Goal: Task Accomplishment & Management: Complete application form

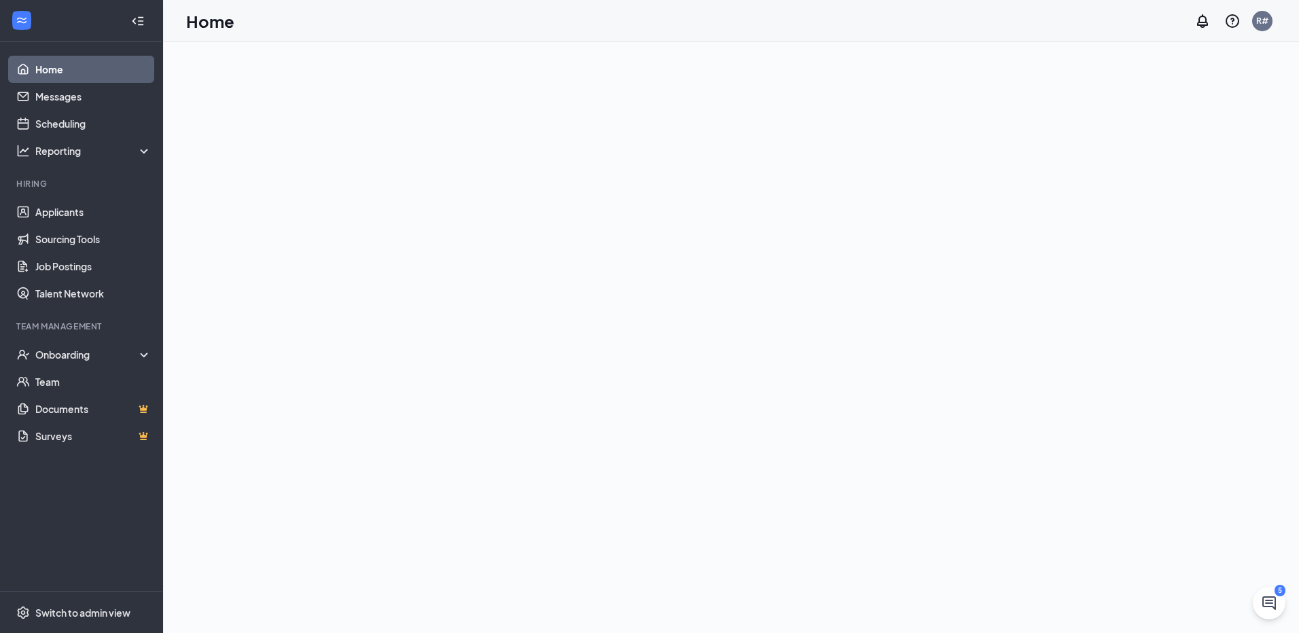
click at [69, 328] on div "Team Management" at bounding box center [82, 327] width 132 height 12
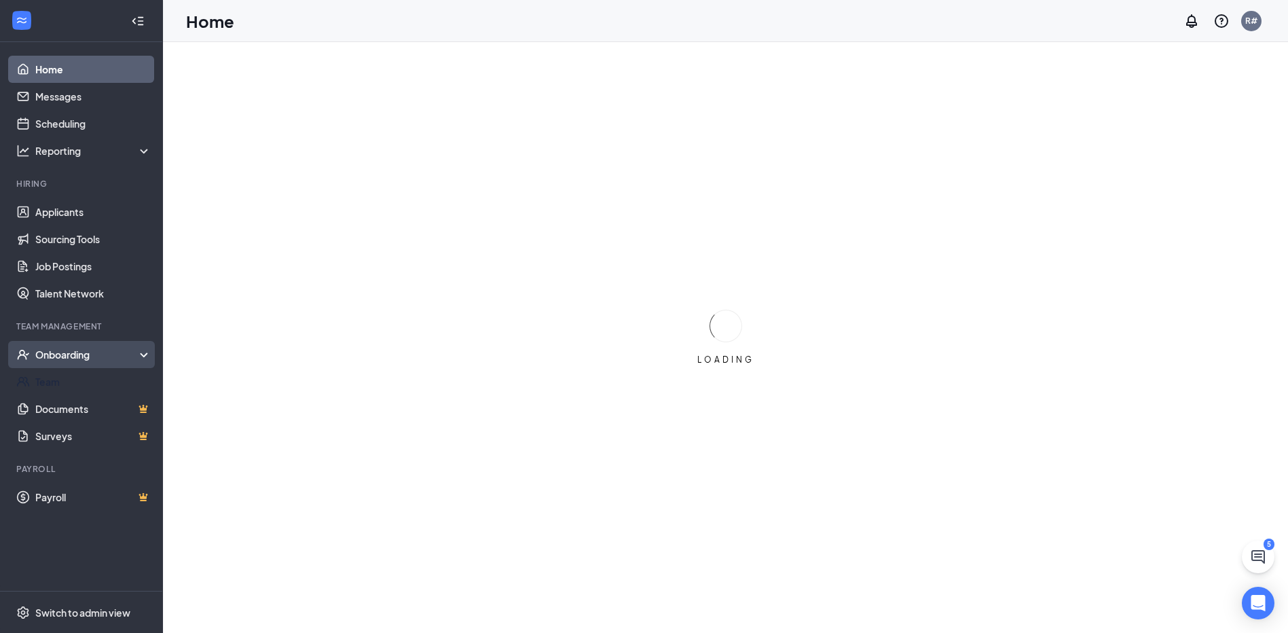
click at [82, 355] on div "Onboarding" at bounding box center [87, 355] width 105 height 14
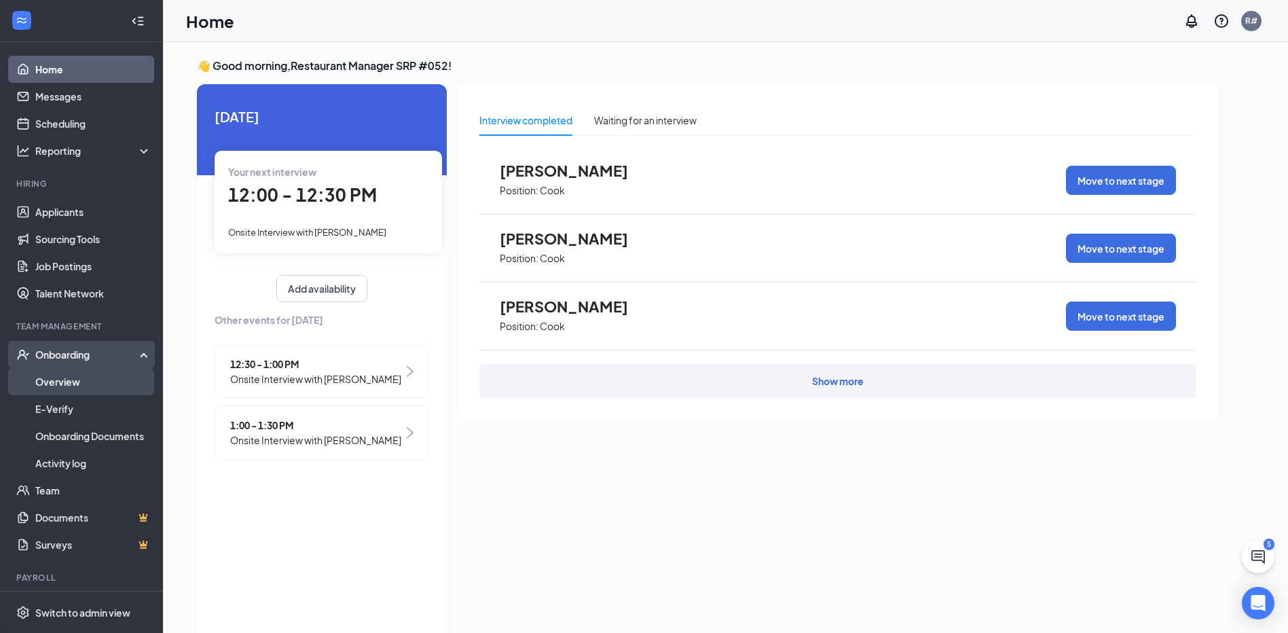
click at [76, 383] on link "Overview" at bounding box center [93, 381] width 116 height 27
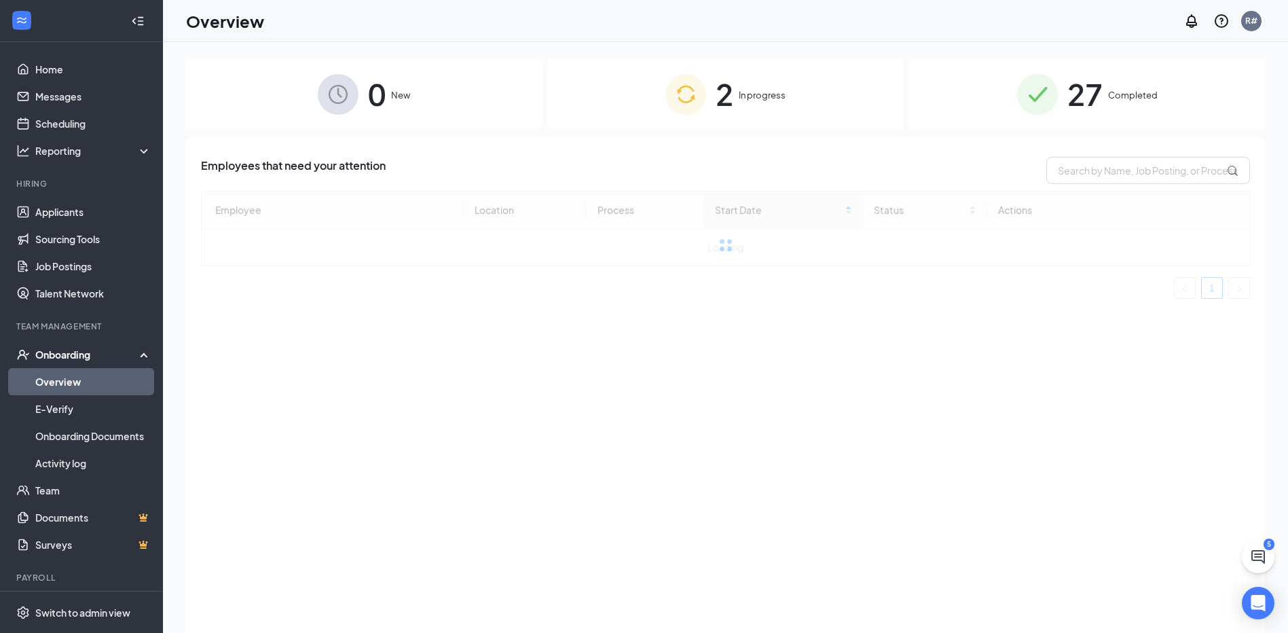
click at [753, 82] on div "2 In progress" at bounding box center [725, 93] width 355 height 71
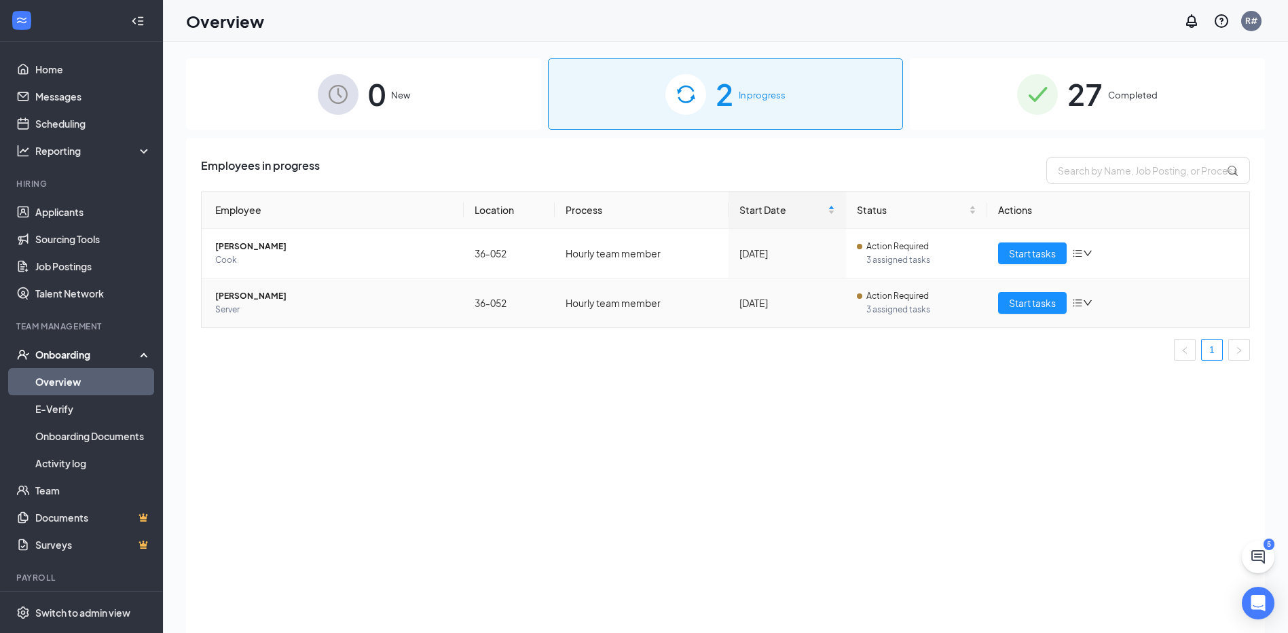
click at [1089, 302] on icon "down" at bounding box center [1088, 303] width 10 height 10
click at [1081, 304] on icon "bars" at bounding box center [1077, 302] width 11 height 11
click at [659, 317] on td "Hourly team member" at bounding box center [642, 302] width 174 height 49
click at [246, 306] on span "Server" at bounding box center [334, 310] width 238 height 14
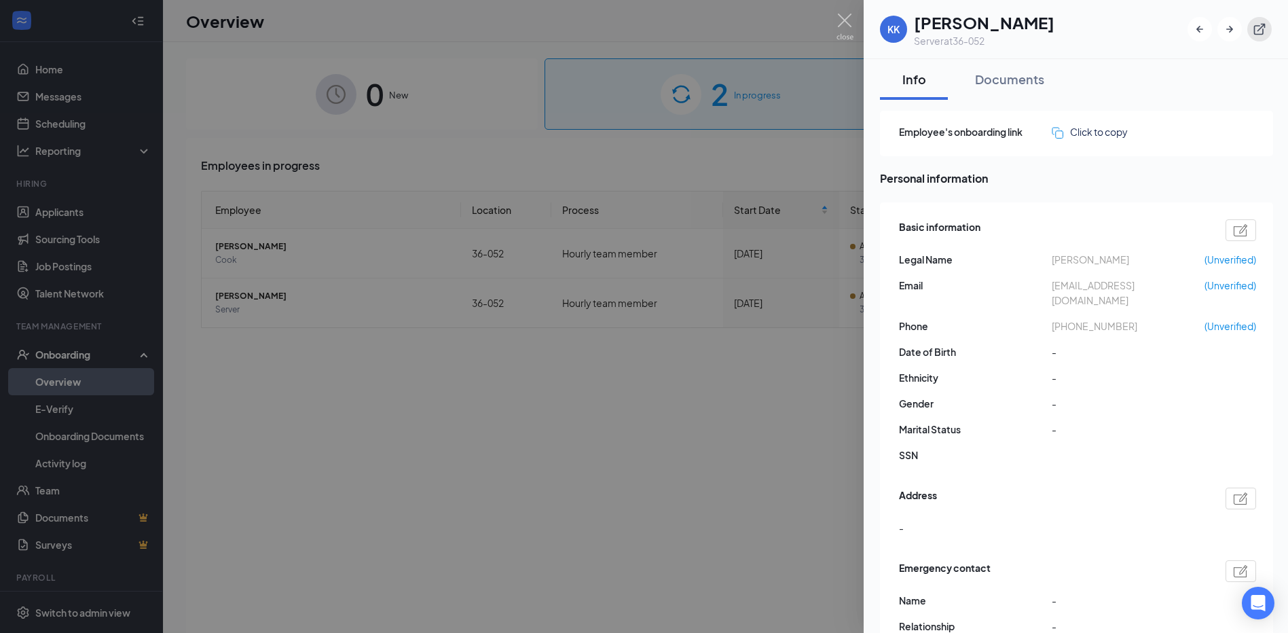
click at [1254, 25] on icon "ExternalLink" at bounding box center [1260, 29] width 14 height 14
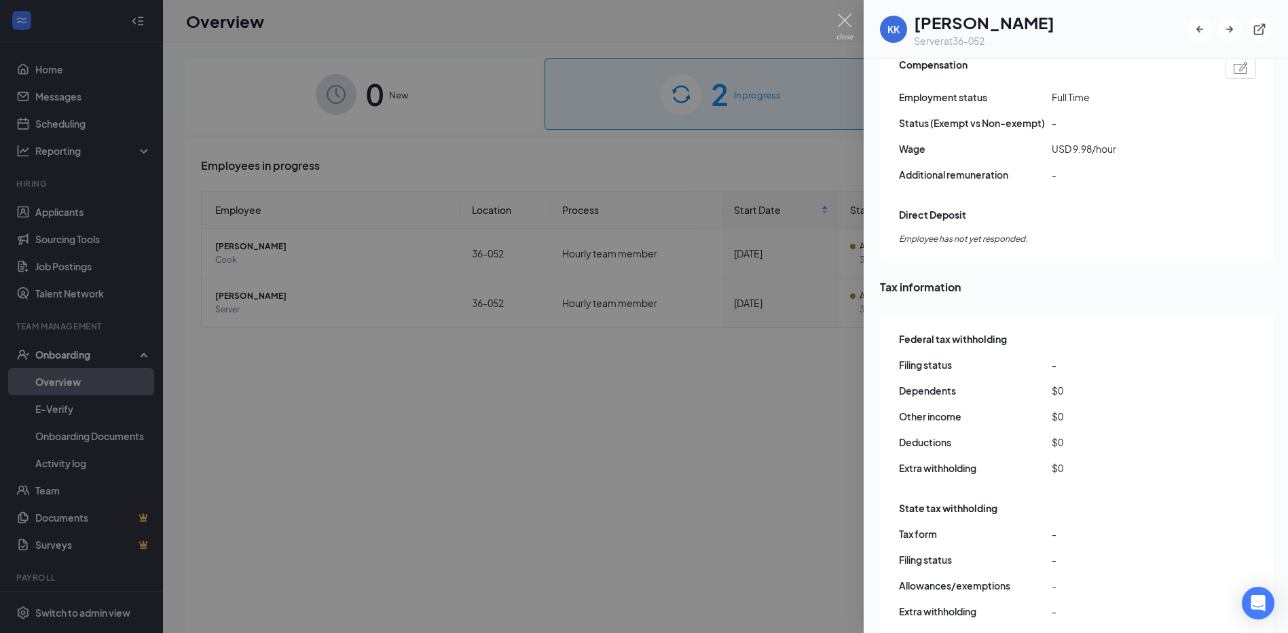
click at [688, 443] on div at bounding box center [644, 316] width 1288 height 633
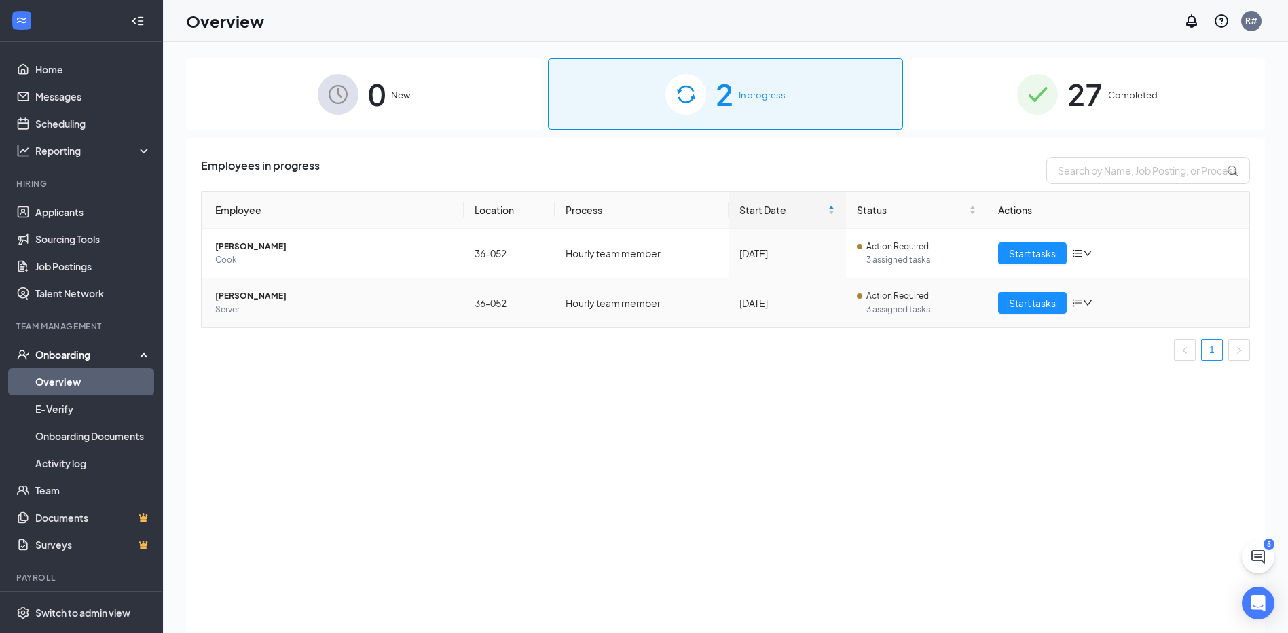
click at [1081, 297] on icon "bars" at bounding box center [1077, 302] width 11 height 11
click at [1088, 360] on div "Change process" at bounding box center [1154, 362] width 147 height 14
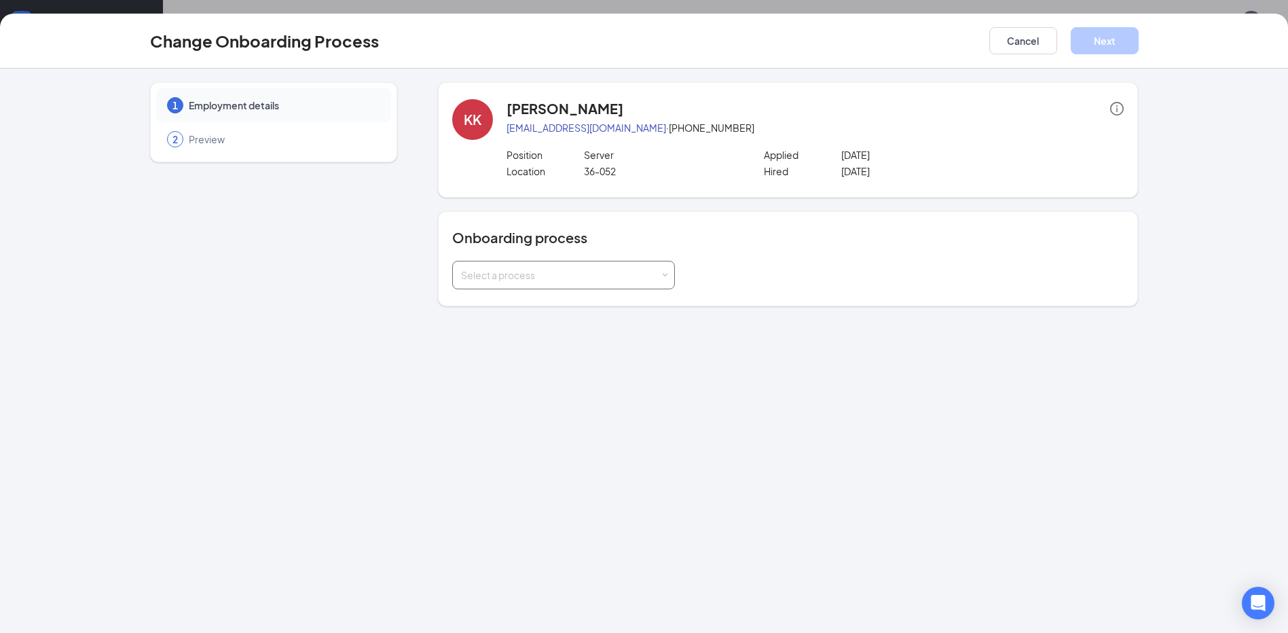
click at [670, 274] on div "Select a process" at bounding box center [563, 275] width 223 height 29
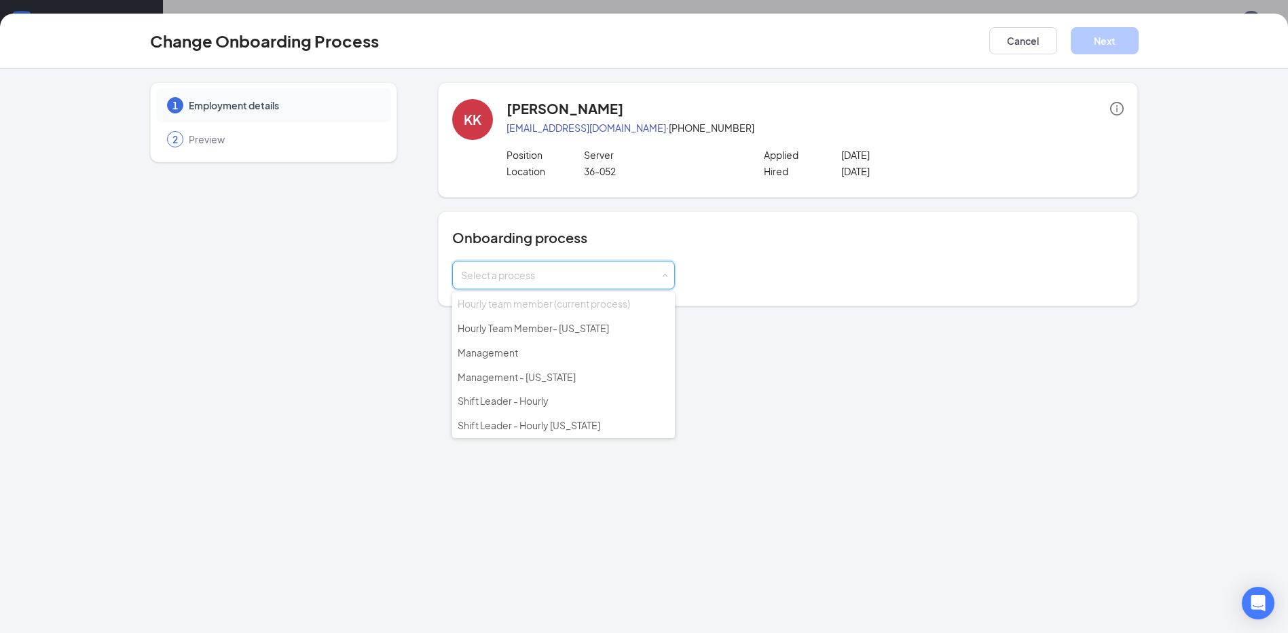
click at [744, 278] on div "Select a process" at bounding box center [788, 275] width 672 height 29
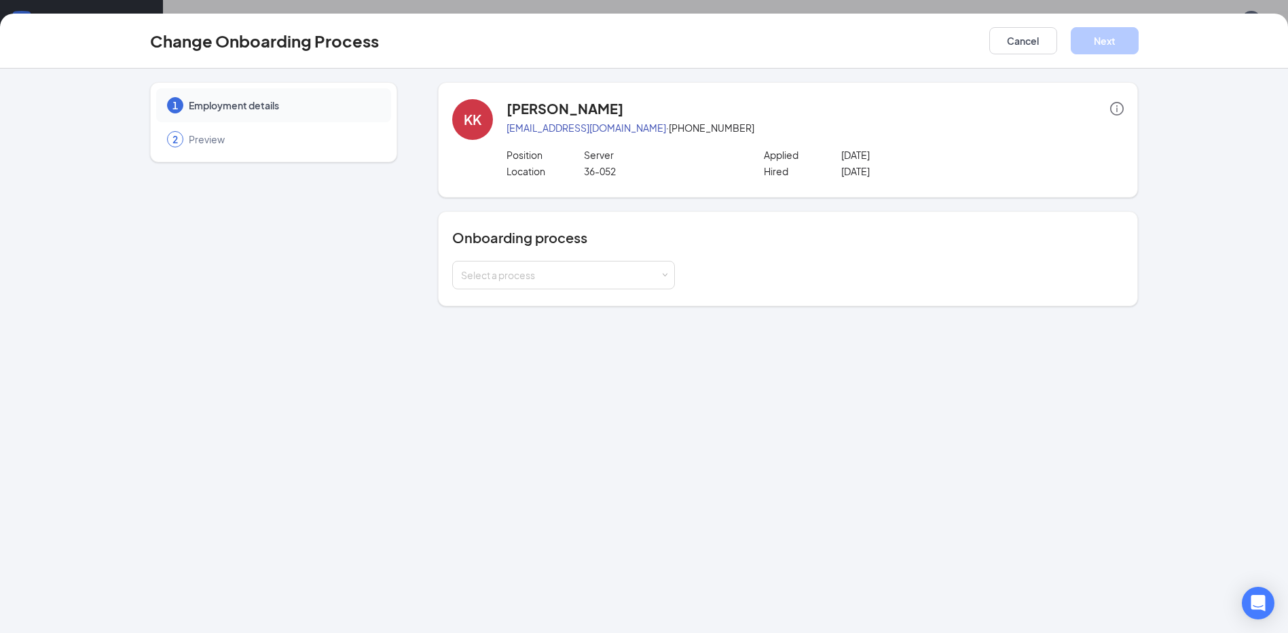
click at [573, 391] on div "1 Employment details 2 Preview KK Kenneth Klick kennysworld1980@yahoo.com · (86…" at bounding box center [644, 351] width 1288 height 564
click at [568, 272] on div "Select a process" at bounding box center [560, 275] width 199 height 14
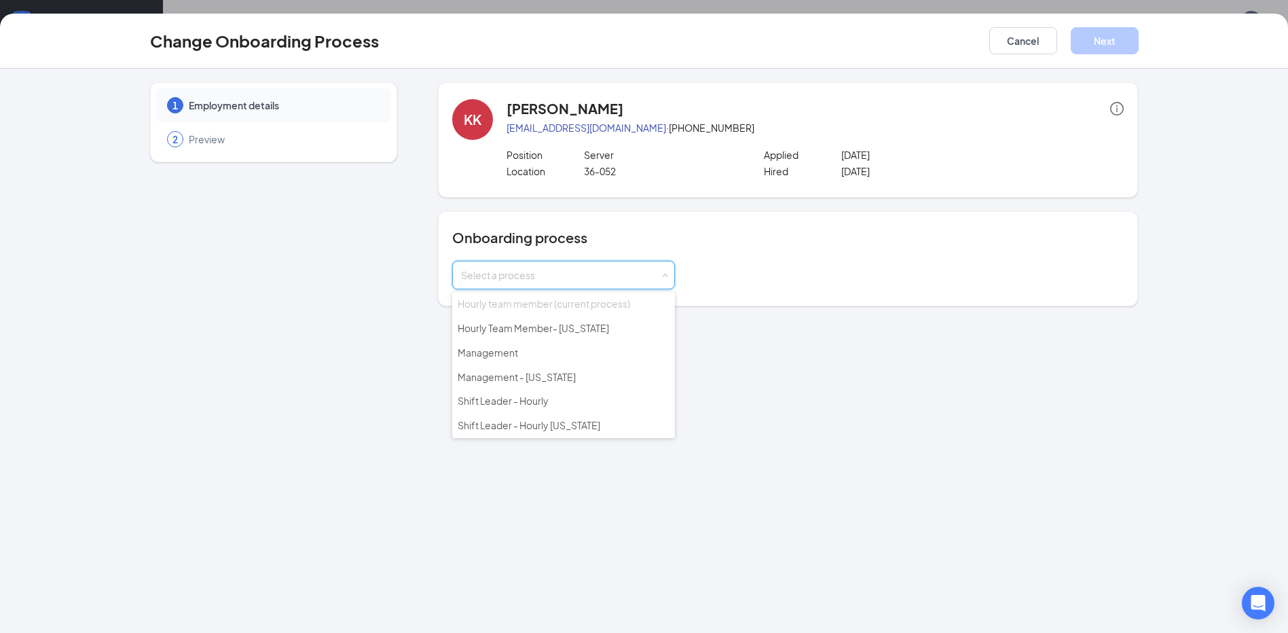
click at [535, 307] on span "Hourly team member (current process)" at bounding box center [544, 303] width 173 height 12
click at [1070, 351] on div "1 Employment details 2 Preview KK Kenneth Klick kennysworld1980@yahoo.com · (86…" at bounding box center [644, 351] width 1288 height 564
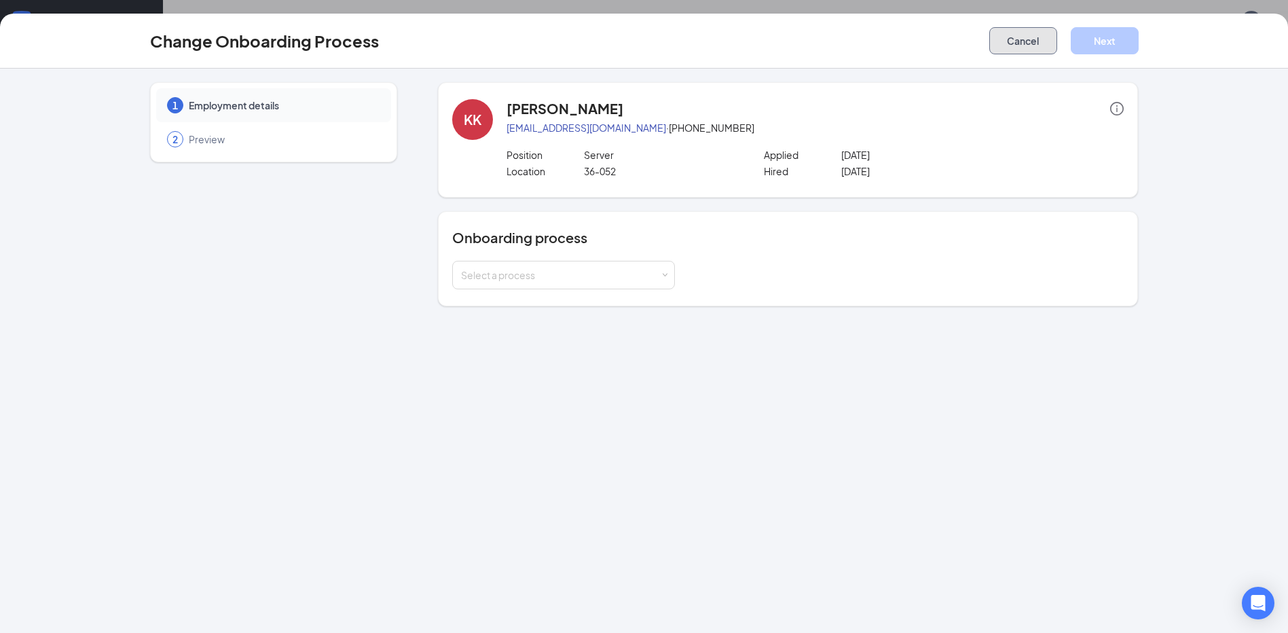
click at [1042, 36] on button "Cancel" at bounding box center [1024, 40] width 68 height 27
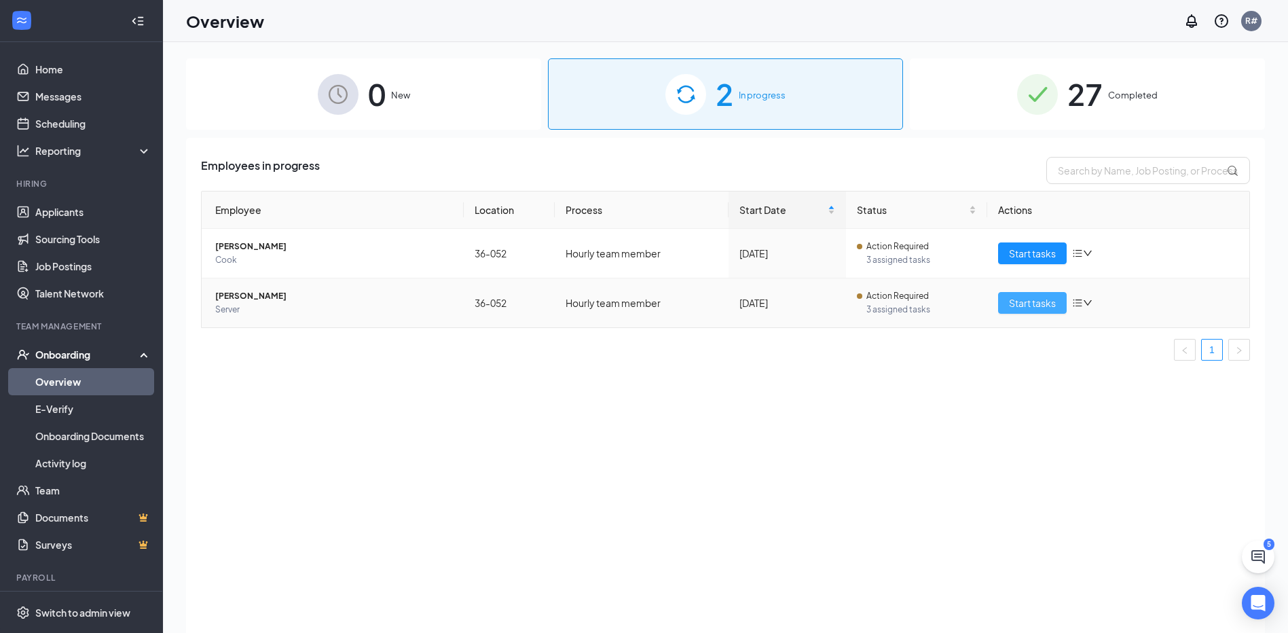
click at [1034, 307] on span "Start tasks" at bounding box center [1032, 302] width 47 height 15
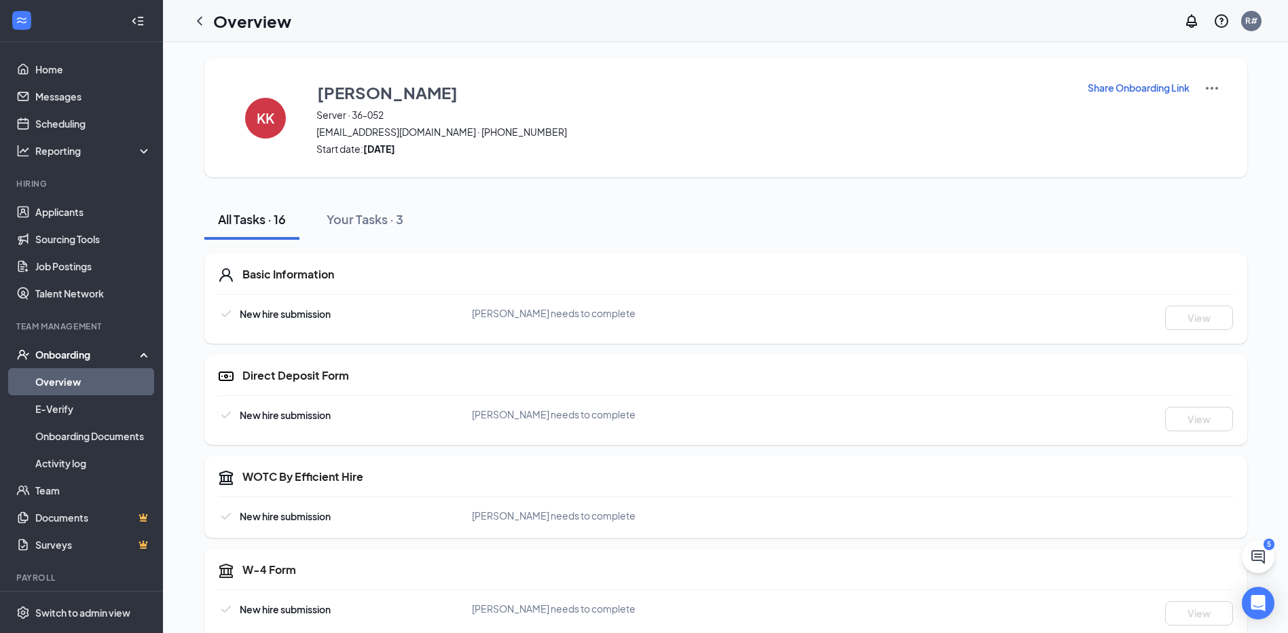
click at [1212, 87] on img at bounding box center [1212, 88] width 16 height 16
click at [1143, 89] on p "Share Onboarding Link" at bounding box center [1139, 88] width 102 height 14
type textarea "Hi Kenneth, This is a gentle reminder to complete your onboarding before your f…"
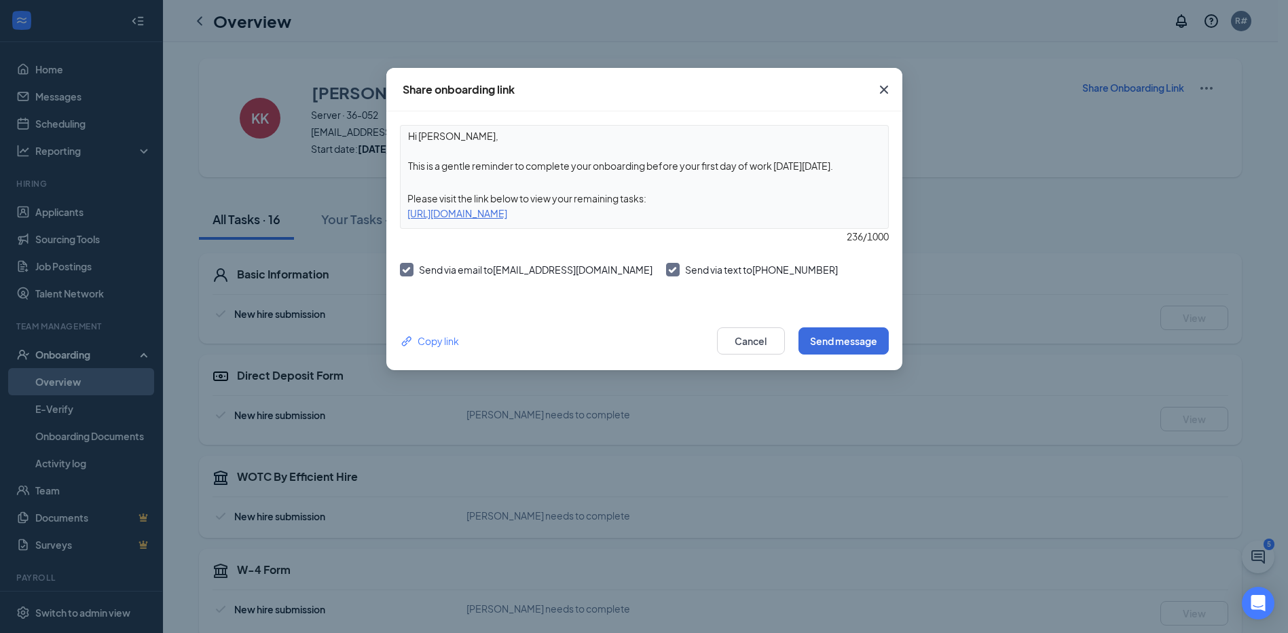
click at [666, 272] on input "Send via text to (863) 519-5439" at bounding box center [671, 268] width 10 height 10
checkbox input "true"
click at [884, 88] on icon "Cross" at bounding box center [884, 90] width 16 height 16
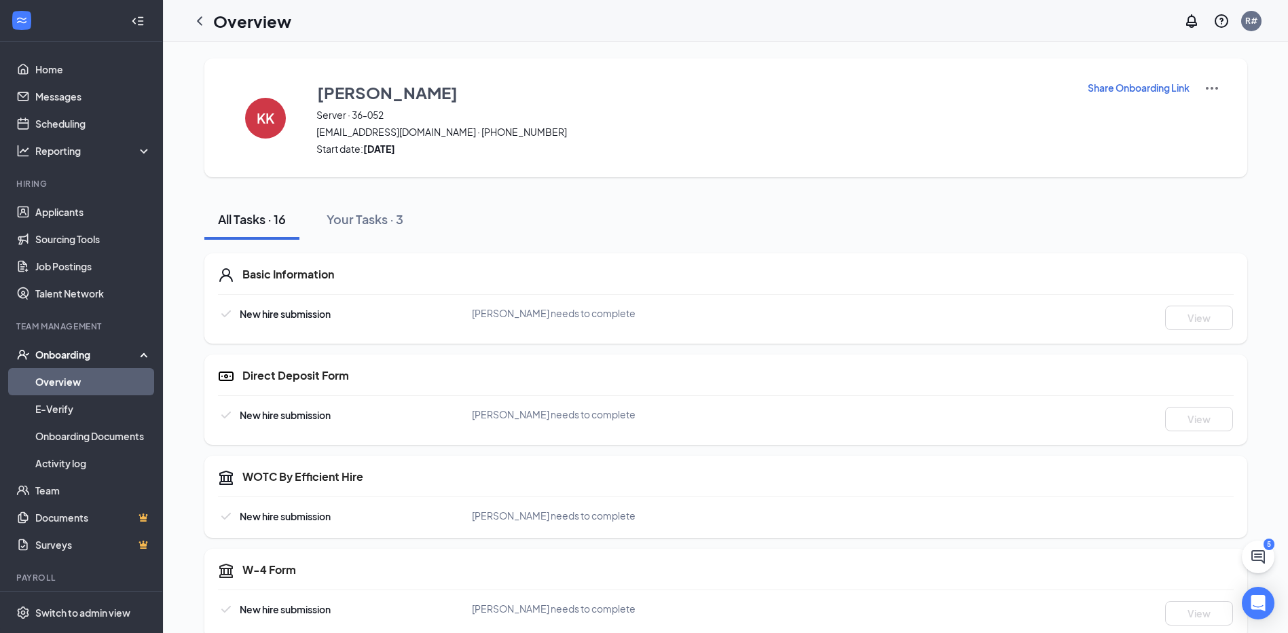
click at [357, 280] on div "Basic Information" at bounding box center [738, 274] width 992 height 15
click at [1210, 88] on img at bounding box center [1212, 88] width 16 height 16
click at [1153, 90] on p "Share Onboarding Link" at bounding box center [1139, 88] width 102 height 14
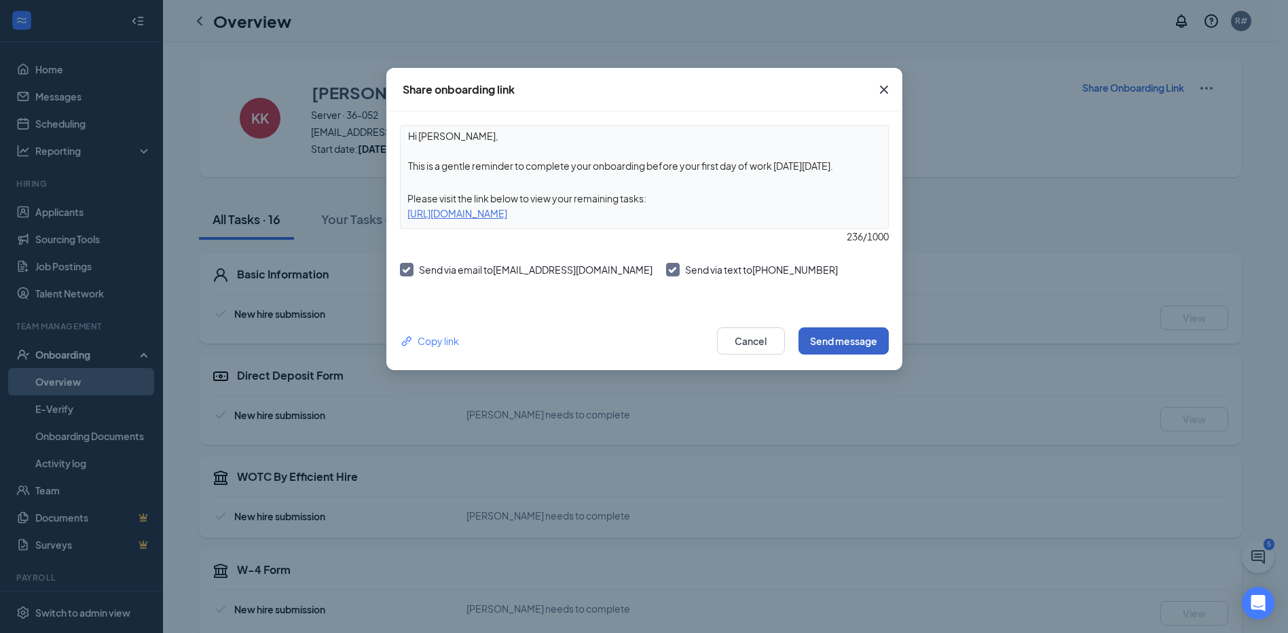
click at [856, 340] on button "Send message" at bounding box center [844, 340] width 90 height 27
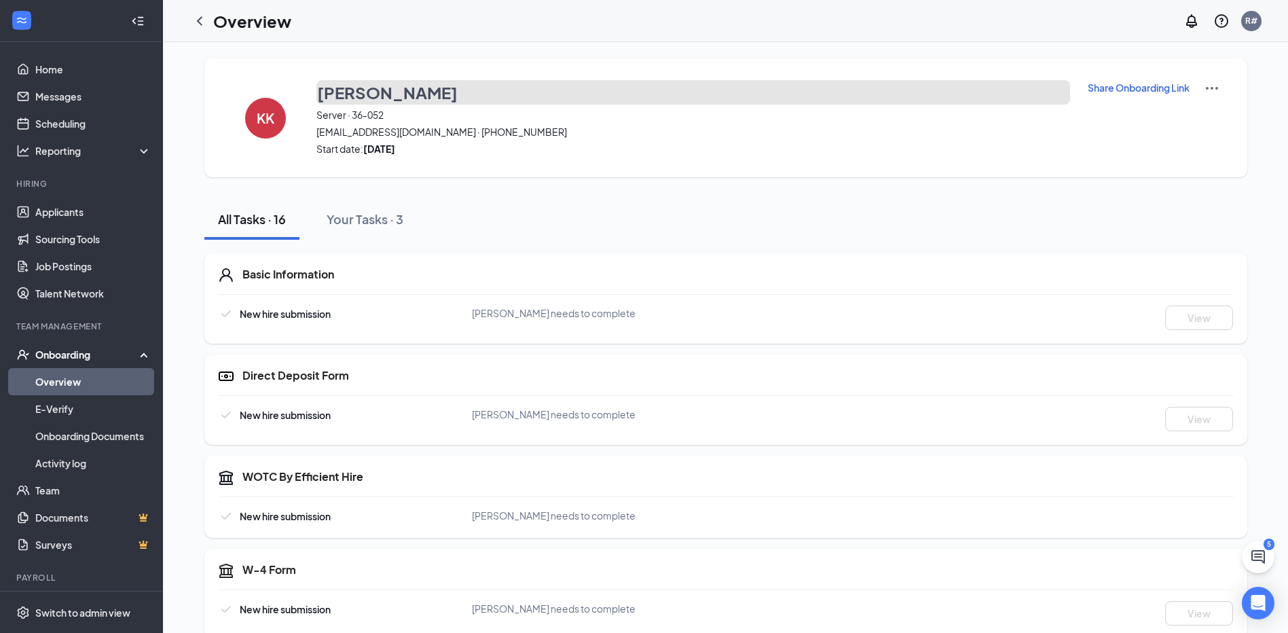
click at [365, 91] on h3 "[PERSON_NAME]" at bounding box center [387, 92] width 141 height 23
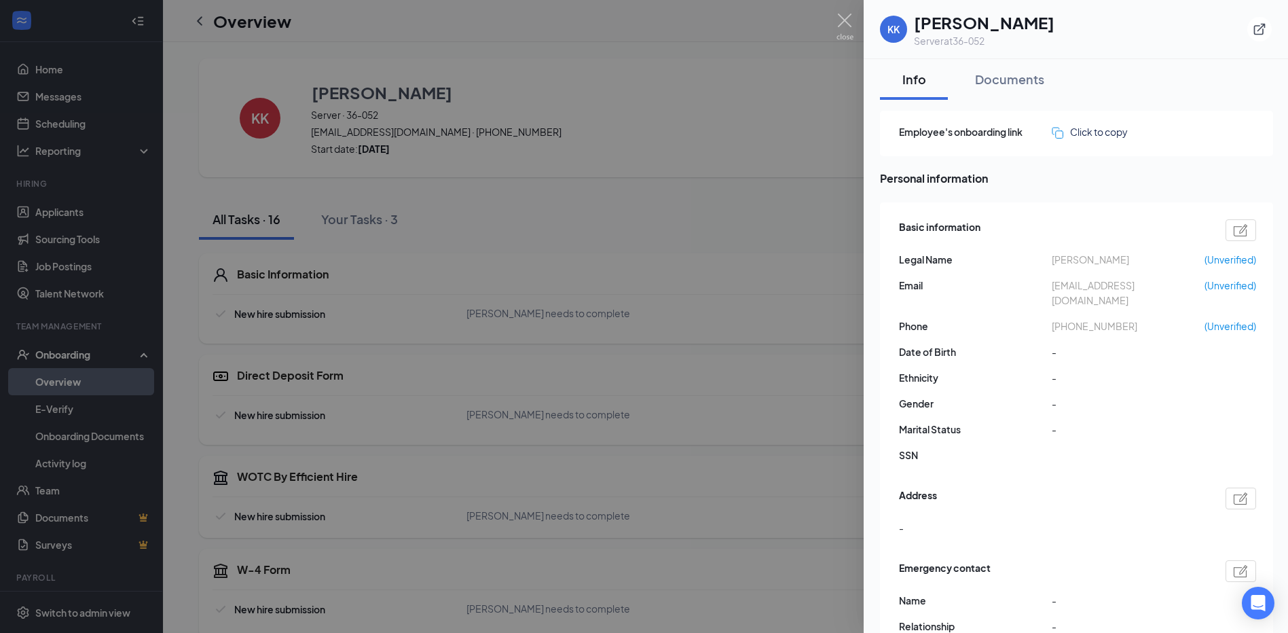
click at [1242, 234] on img at bounding box center [1241, 230] width 14 height 12
type input "(863) 519-5439"
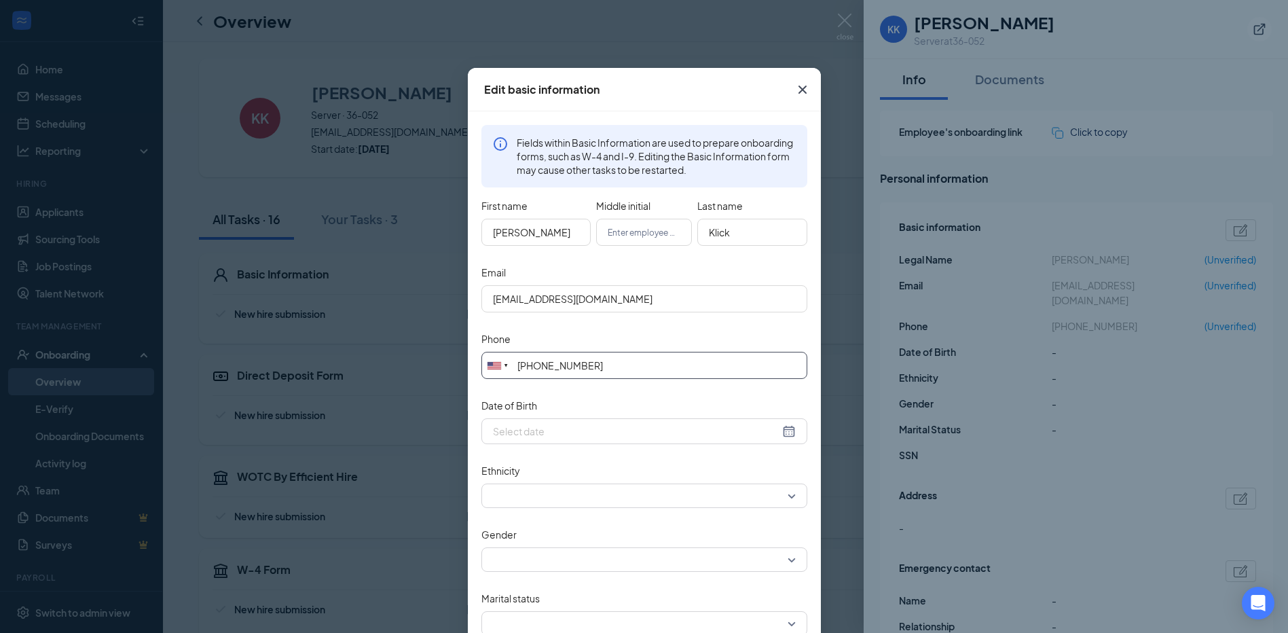
click at [692, 362] on input "(863) 519-5439" at bounding box center [645, 365] width 326 height 27
type input "18135738606"
click at [613, 390] on form "First name Kenneth Middle initial Last name Klick Email kennysworld1980@yahoo.c…" at bounding box center [645, 472] width 326 height 553
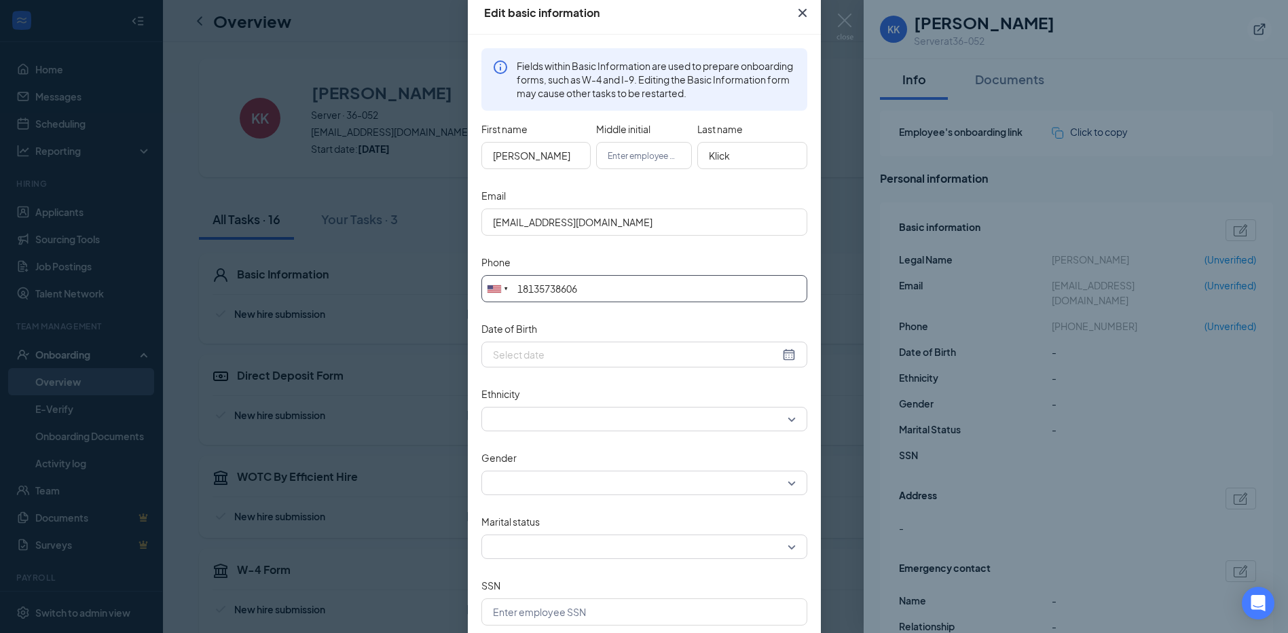
scroll to position [145, 0]
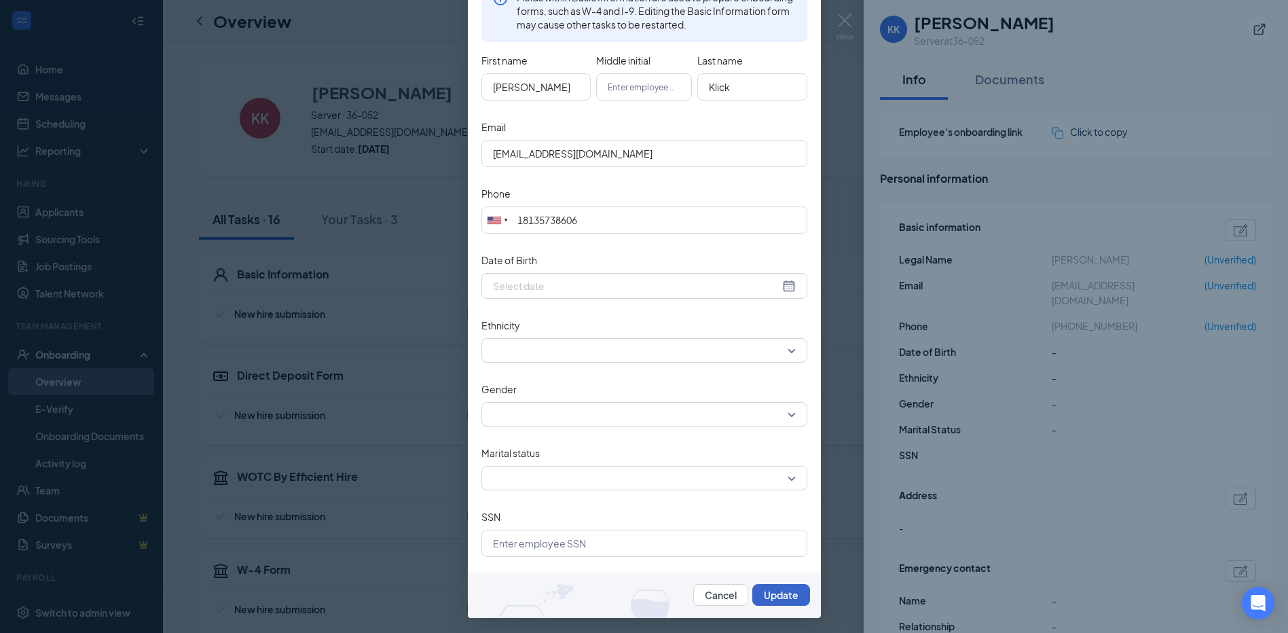
click at [786, 591] on button "Update" at bounding box center [782, 595] width 58 height 22
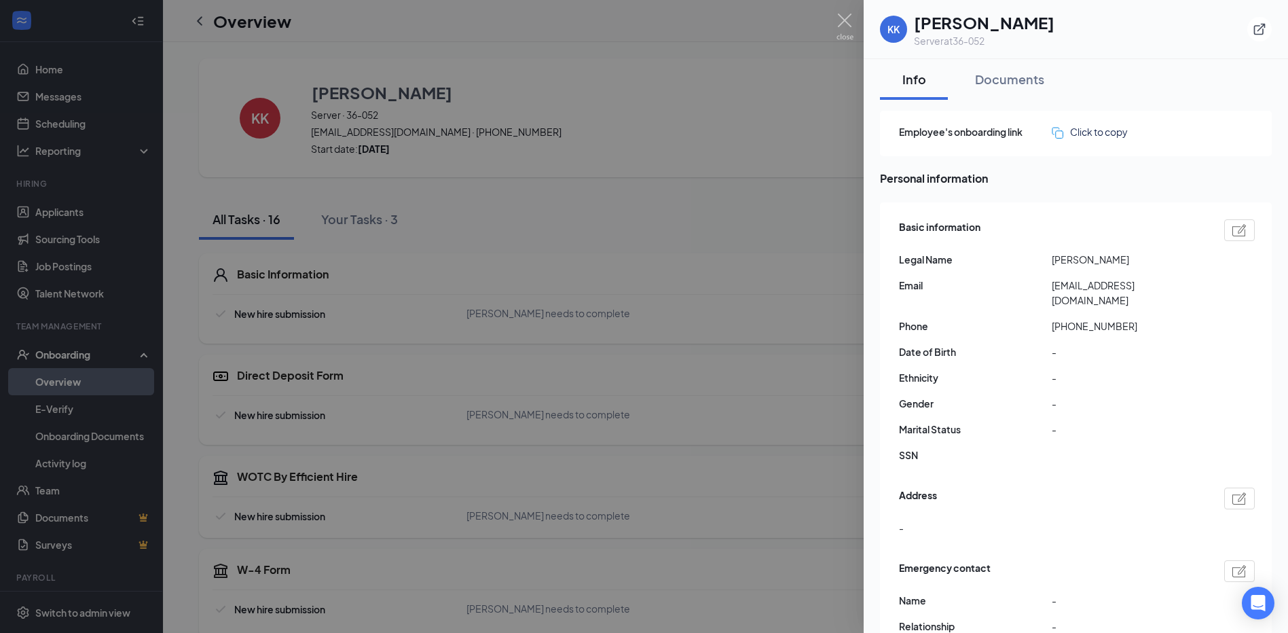
click at [798, 189] on div at bounding box center [644, 316] width 1288 height 633
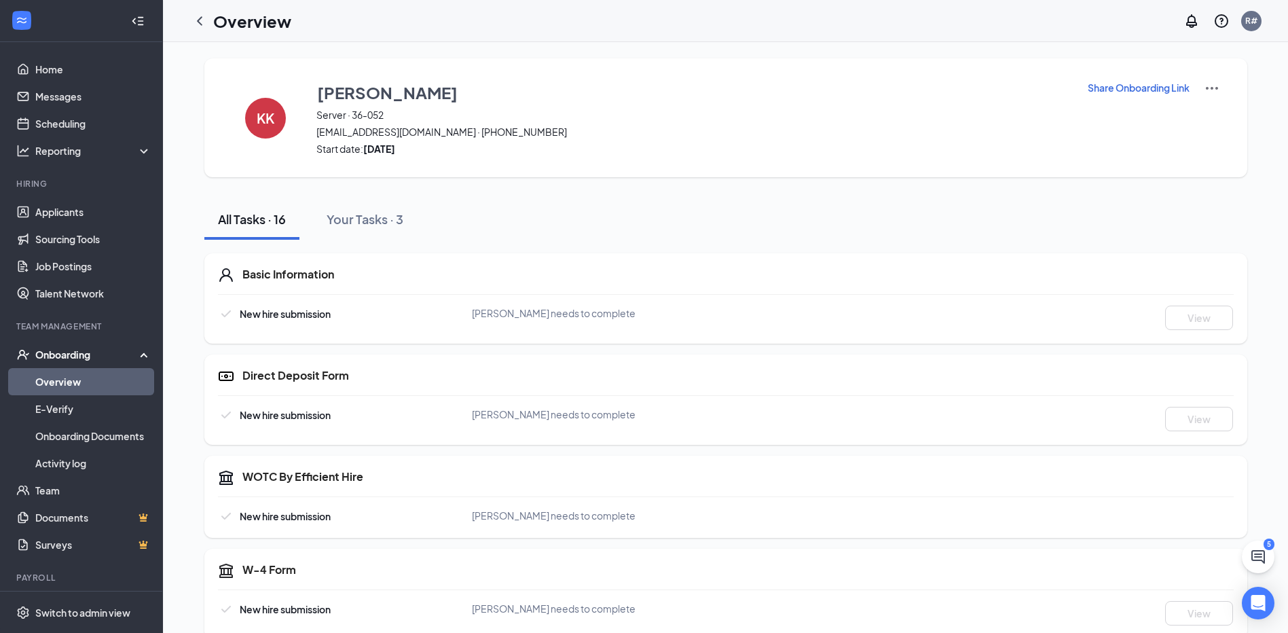
click at [1180, 90] on p "Share Onboarding Link" at bounding box center [1139, 88] width 102 height 14
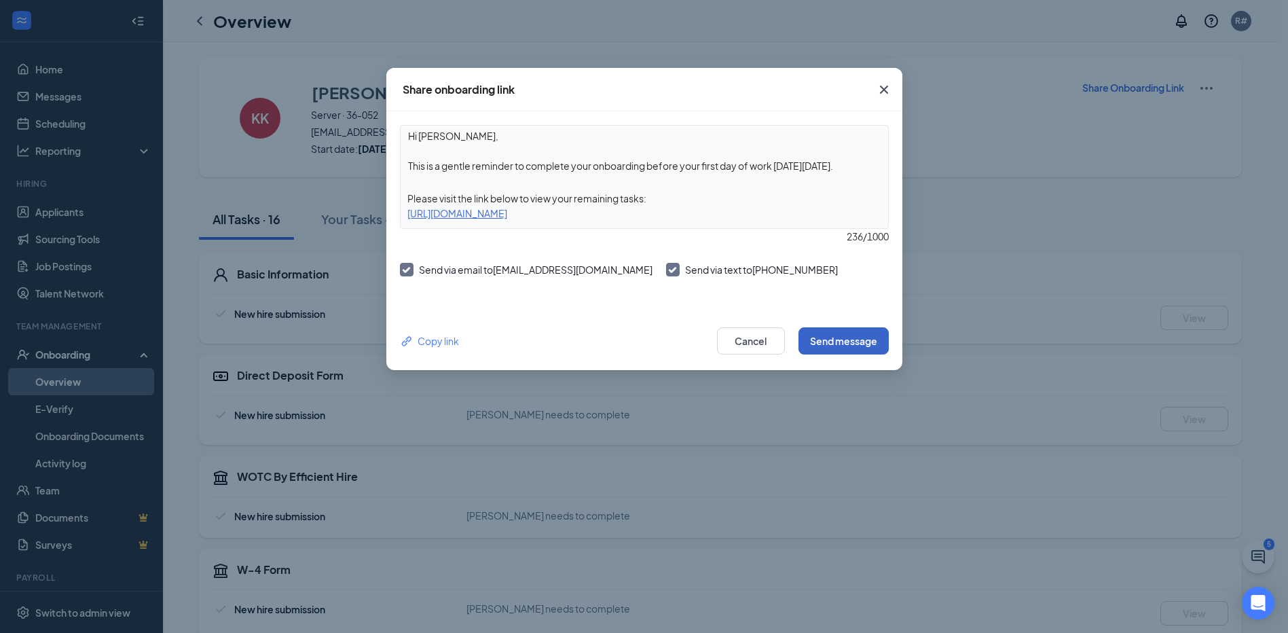
click at [869, 346] on button "Send message" at bounding box center [844, 340] width 90 height 27
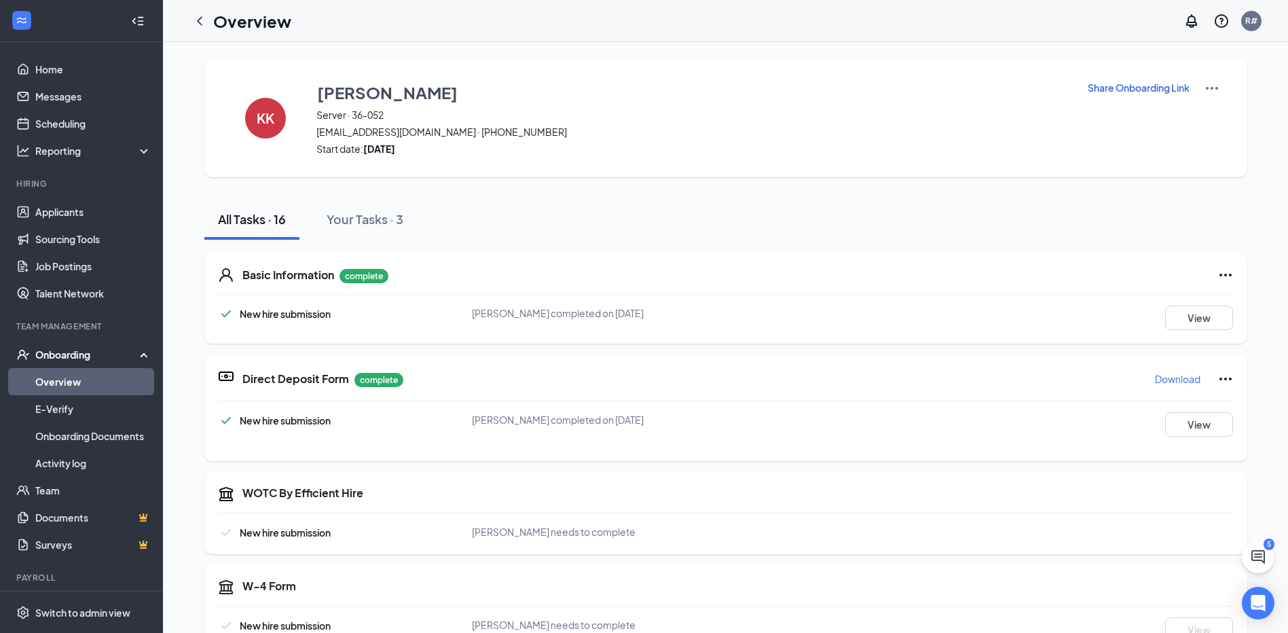
click at [69, 333] on div "Team Management" at bounding box center [82, 328] width 132 height 14
click at [61, 348] on div "Onboarding" at bounding box center [87, 355] width 105 height 14
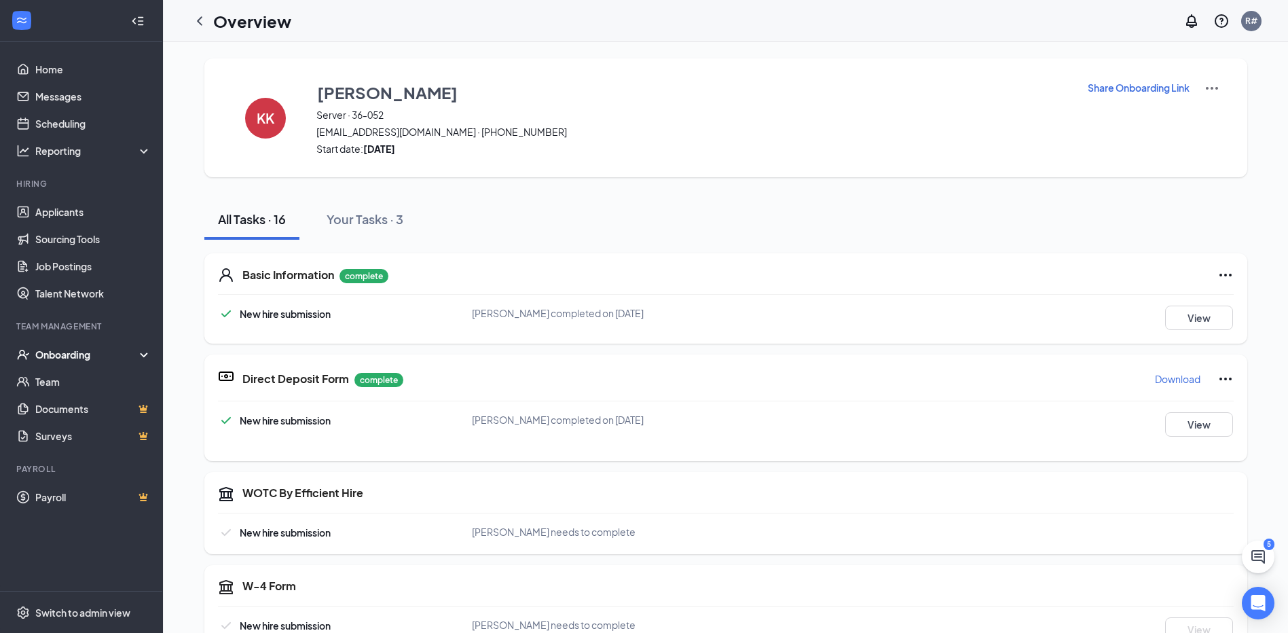
click at [72, 343] on div "Onboarding" at bounding box center [81, 354] width 163 height 27
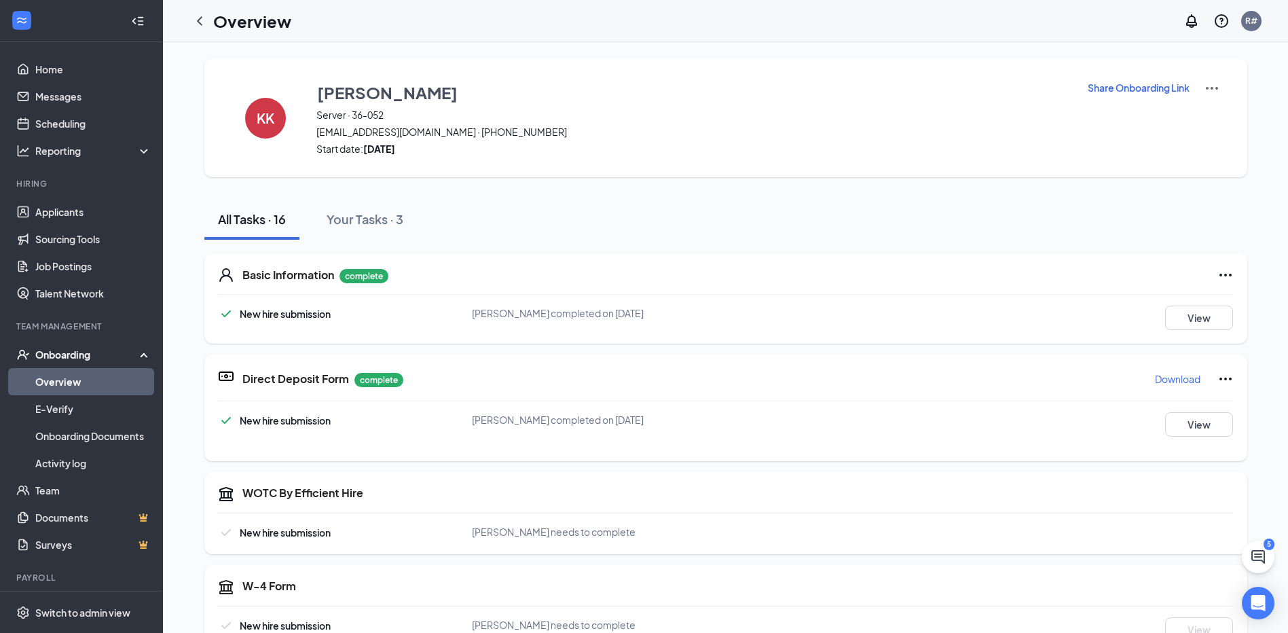
click at [99, 383] on link "Overview" at bounding box center [93, 381] width 116 height 27
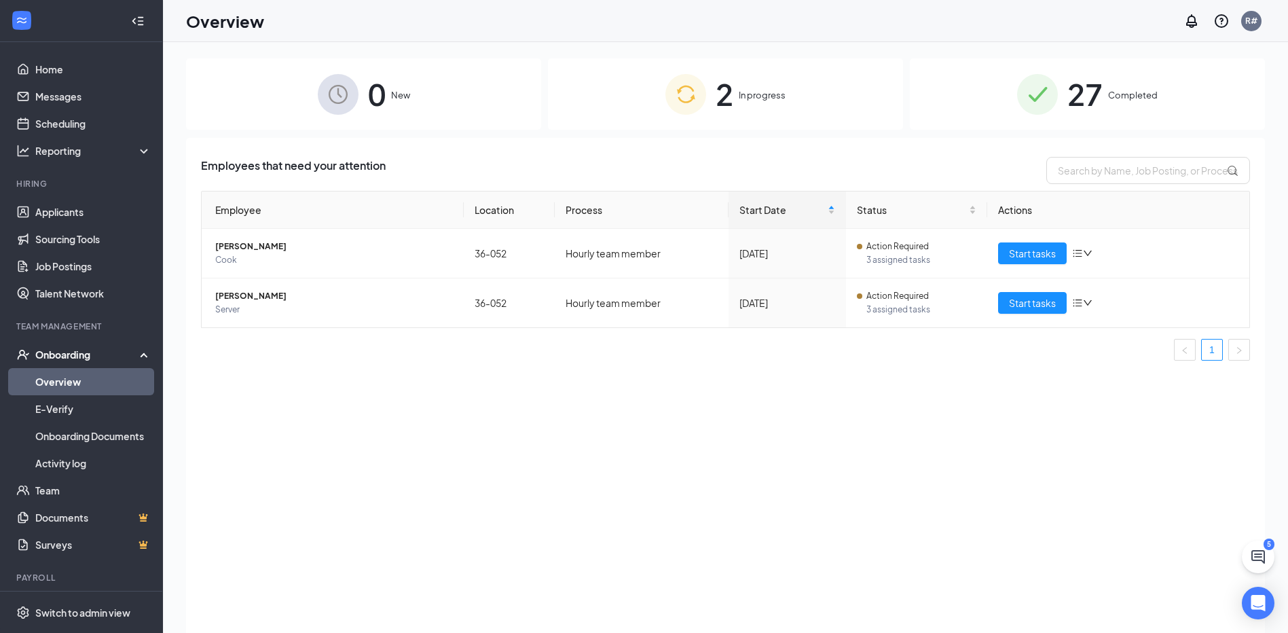
click at [729, 86] on span "2" at bounding box center [725, 94] width 18 height 47
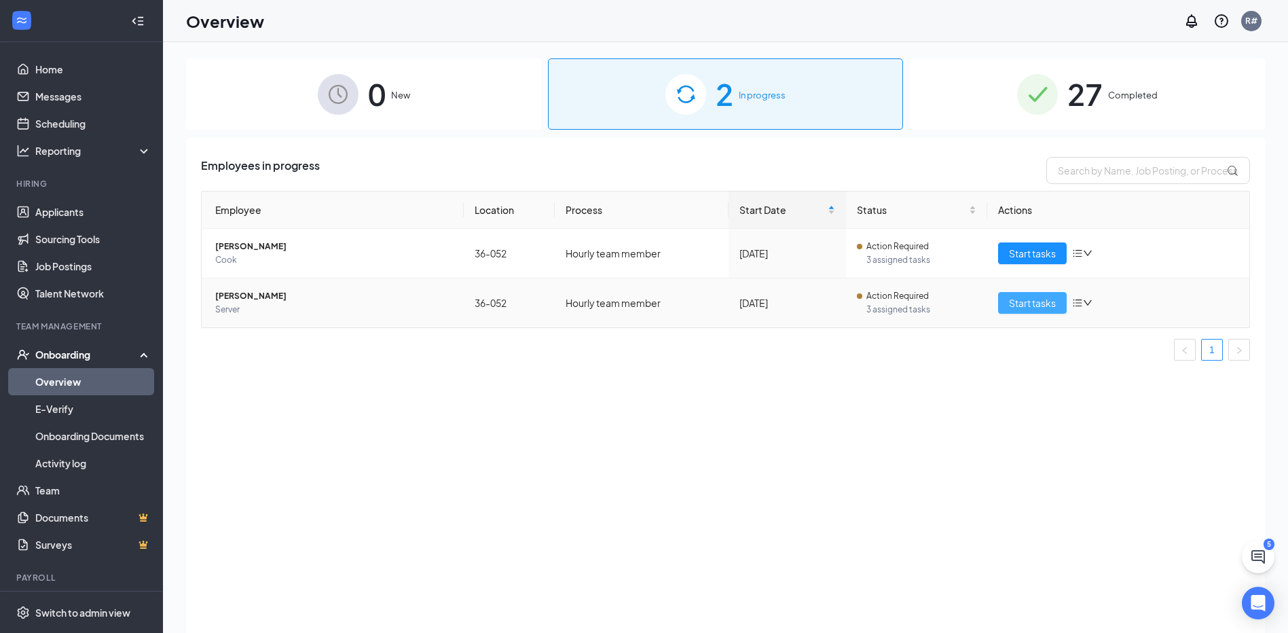
click at [1012, 302] on span "Start tasks" at bounding box center [1032, 302] width 47 height 15
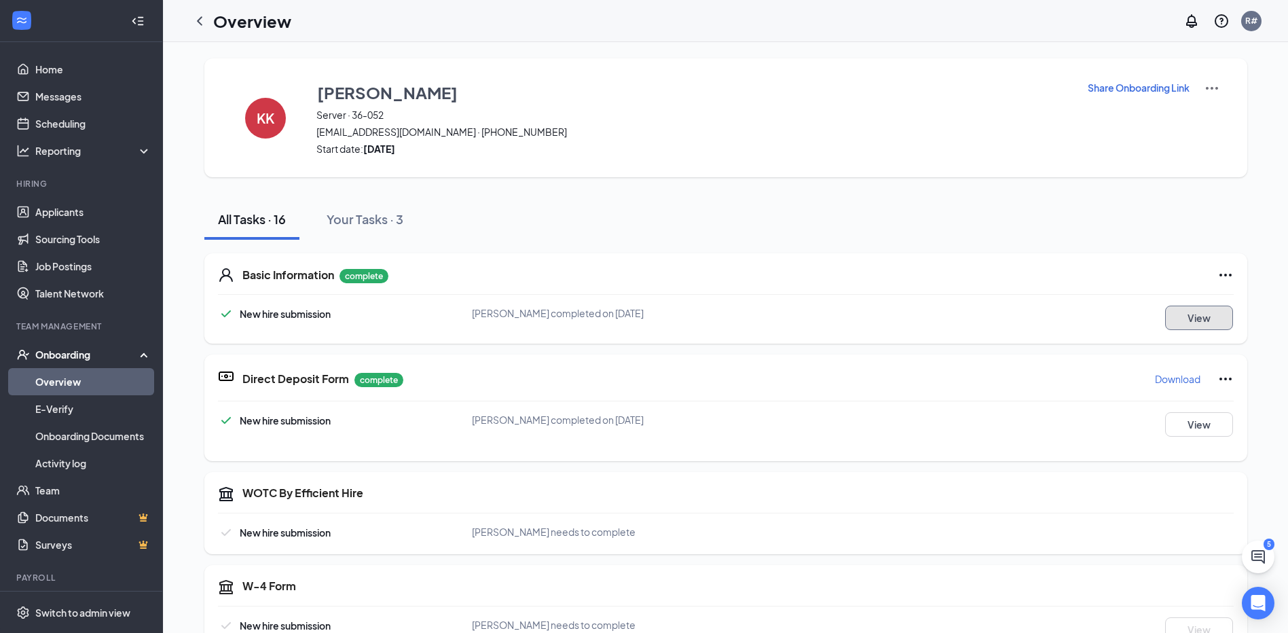
click at [1217, 308] on button "View" at bounding box center [1199, 318] width 68 height 24
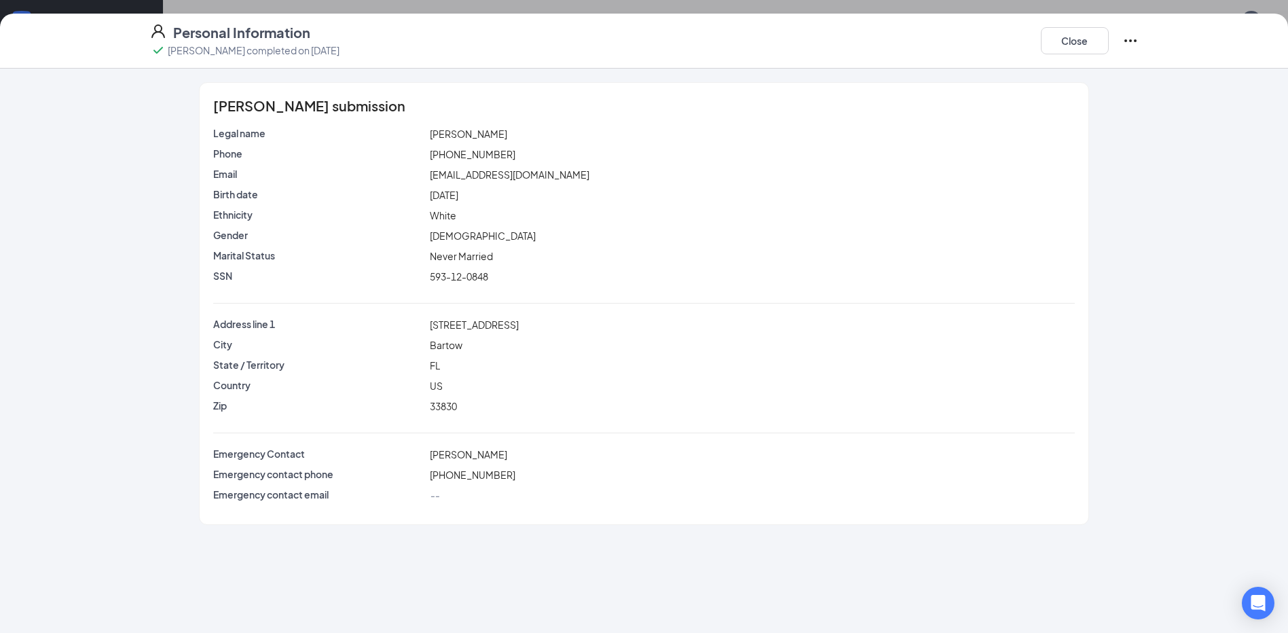
click at [1126, 39] on icon "Ellipses" at bounding box center [1131, 41] width 16 height 16
click at [948, 185] on div "Legal name Kenneth G Klick Phone (813) 573-8606 Email kennysworld1980@yahoo.com…" at bounding box center [643, 207] width 861 height 163
click at [575, 278] on div "593-12-0848" at bounding box center [752, 276] width 650 height 15
click at [1071, 44] on button "Close" at bounding box center [1075, 40] width 68 height 27
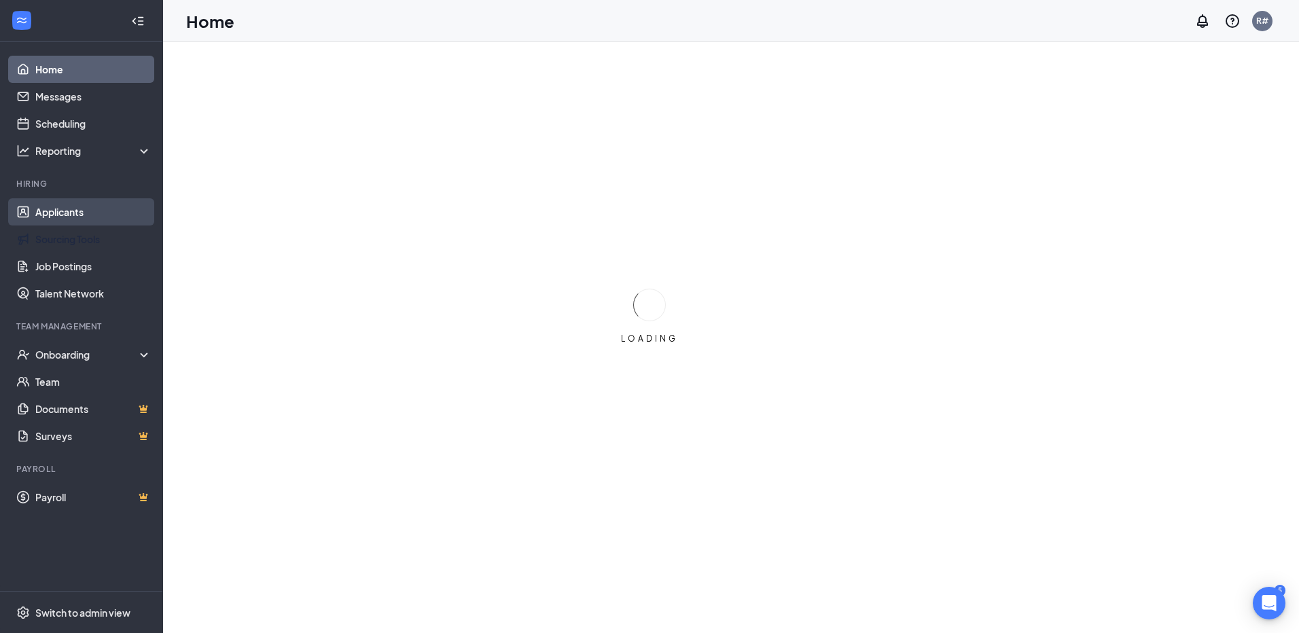
click at [95, 212] on link "Applicants" at bounding box center [93, 211] width 116 height 27
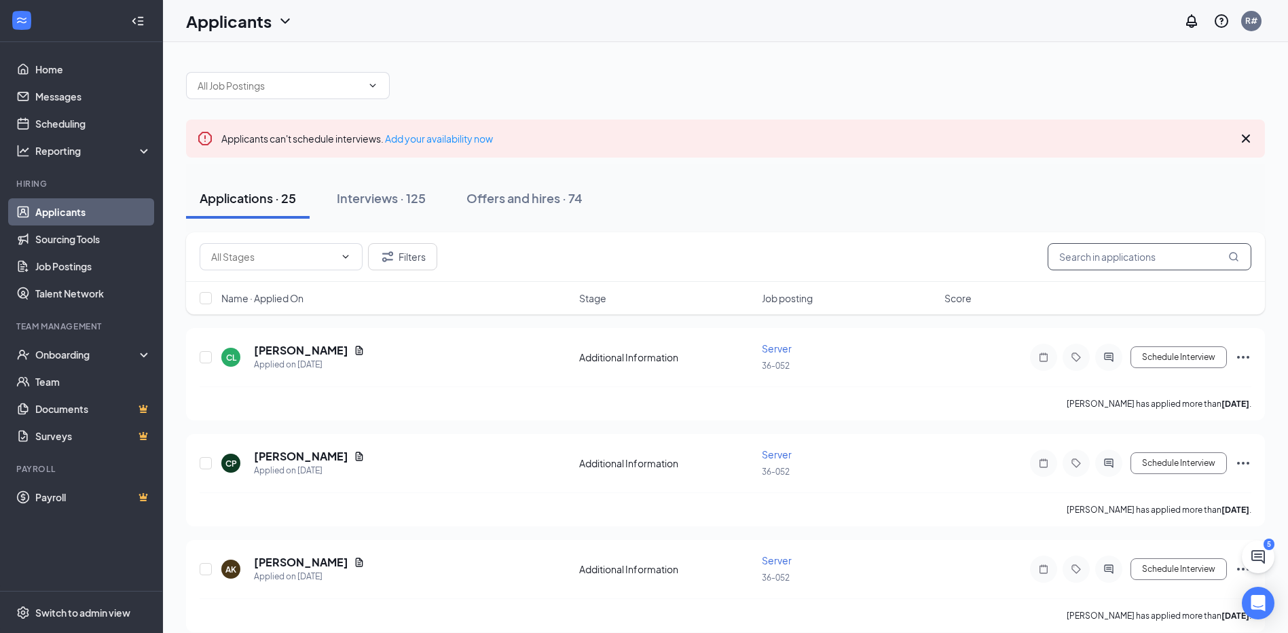
click at [1125, 264] on input "text" at bounding box center [1150, 256] width 204 height 27
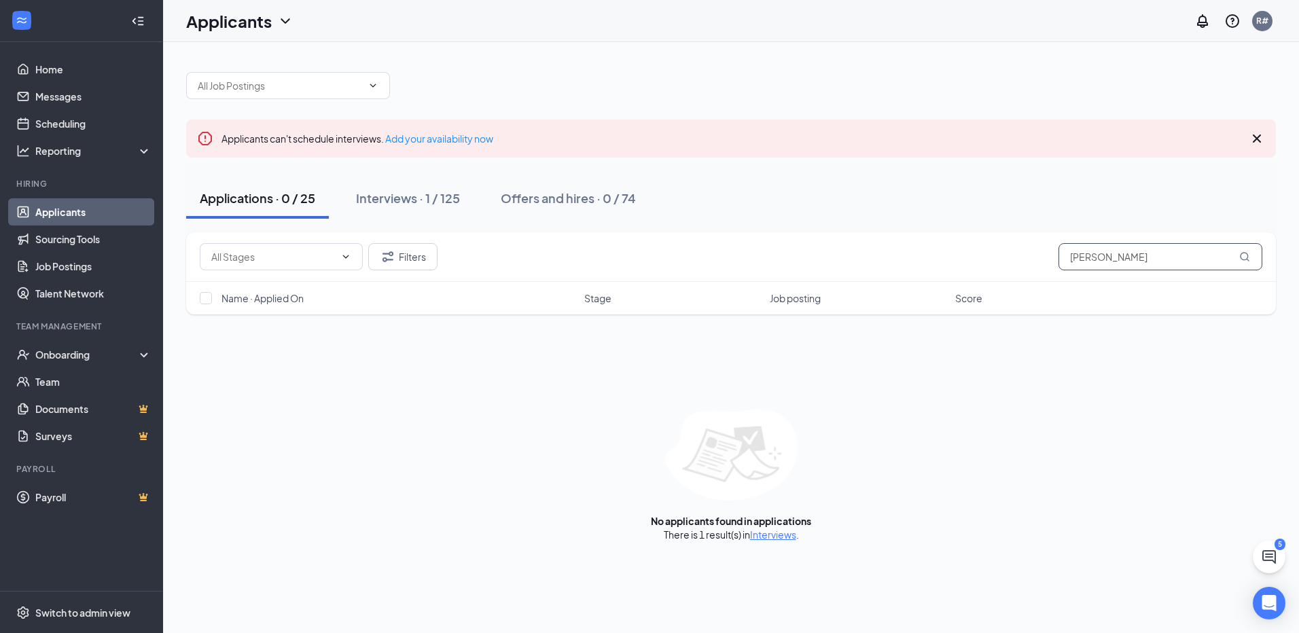
type input "yerri padilla"
drag, startPoint x: 1144, startPoint y: 250, endPoint x: 1018, endPoint y: 268, distance: 127.0
click at [1018, 268] on div "Filters yerri padilla" at bounding box center [731, 256] width 1062 height 27
drag, startPoint x: 1087, startPoint y: 248, endPoint x: 1134, endPoint y: 205, distance: 63.5
drag, startPoint x: 1134, startPoint y: 205, endPoint x: 1076, endPoint y: 267, distance: 84.6
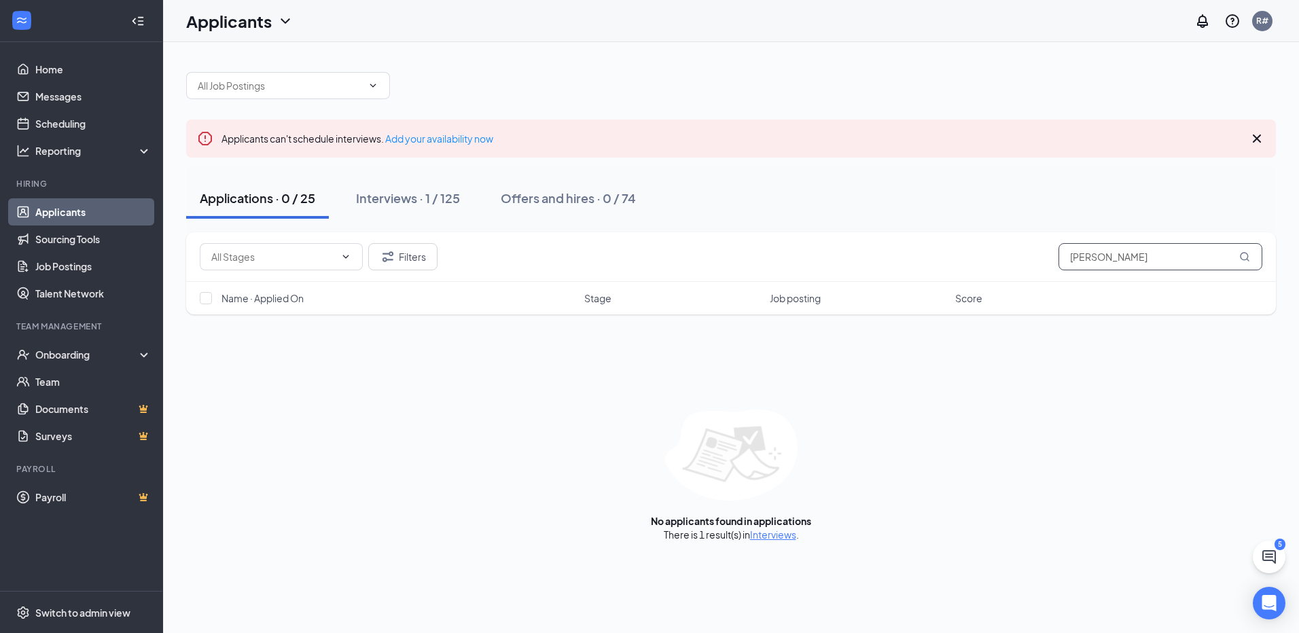
click at [1076, 267] on input "yerri padilla" at bounding box center [1160, 256] width 204 height 27
drag, startPoint x: 1123, startPoint y: 253, endPoint x: 1067, endPoint y: 268, distance: 57.5
click at [1067, 268] on input "yerri padilla" at bounding box center [1160, 256] width 204 height 27
click at [418, 192] on div "Interviews · 1 / 125" at bounding box center [408, 197] width 104 height 17
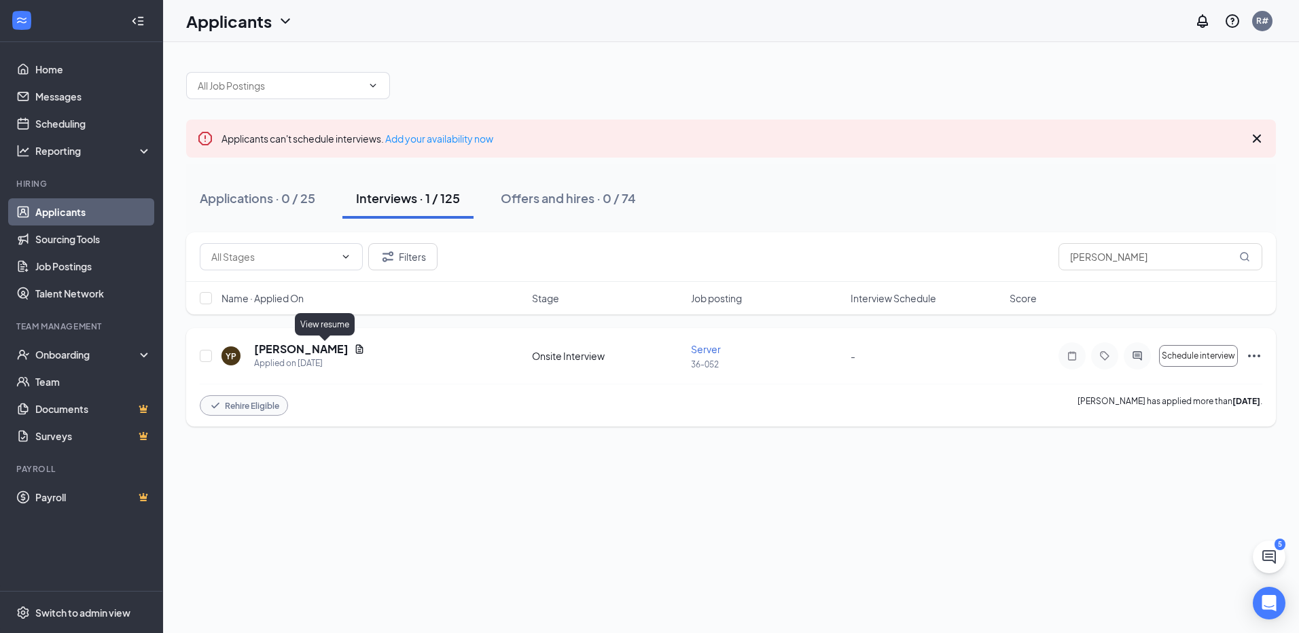
click at [356, 346] on icon "Document" at bounding box center [359, 348] width 7 height 9
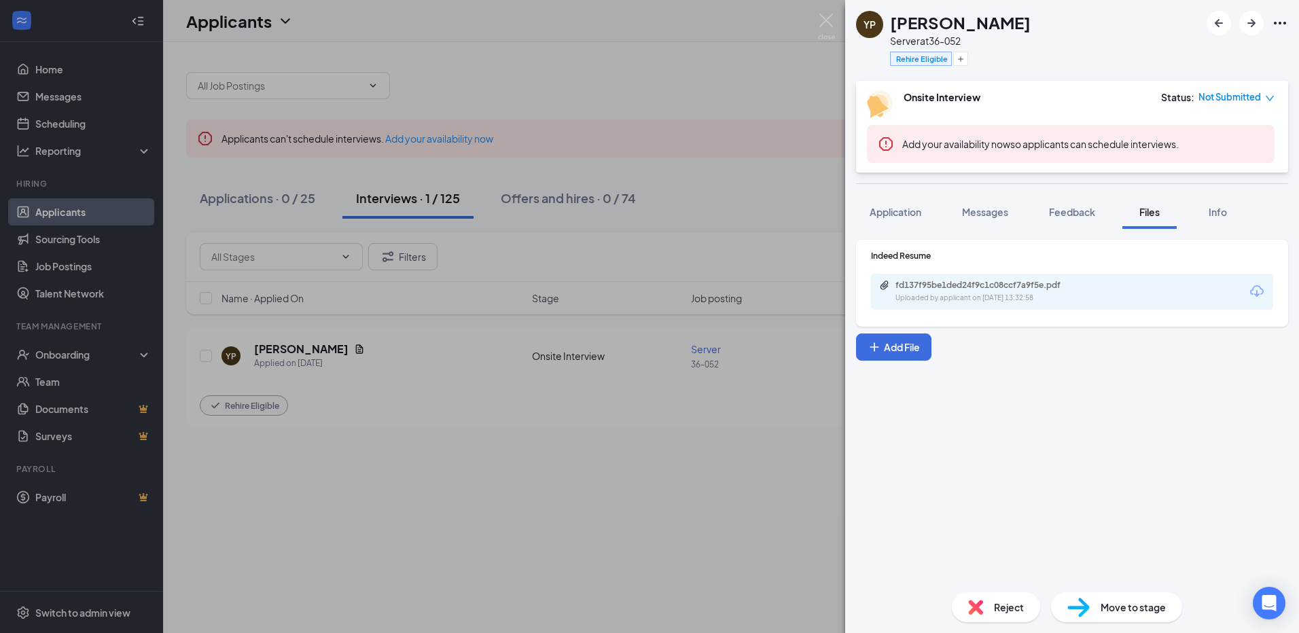
click at [1152, 293] on div "fd137f95be1ded24f9c1c08ccf7a9f5e.pdf Uploaded by applicant on Sep 12, 2025 at 1…" at bounding box center [1072, 292] width 402 height 36
click at [1152, 303] on div "fd137f95be1ded24f9c1c08ccf7a9f5e.pdf Uploaded by applicant on Sep 12, 2025 at 1…" at bounding box center [1072, 292] width 402 height 36
click at [939, 295] on div "Uploaded by applicant on Sep 12, 2025 at 13:32:58" at bounding box center [997, 298] width 204 height 11
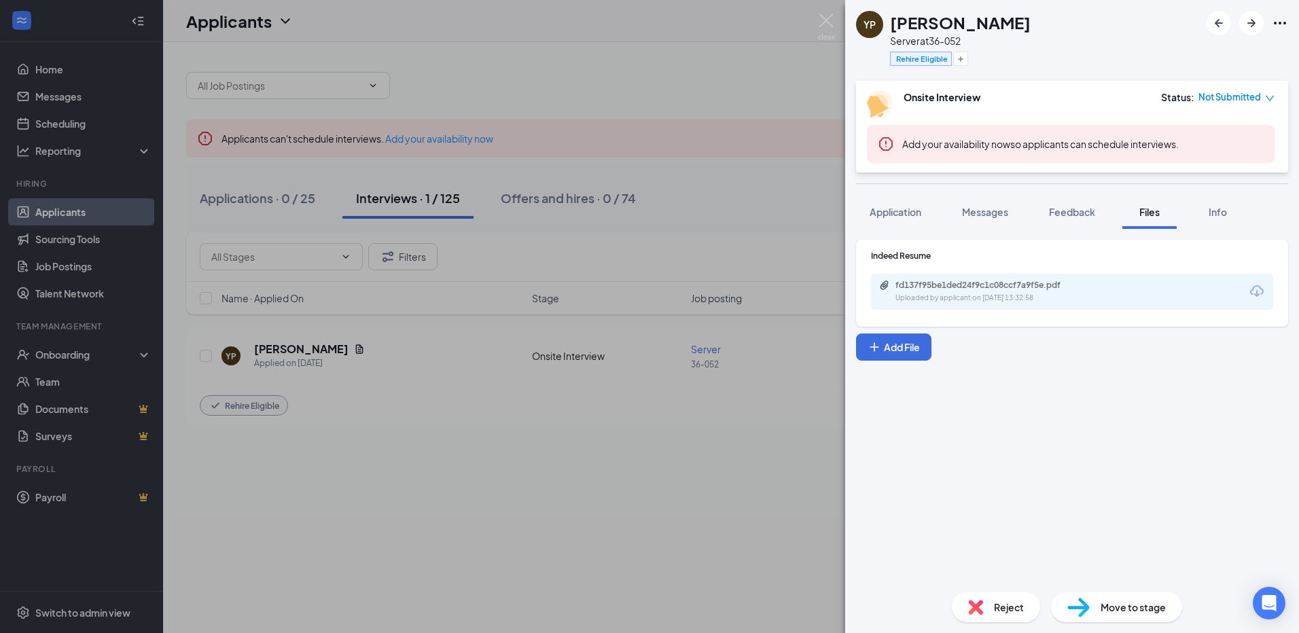
click at [451, 410] on div "YP Yerri Padilla Server at 36-052 Rehire Eligible Onsite Interview Status : Not…" at bounding box center [649, 316] width 1299 height 633
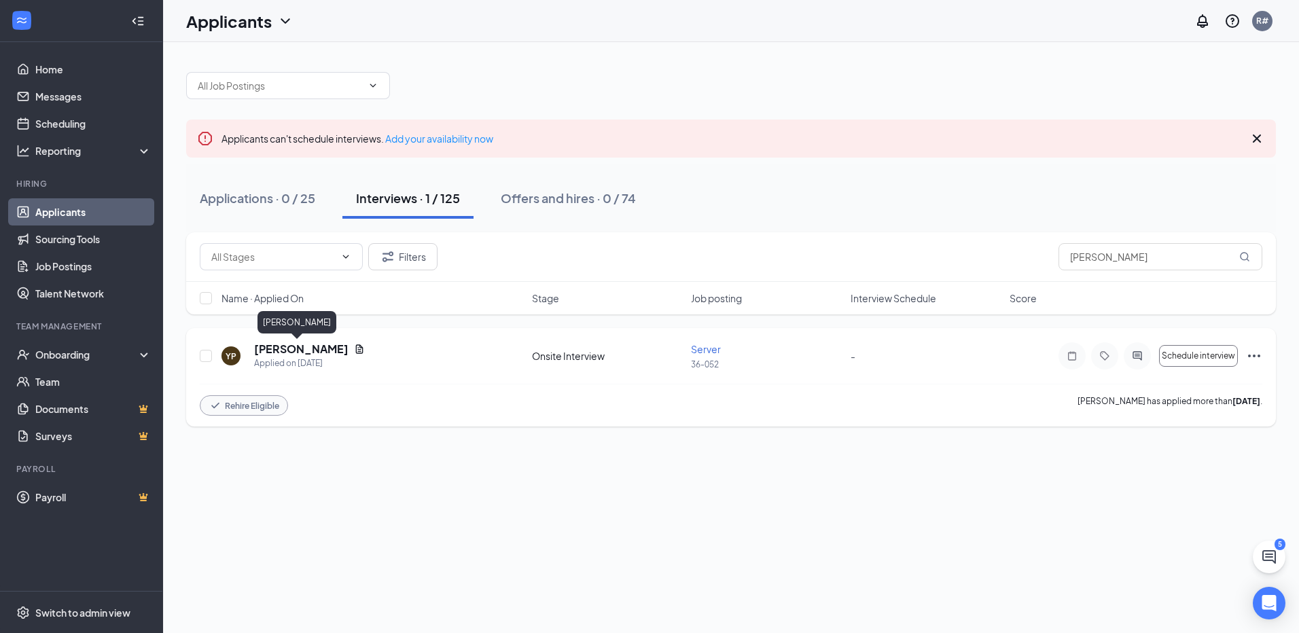
click at [272, 343] on h5 "Yerri Padilla" at bounding box center [301, 349] width 94 height 15
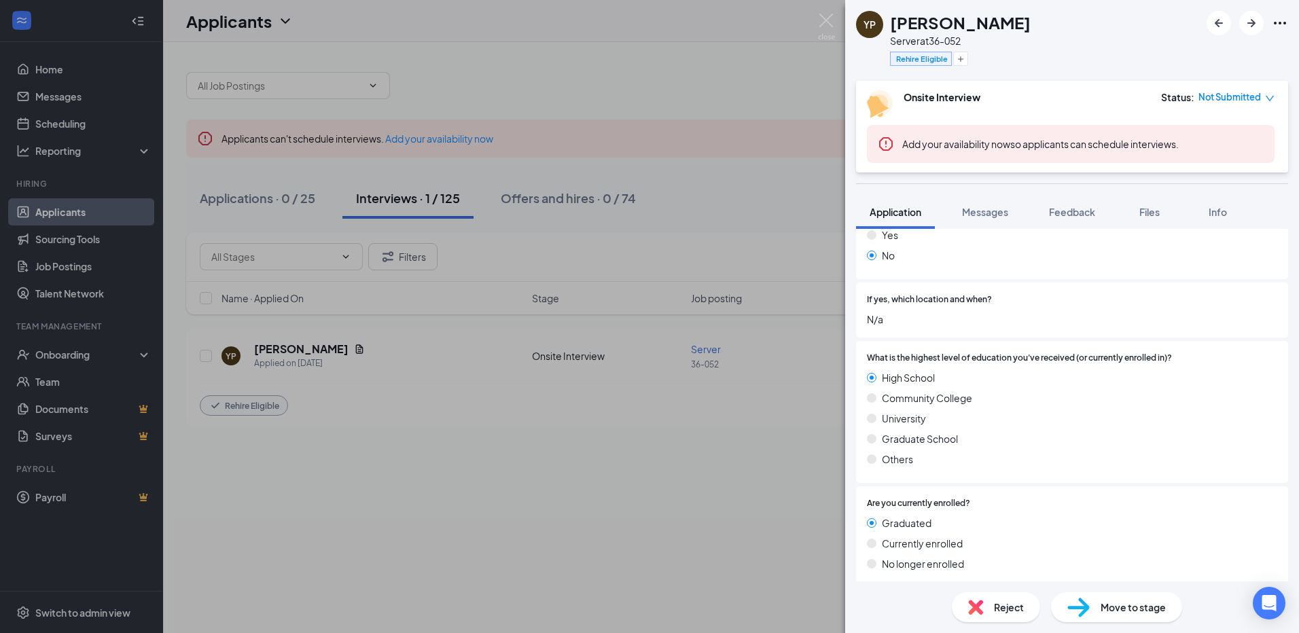
scroll to position [883, 0]
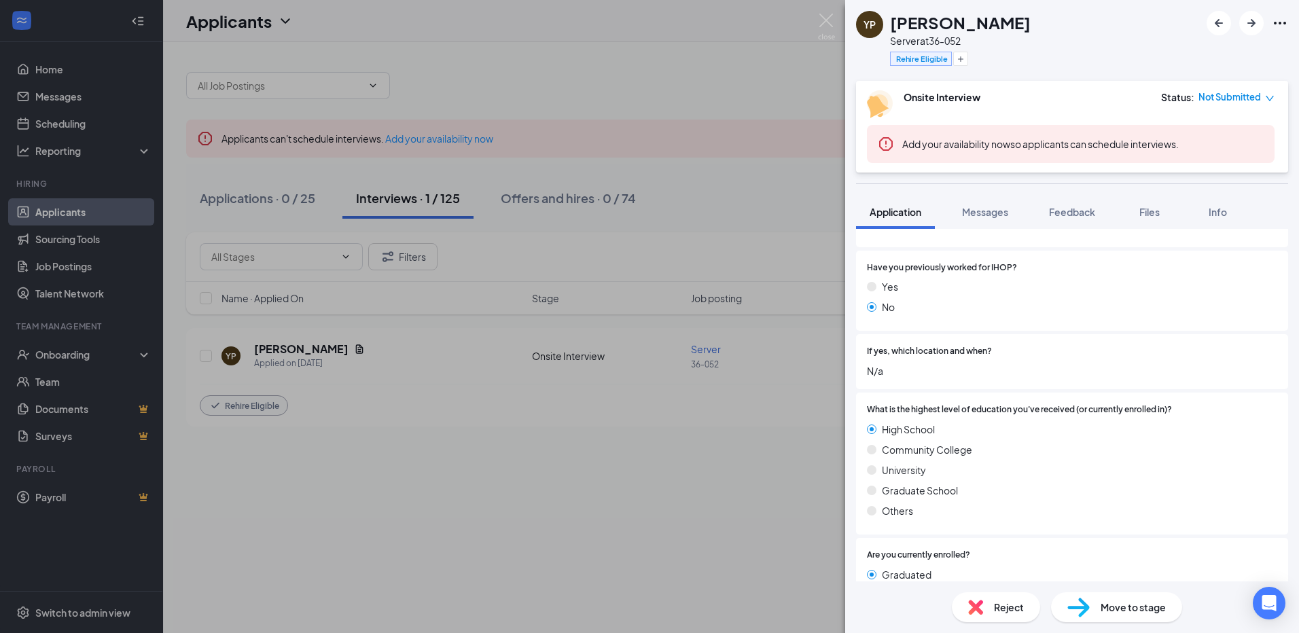
click at [661, 60] on div "YP Yerri Padilla Server at 36-052 Rehire Eligible Onsite Interview Status : Not…" at bounding box center [649, 316] width 1299 height 633
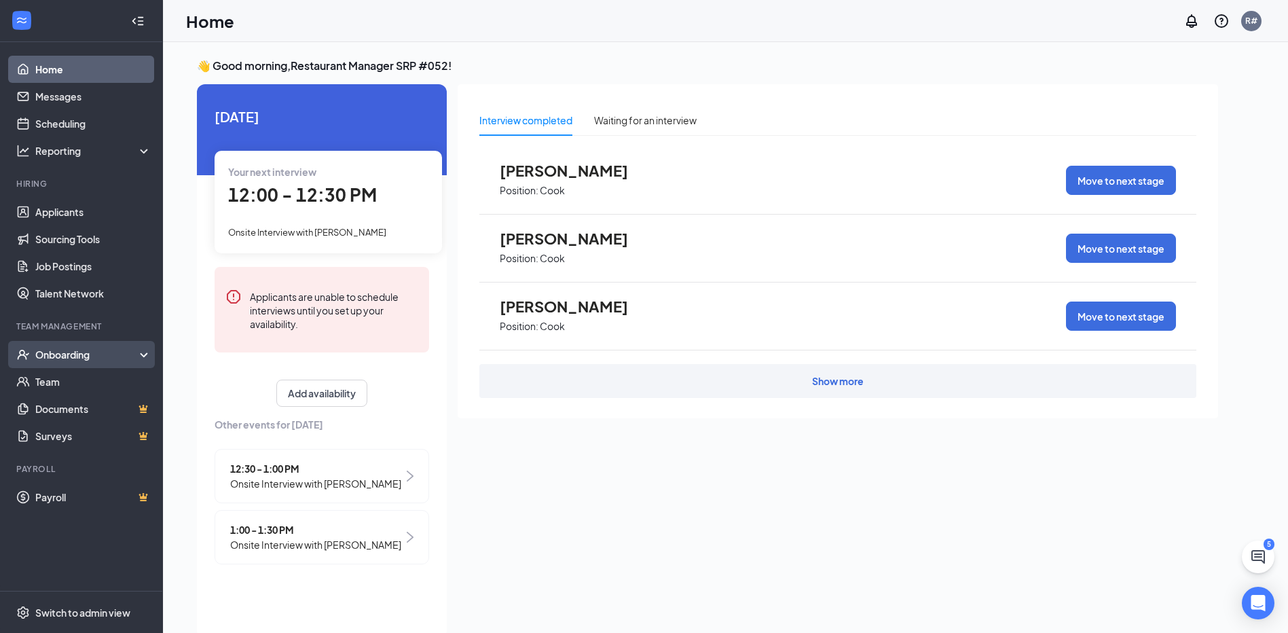
click at [99, 362] on div "Onboarding" at bounding box center [81, 354] width 163 height 27
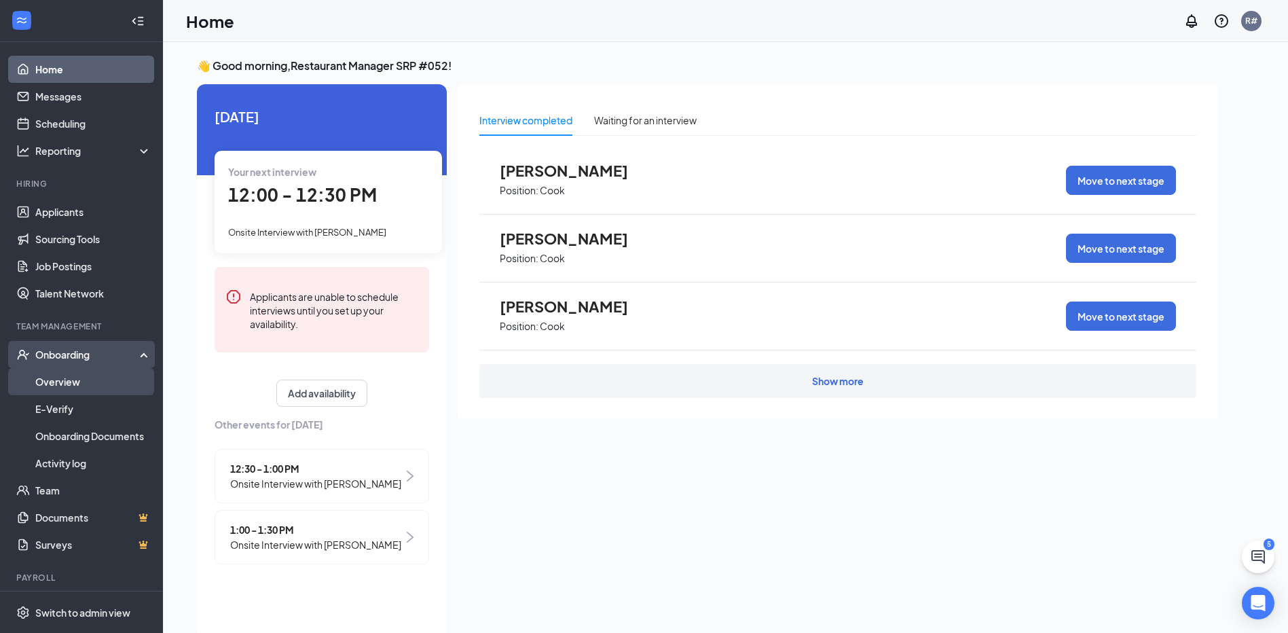
click at [58, 391] on link "Overview" at bounding box center [93, 381] width 116 height 27
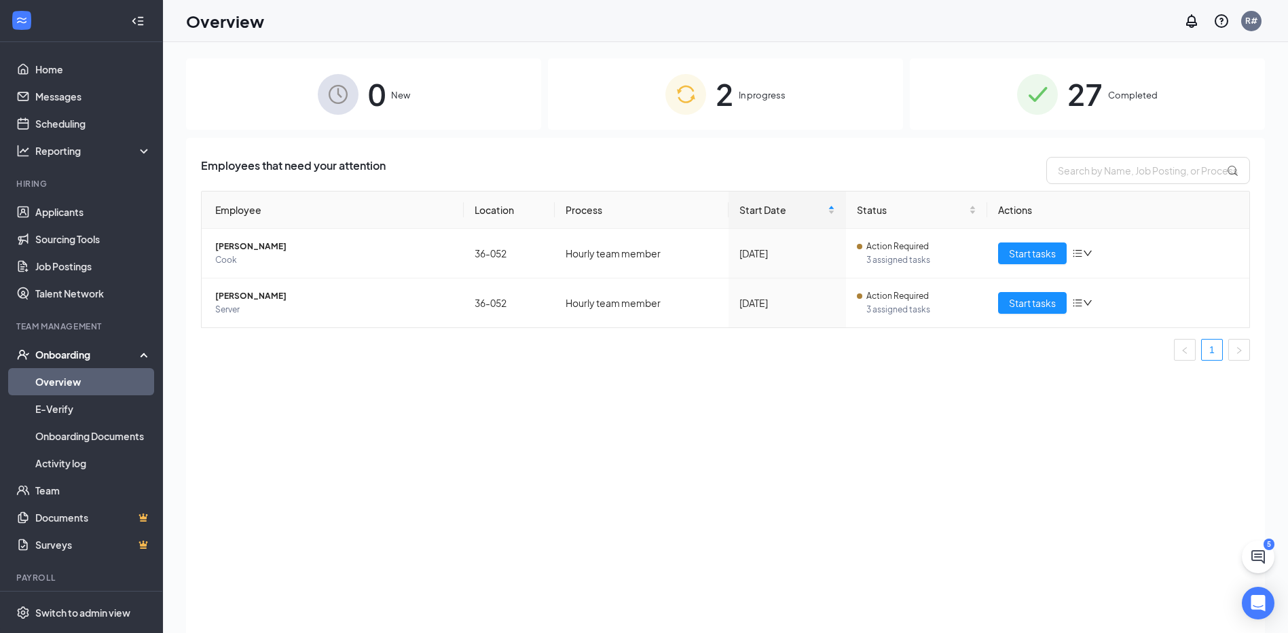
click at [808, 91] on div "2 In progress" at bounding box center [725, 93] width 355 height 71
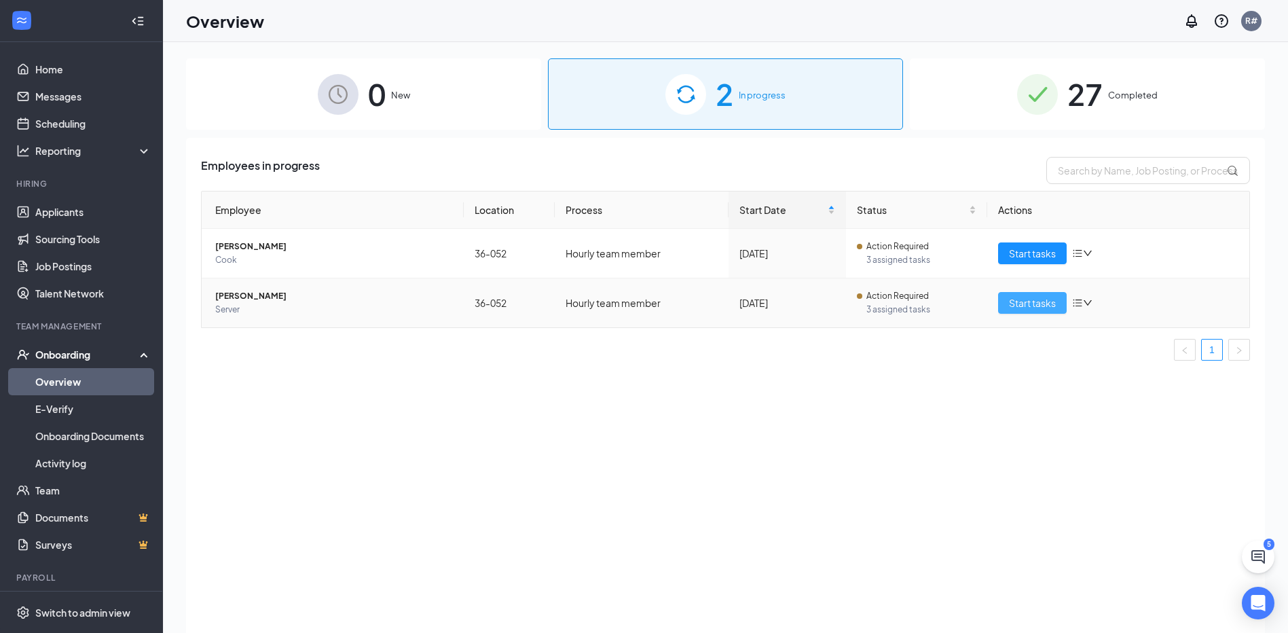
click at [1060, 295] on button "Start tasks" at bounding box center [1032, 303] width 69 height 22
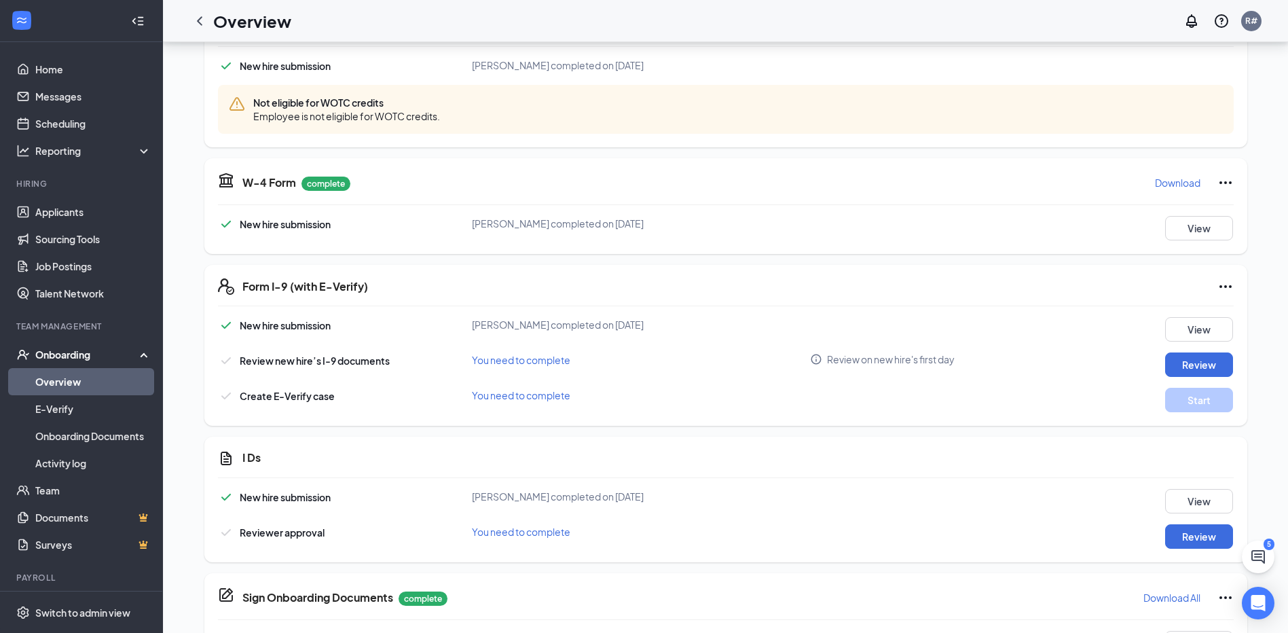
scroll to position [475, 0]
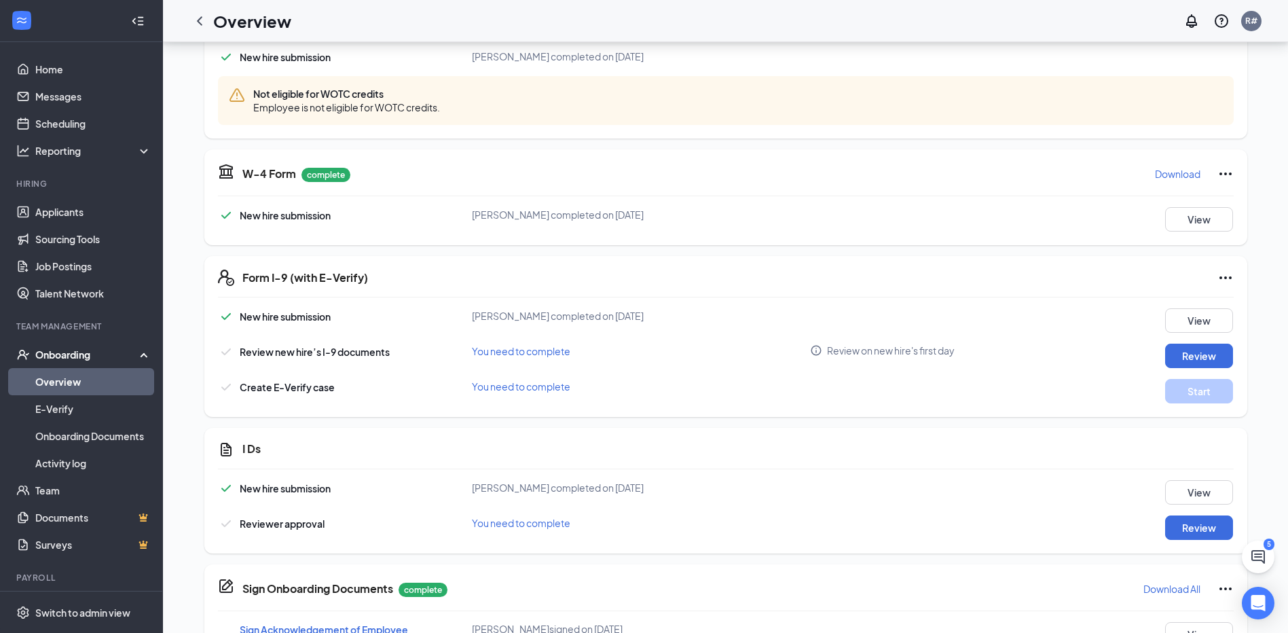
click at [1161, 173] on p "Download" at bounding box center [1178, 174] width 46 height 14
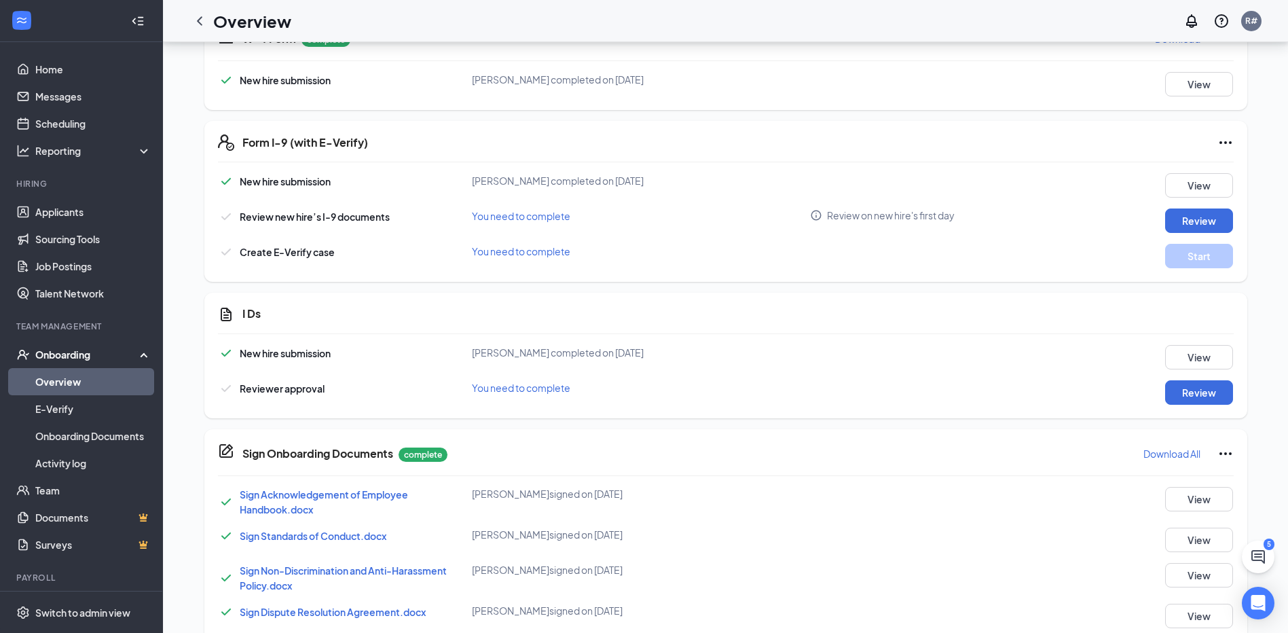
scroll to position [611, 0]
click at [1180, 365] on button "View" at bounding box center [1199, 356] width 68 height 24
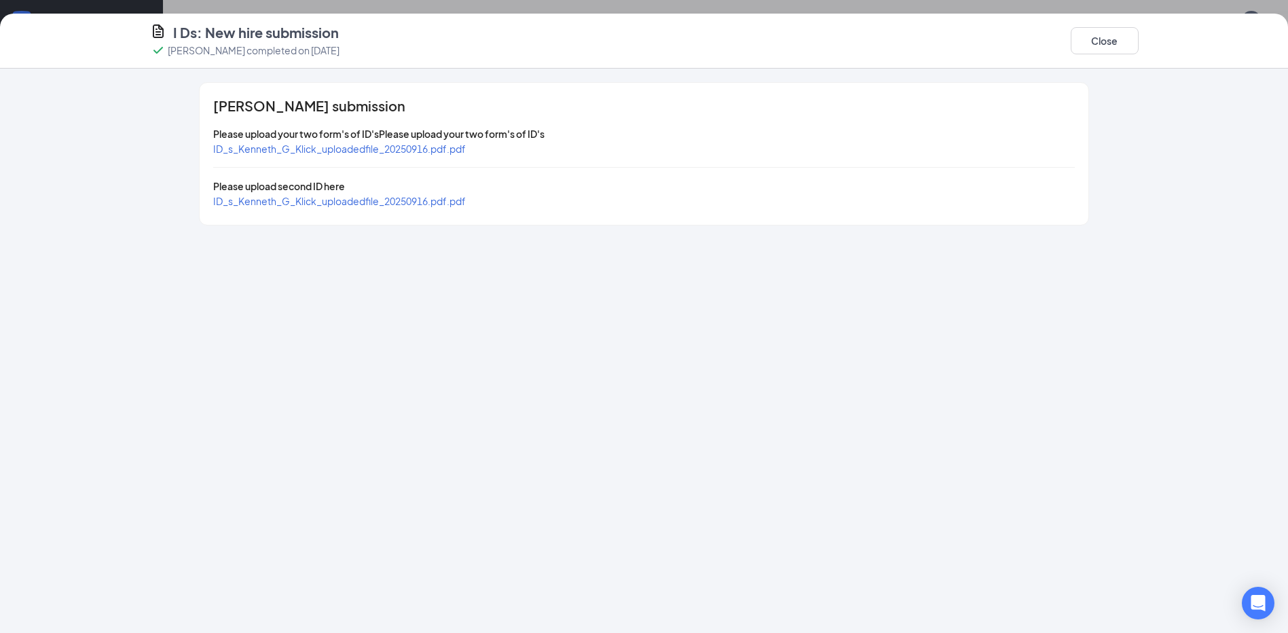
click at [383, 149] on span "ID_s_Kenneth_G_Klick_uploadedfile_20250916.pdf.pdf" at bounding box center [339, 149] width 253 height 12
click at [344, 199] on span "ID_s_Kenneth_G_Klick_uploadedfile_20250916.pdf.pdf" at bounding box center [339, 201] width 253 height 12
click at [437, 148] on span "ID_s_Kenneth_G_Klick_uploadedfile_20250916.pdf.pdf" at bounding box center [339, 149] width 253 height 12
click at [365, 206] on span "ID_s_Kenneth_G_Klick_uploadedfile_20250916.pdf.pdf" at bounding box center [339, 201] width 253 height 12
click at [1091, 45] on button "Close" at bounding box center [1105, 40] width 68 height 27
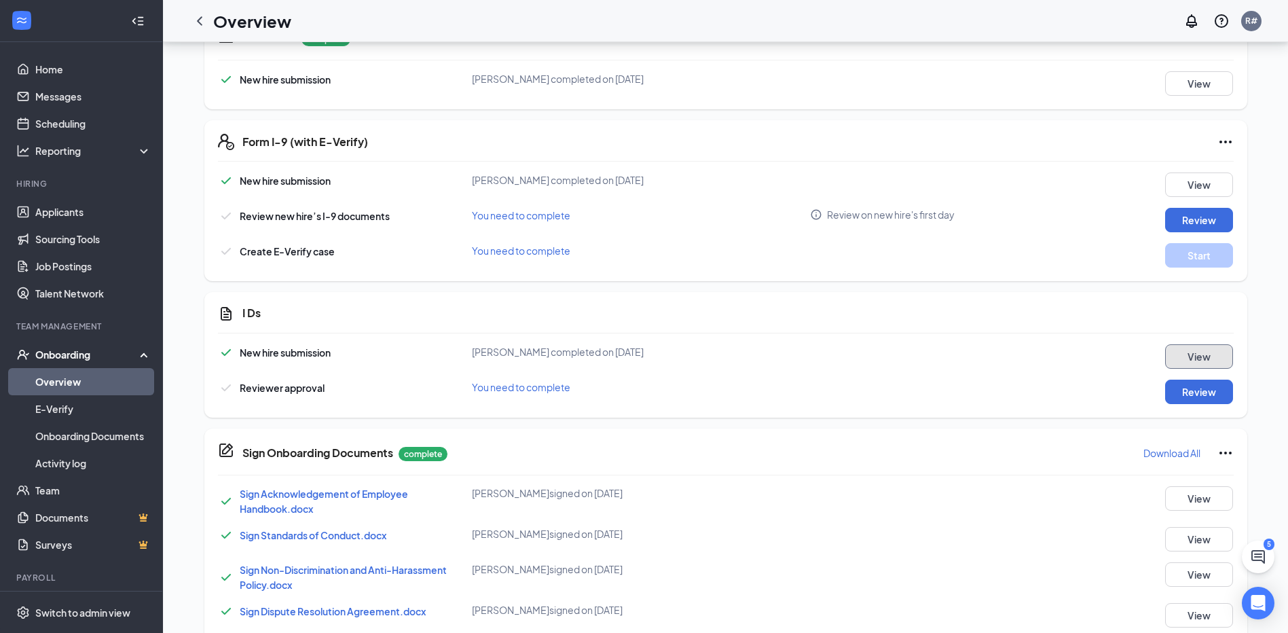
click at [1202, 352] on button "View" at bounding box center [1199, 356] width 68 height 24
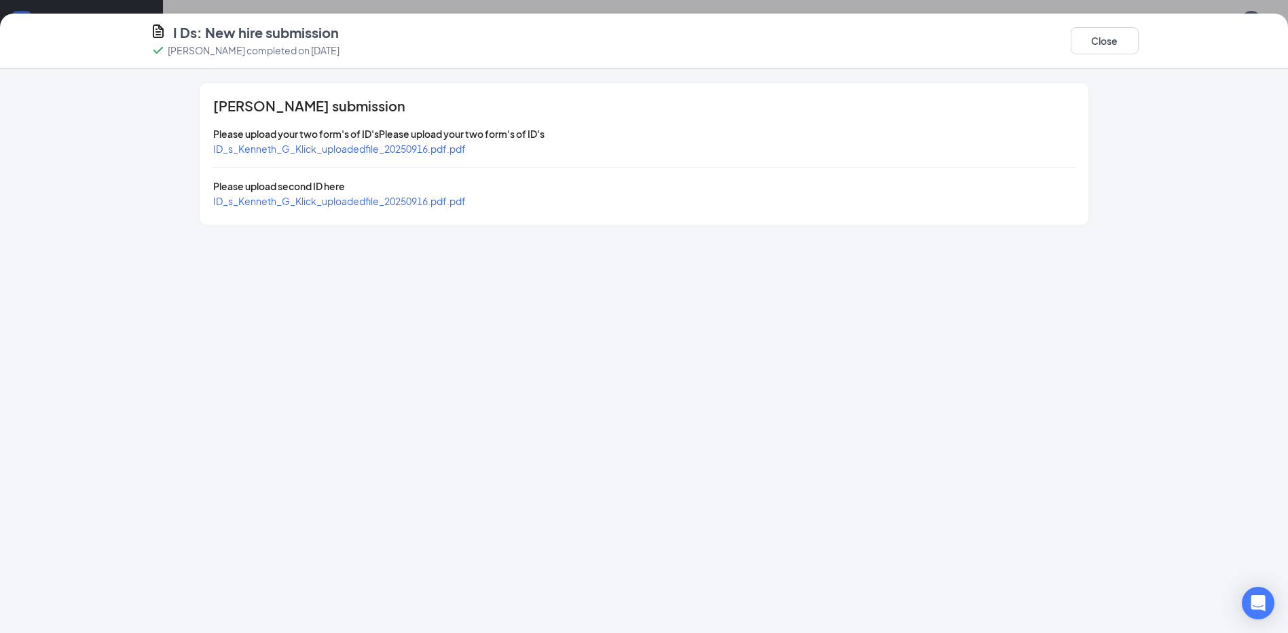
click at [399, 148] on span "ID_s_Kenneth_G_Klick_uploadedfile_20250916.pdf.pdf" at bounding box center [339, 149] width 253 height 12
click at [1108, 36] on button "Close" at bounding box center [1105, 40] width 68 height 27
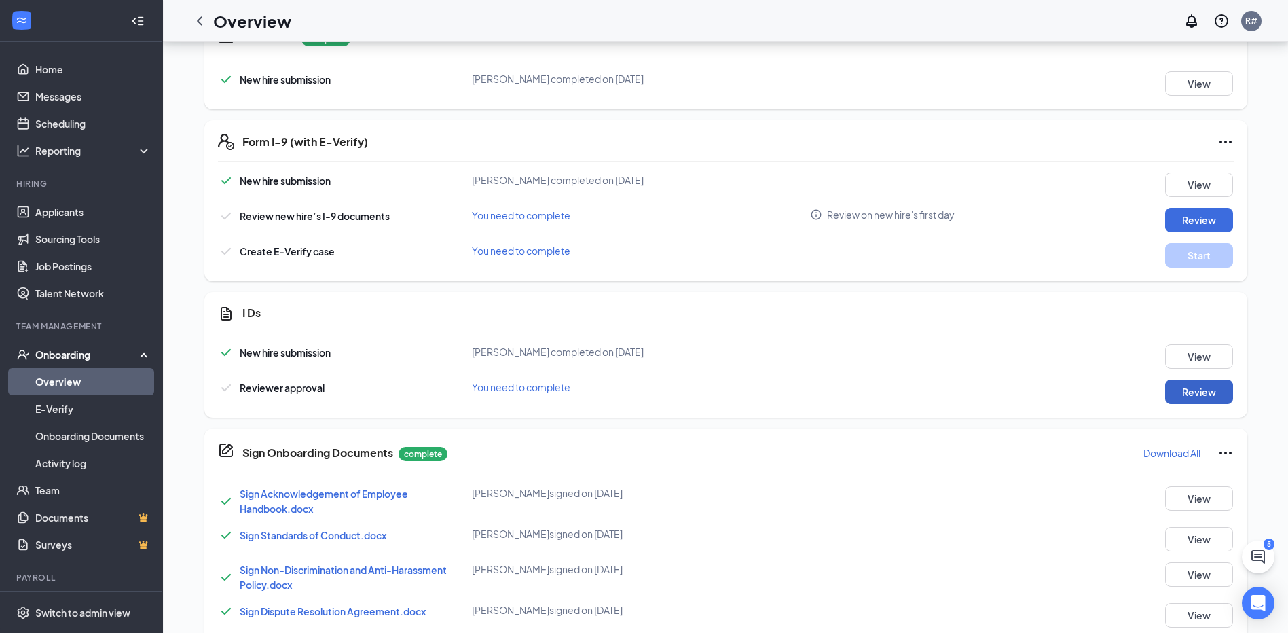
click at [1193, 385] on button "Review" at bounding box center [1199, 392] width 68 height 24
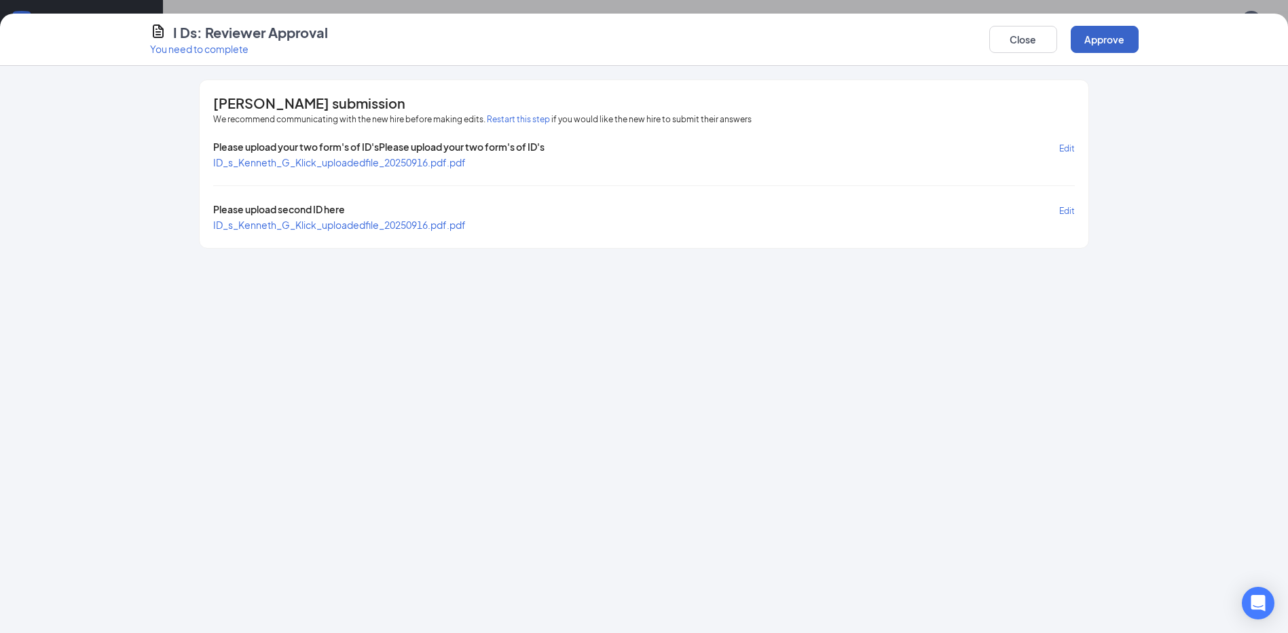
click at [1088, 39] on button "Approve" at bounding box center [1105, 39] width 68 height 27
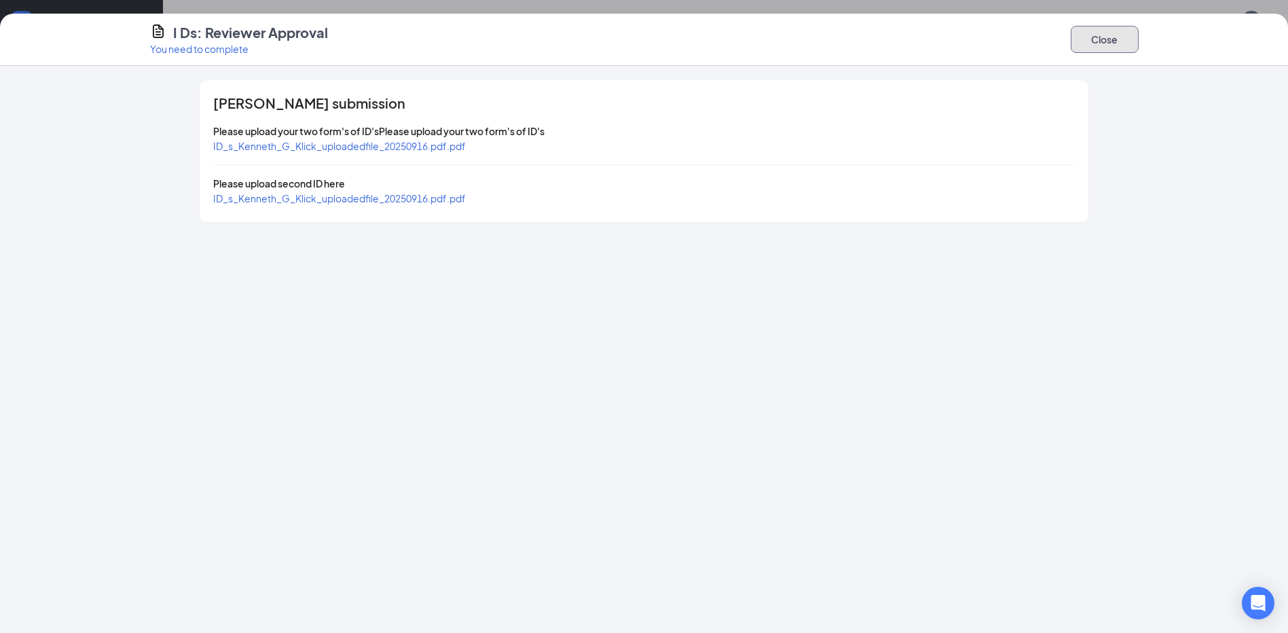
click at [1100, 31] on button "Close" at bounding box center [1105, 39] width 68 height 27
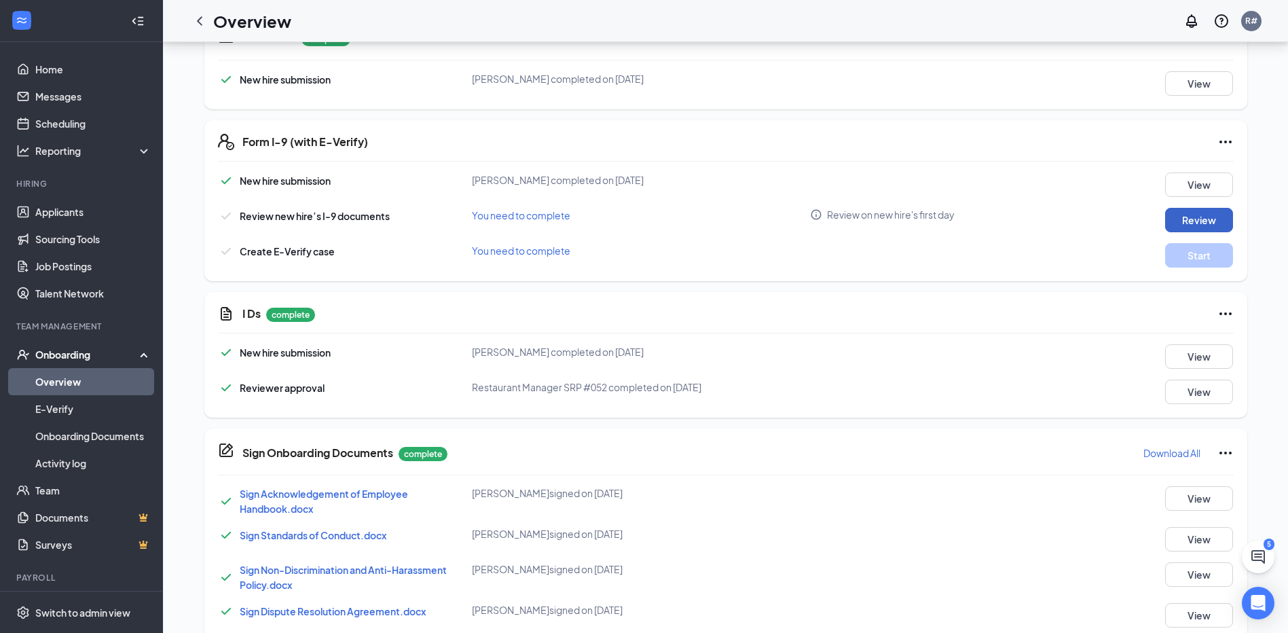
click at [1198, 229] on button "Review" at bounding box center [1199, 220] width 68 height 24
type input "09/15/2025"
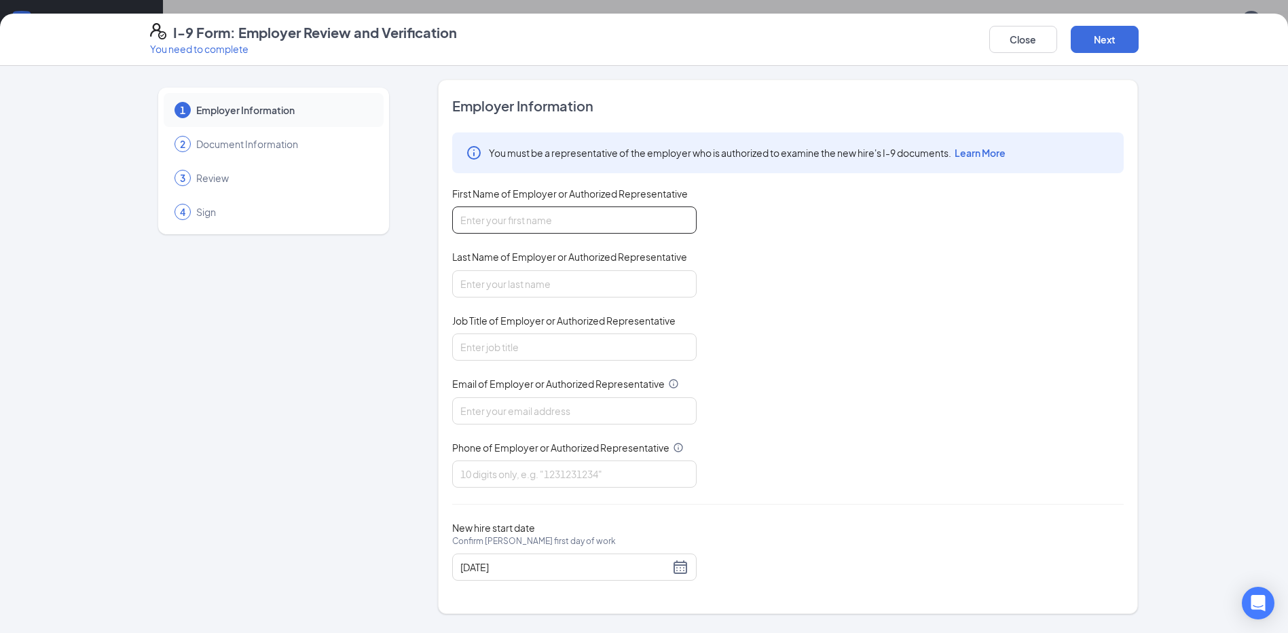
click at [643, 225] on input "First Name of Employer or Authorized Representative" at bounding box center [574, 219] width 245 height 27
type input "David"
type input "Krider"
type input "srp052@srpihop.com"
type input "8636467087"
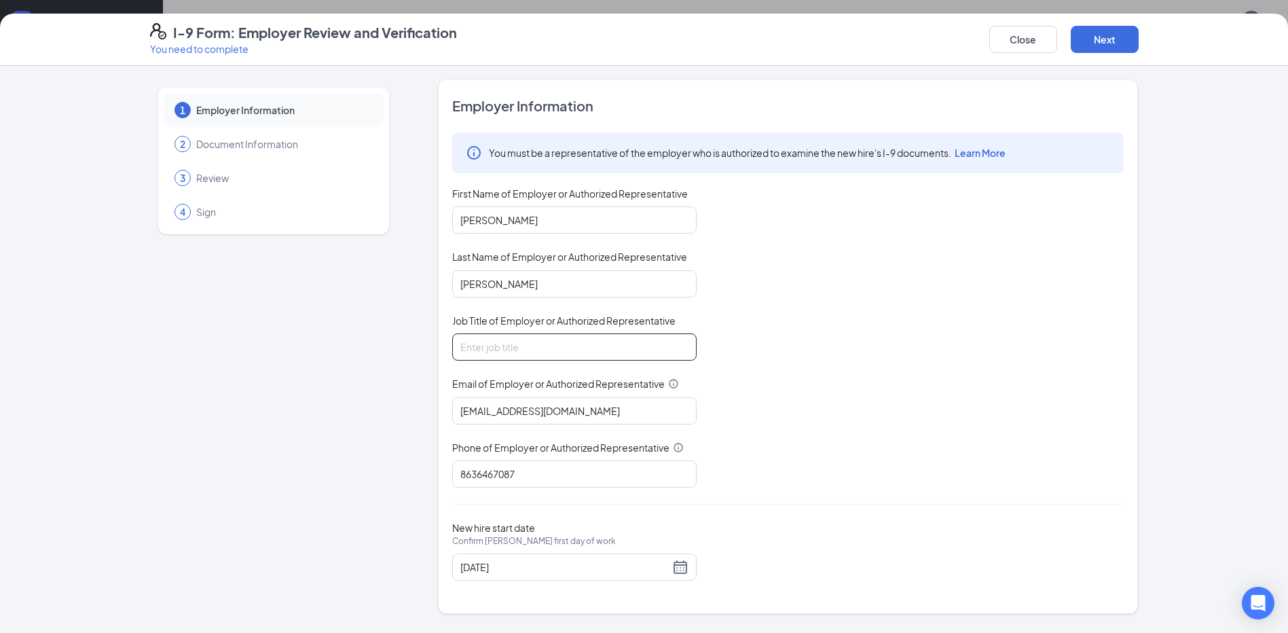
click at [577, 343] on input "Job Title of Employer or Authorized Representative" at bounding box center [574, 346] width 245 height 27
type input "General Manager"
click at [1087, 42] on button "Next" at bounding box center [1105, 39] width 68 height 27
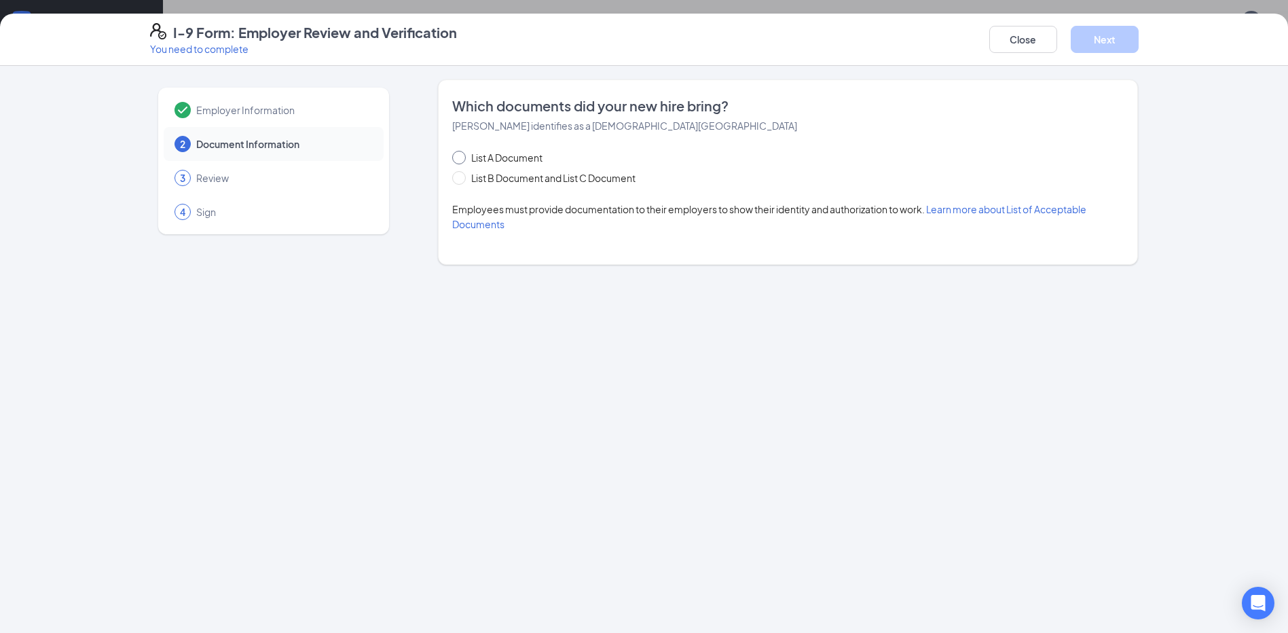
click at [460, 155] on input "List A Document" at bounding box center [457, 156] width 10 height 10
radio input "true"
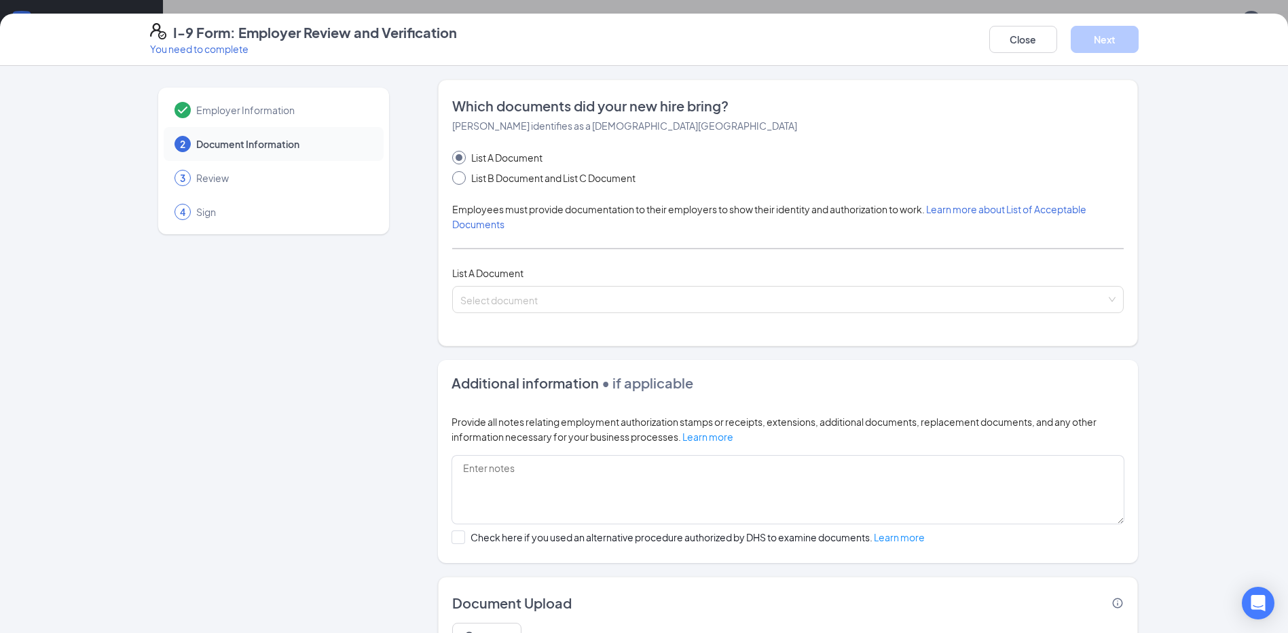
click at [466, 174] on span "List B Document and List C Document" at bounding box center [553, 177] width 175 height 15
click at [462, 174] on input "List B Document and List C Document" at bounding box center [457, 176] width 10 height 10
radio input "true"
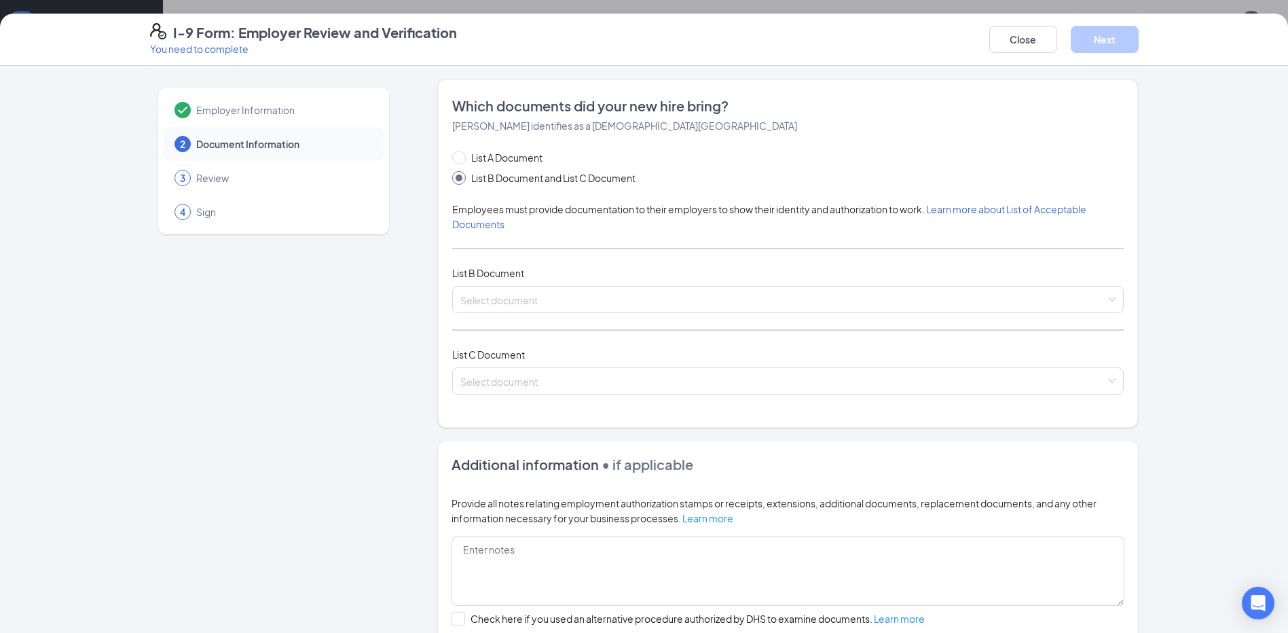
radio input "false"
click at [549, 295] on input "search" at bounding box center [783, 297] width 646 height 20
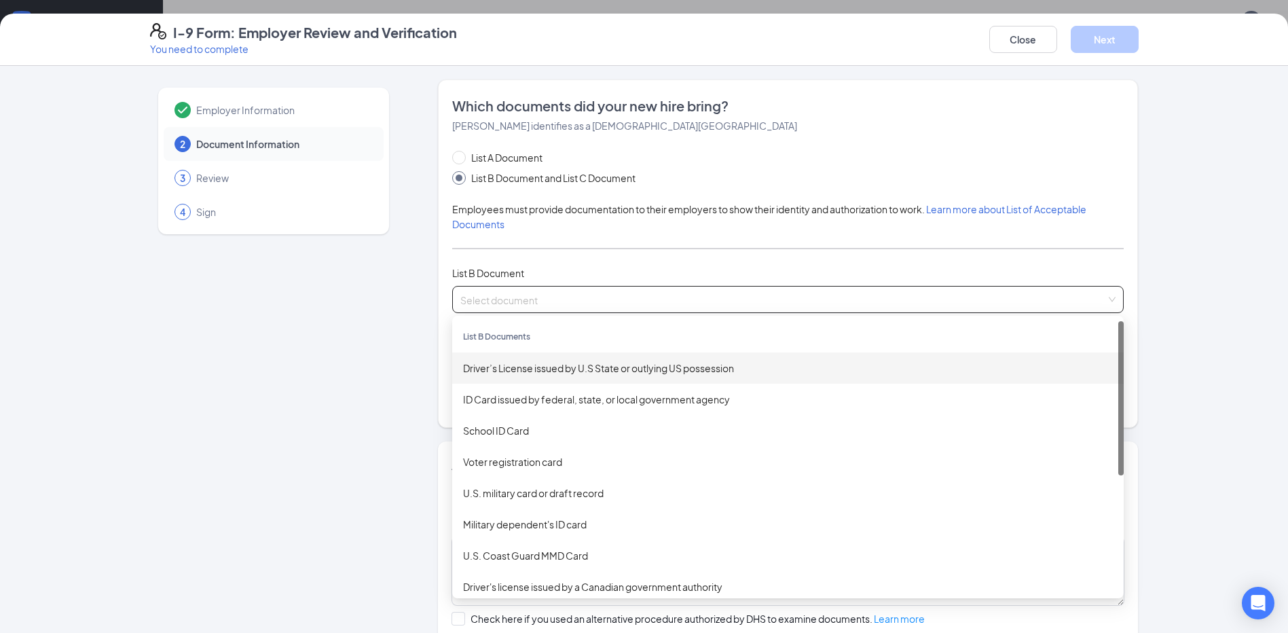
click at [538, 377] on div "Driver’s License issued by U.S State or outlying US possession" at bounding box center [788, 367] width 672 height 31
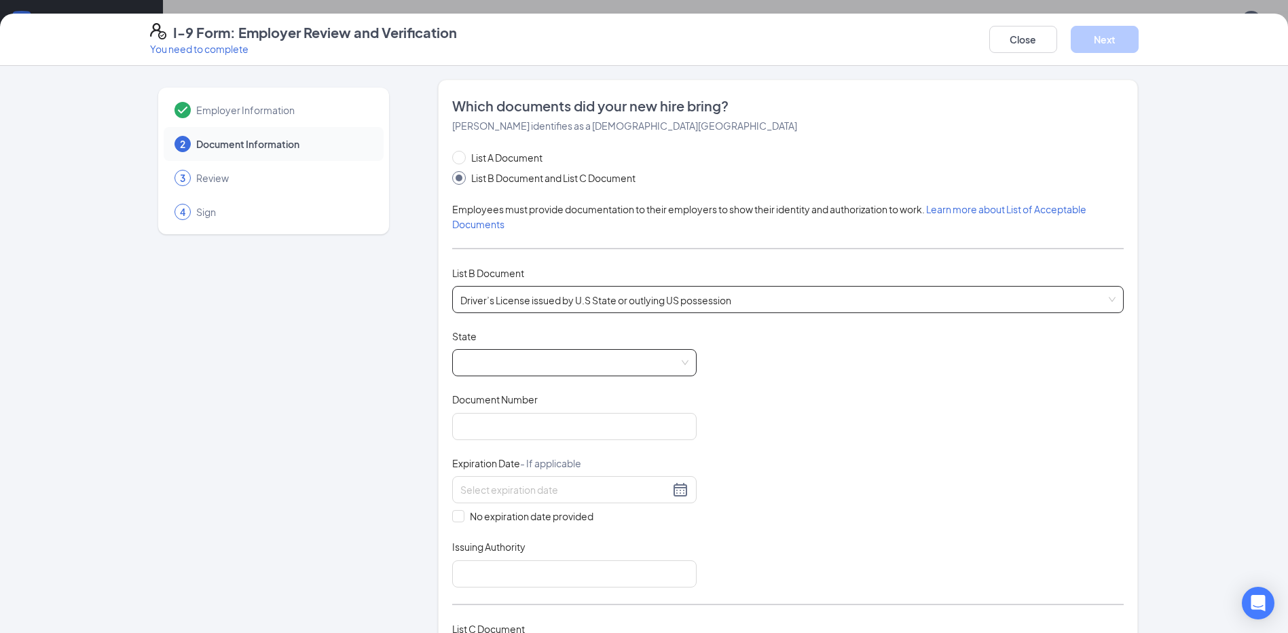
click at [559, 351] on span at bounding box center [574, 363] width 228 height 26
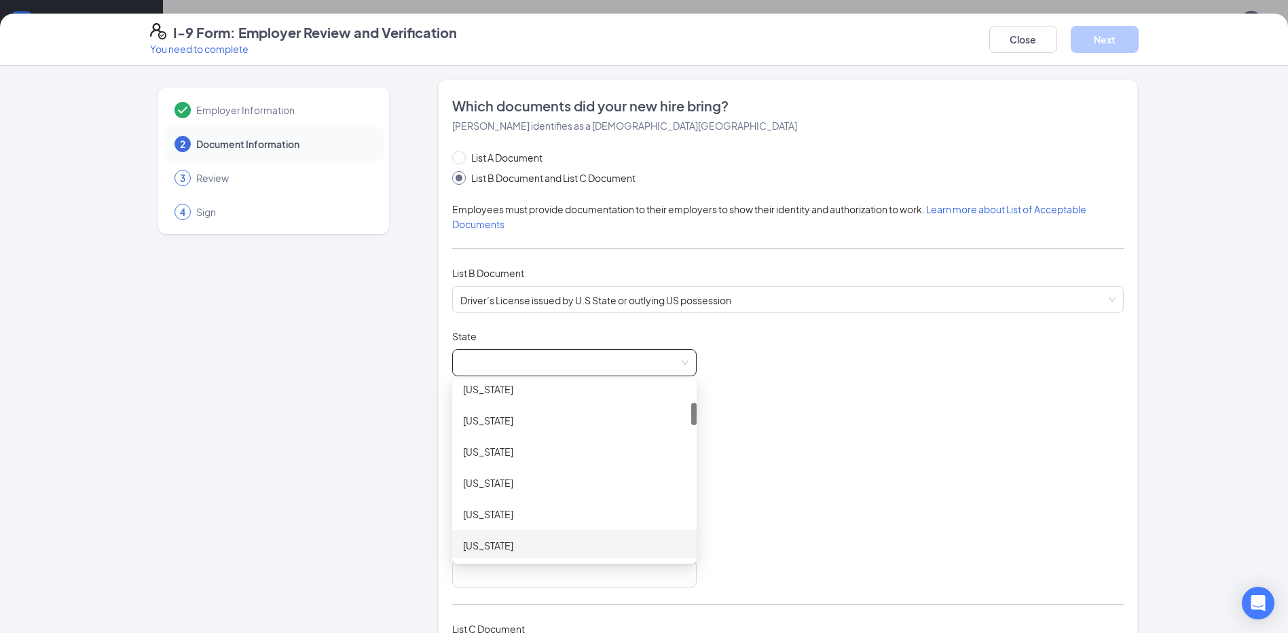
scroll to position [272, 0]
click at [526, 448] on div "[US_STATE]" at bounding box center [574, 440] width 223 height 15
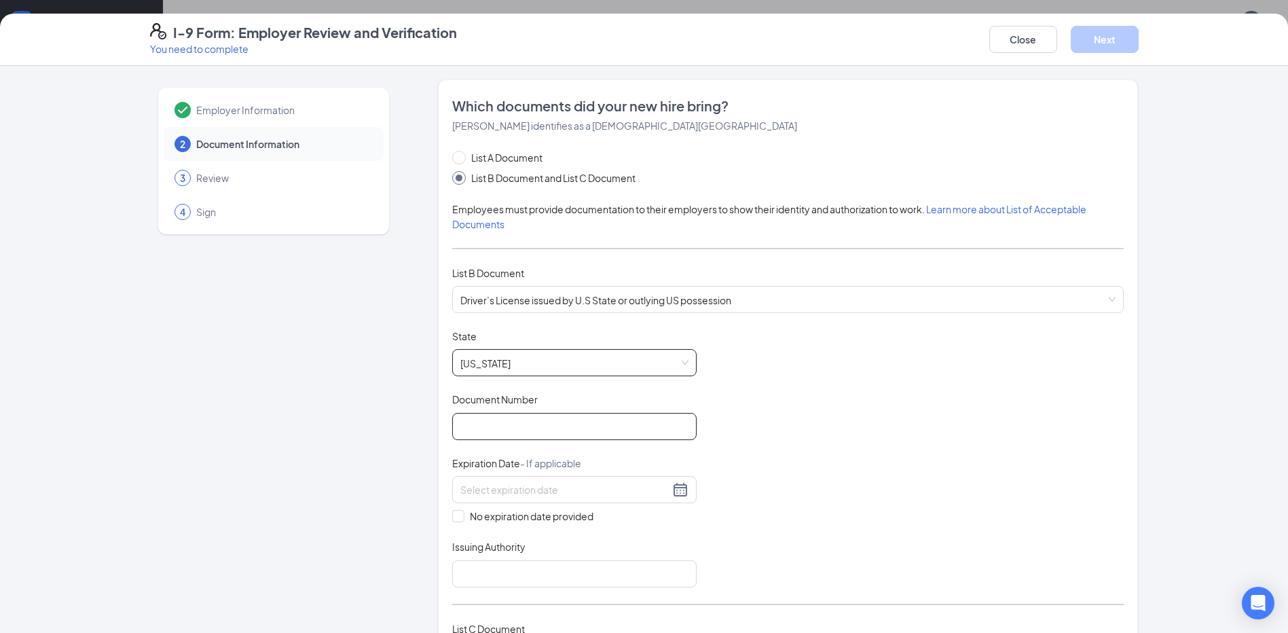
click at [541, 431] on input "Document Number" at bounding box center [574, 426] width 245 height 27
type input "K378979920000"
click at [539, 479] on div at bounding box center [574, 489] width 245 height 27
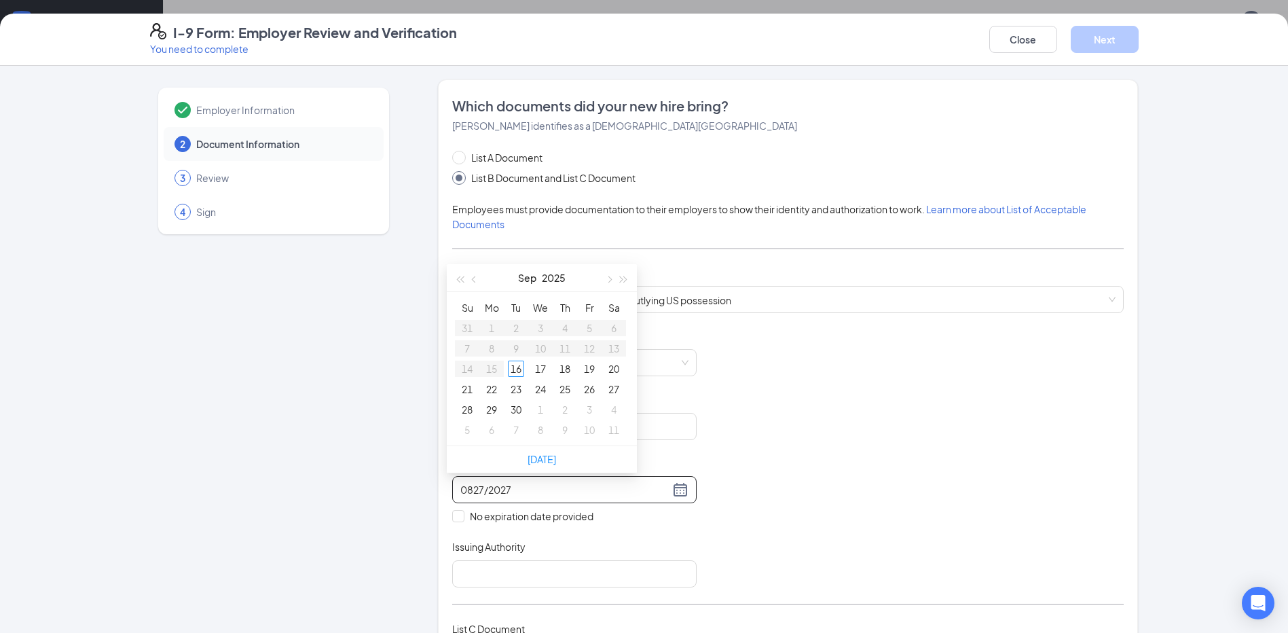
click at [583, 496] on input "0827/2027" at bounding box center [564, 489] width 209 height 15
click at [470, 490] on input "0827/2027" at bounding box center [564, 489] width 209 height 15
click at [592, 389] on div "27" at bounding box center [589, 389] width 16 height 16
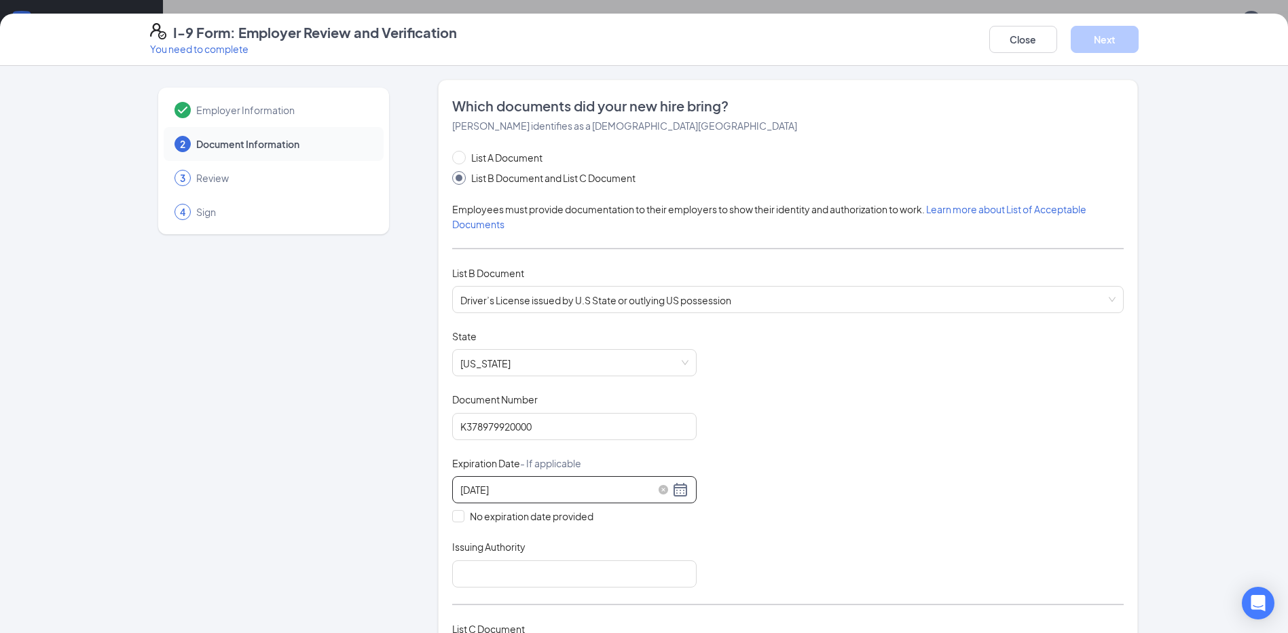
click at [481, 491] on input "08/27/2027" at bounding box center [564, 489] width 209 height 15
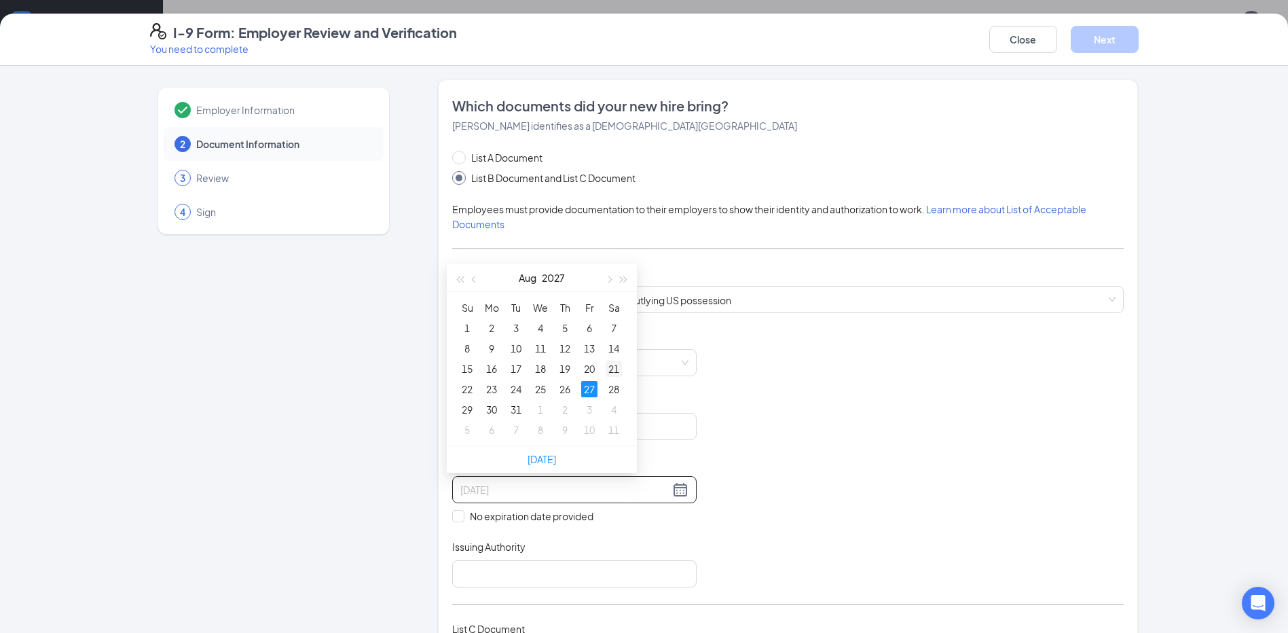
click at [617, 367] on div "21" at bounding box center [614, 369] width 16 height 16
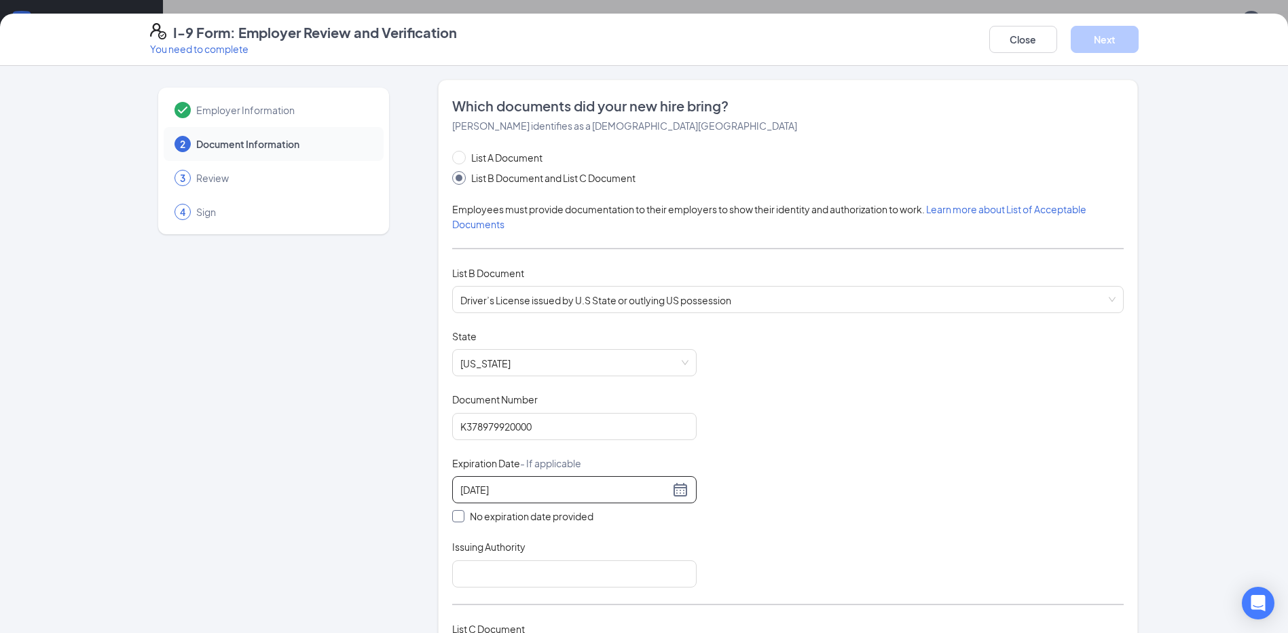
scroll to position [204, 0]
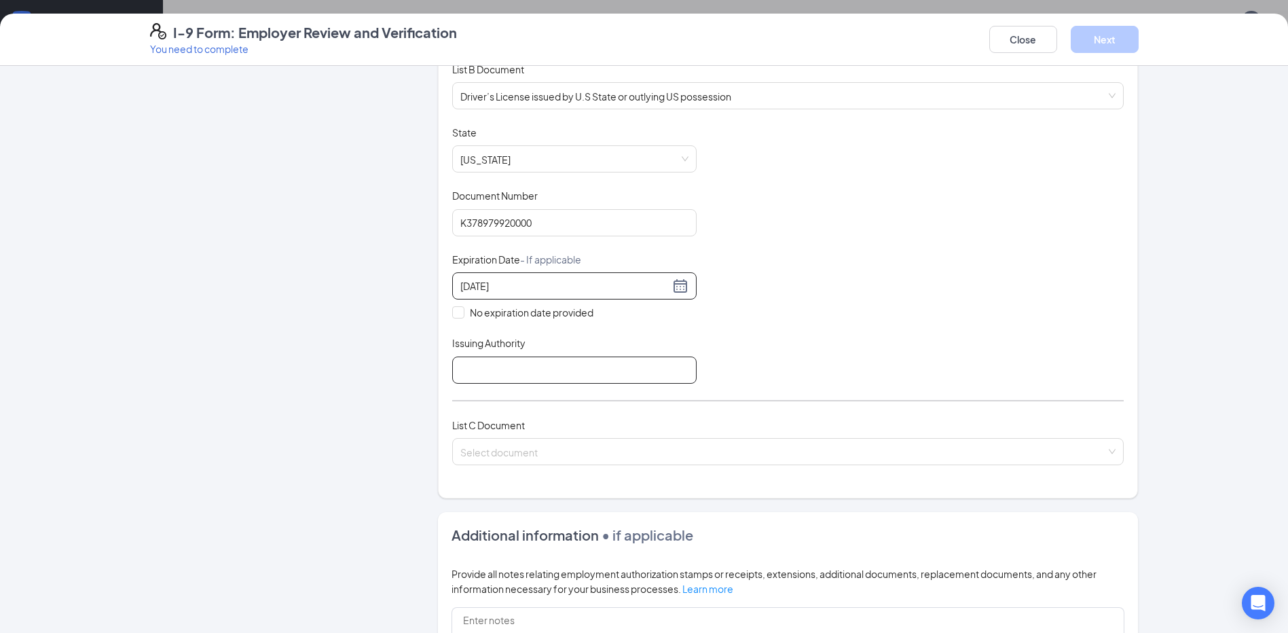
type input "08/21/2027"
click at [475, 369] on input "Issuing Authority" at bounding box center [574, 370] width 245 height 27
type input "[US_STATE]"
click at [507, 450] on input "search" at bounding box center [783, 449] width 646 height 20
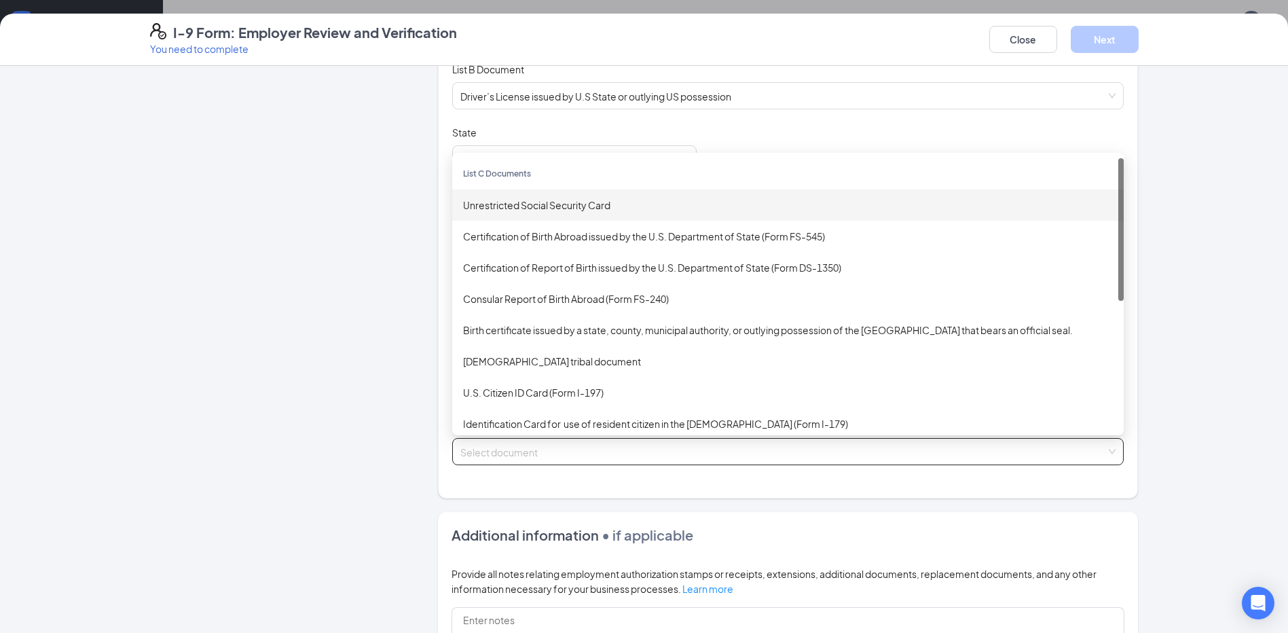
click at [607, 205] on div "Unrestricted Social Security Card" at bounding box center [788, 205] width 650 height 15
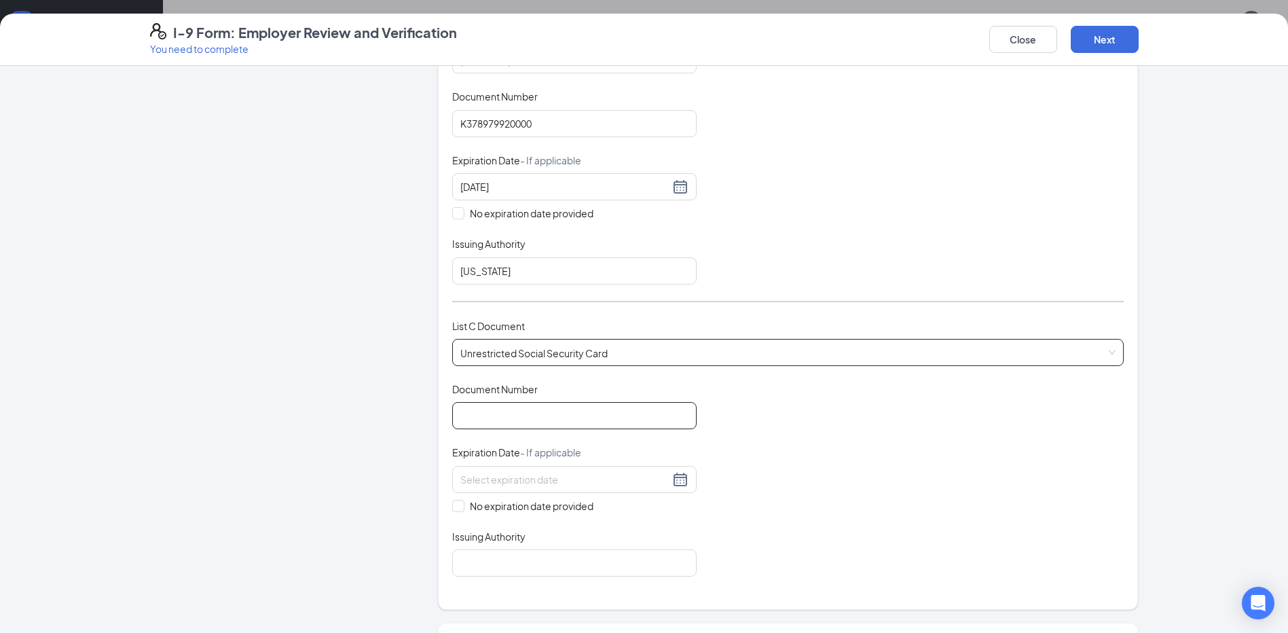
scroll to position [408, 0]
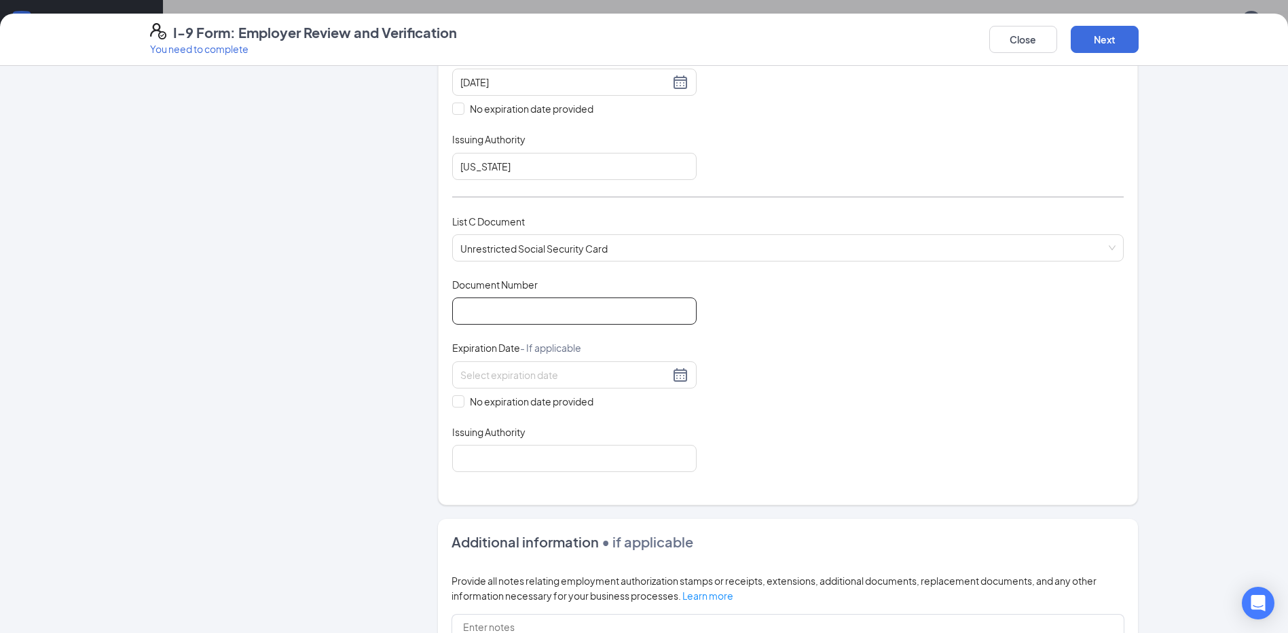
click at [563, 312] on input "Document Number" at bounding box center [574, 310] width 245 height 27
type input "593120848"
click at [456, 404] on input "No expiration date provided" at bounding box center [457, 400] width 10 height 10
checkbox input "true"
click at [465, 451] on input "Issuing Authority" at bounding box center [574, 461] width 245 height 27
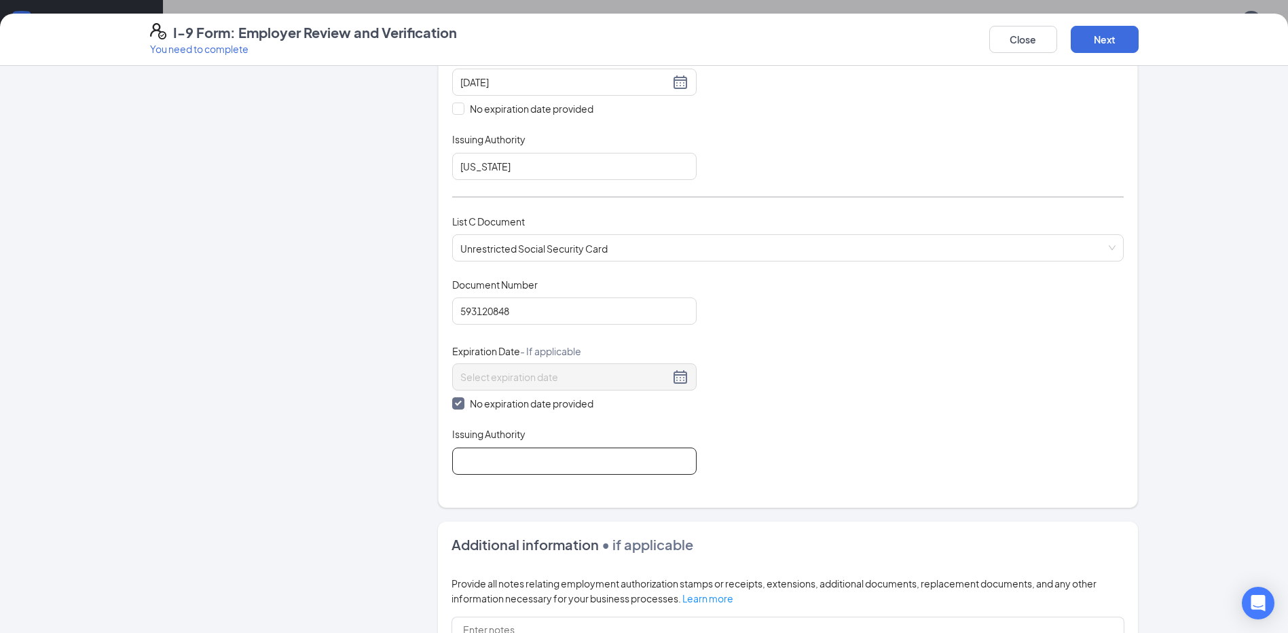
type input "Social Security Office"
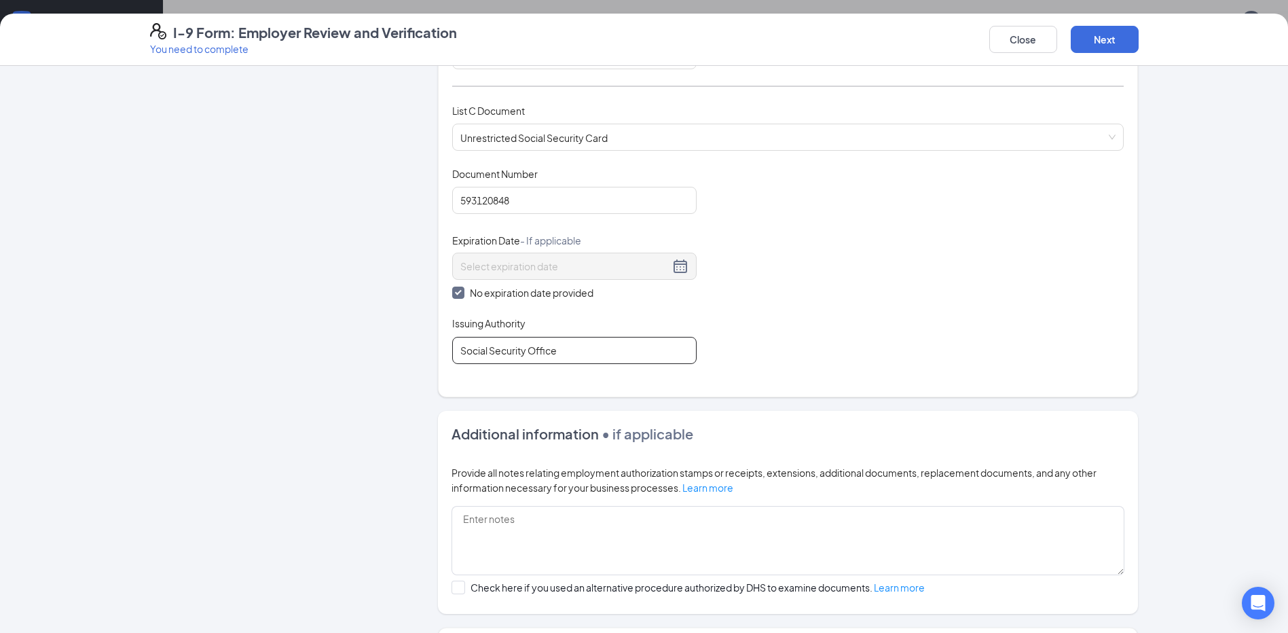
scroll to position [642, 0]
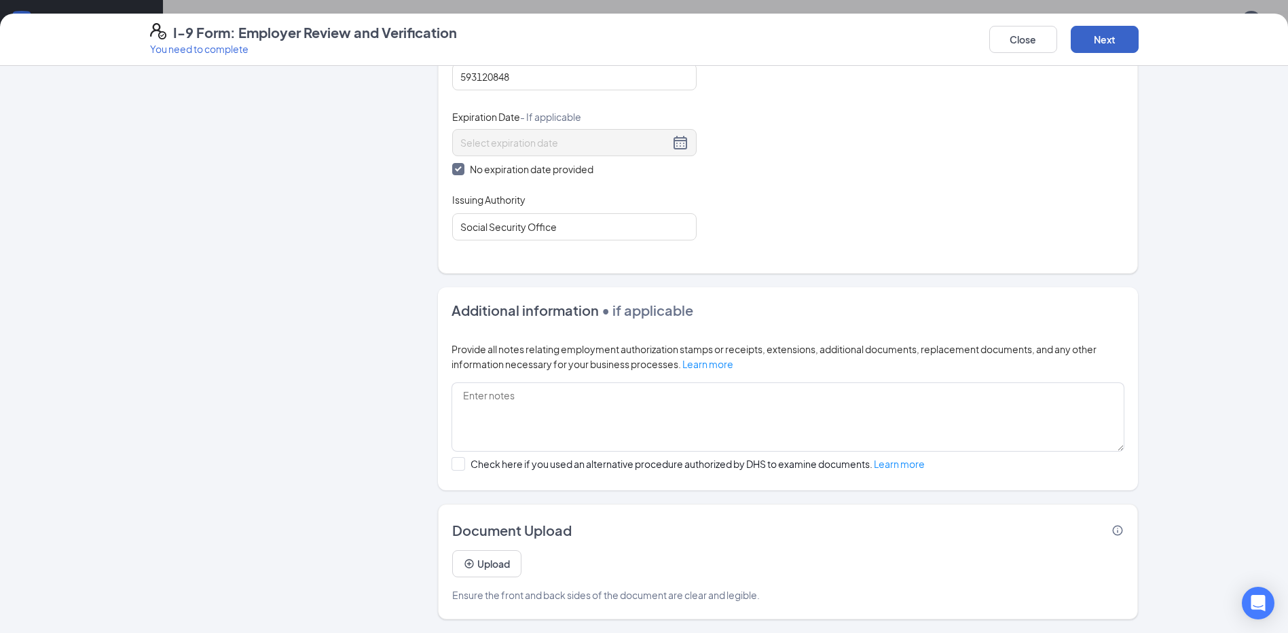
drag, startPoint x: 1079, startPoint y: 38, endPoint x: 1057, endPoint y: 8, distance: 37.4
click at [1079, 38] on button "Next" at bounding box center [1105, 39] width 68 height 27
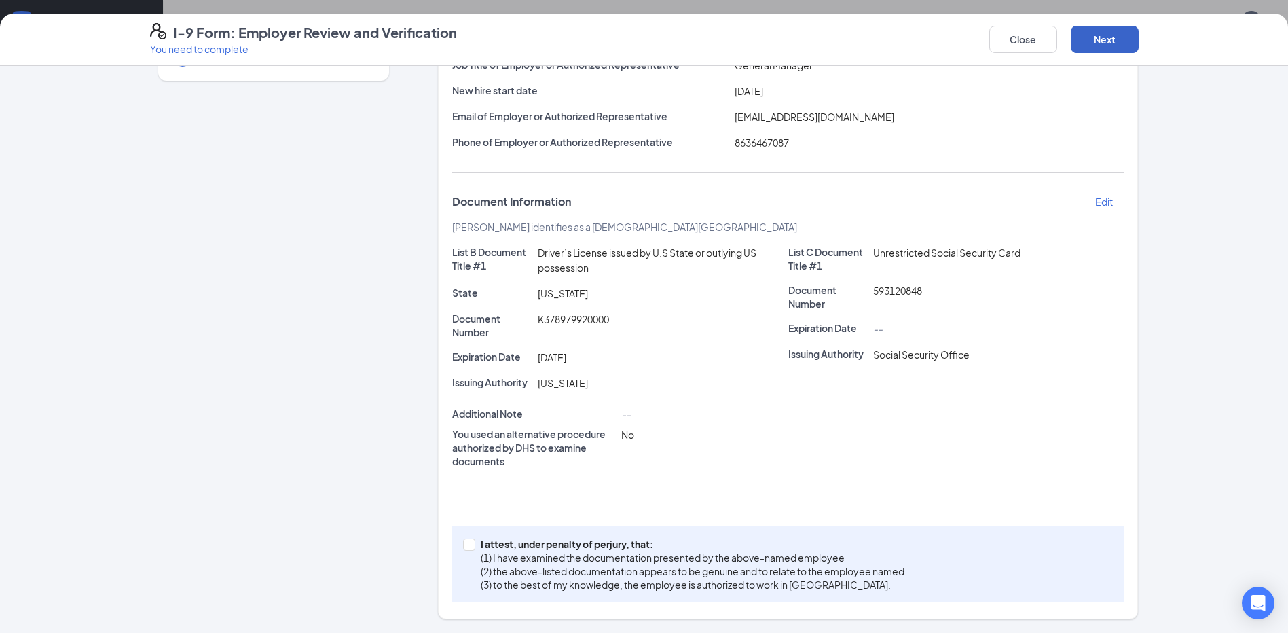
scroll to position [153, 0]
click at [561, 316] on span "K378979920000" at bounding box center [573, 319] width 71 height 12
click at [558, 321] on span "K378979920000" at bounding box center [573, 319] width 71 height 12
click at [568, 321] on span "K378979920000" at bounding box center [573, 319] width 71 height 12
click at [575, 323] on span "K378979920000" at bounding box center [573, 319] width 71 height 12
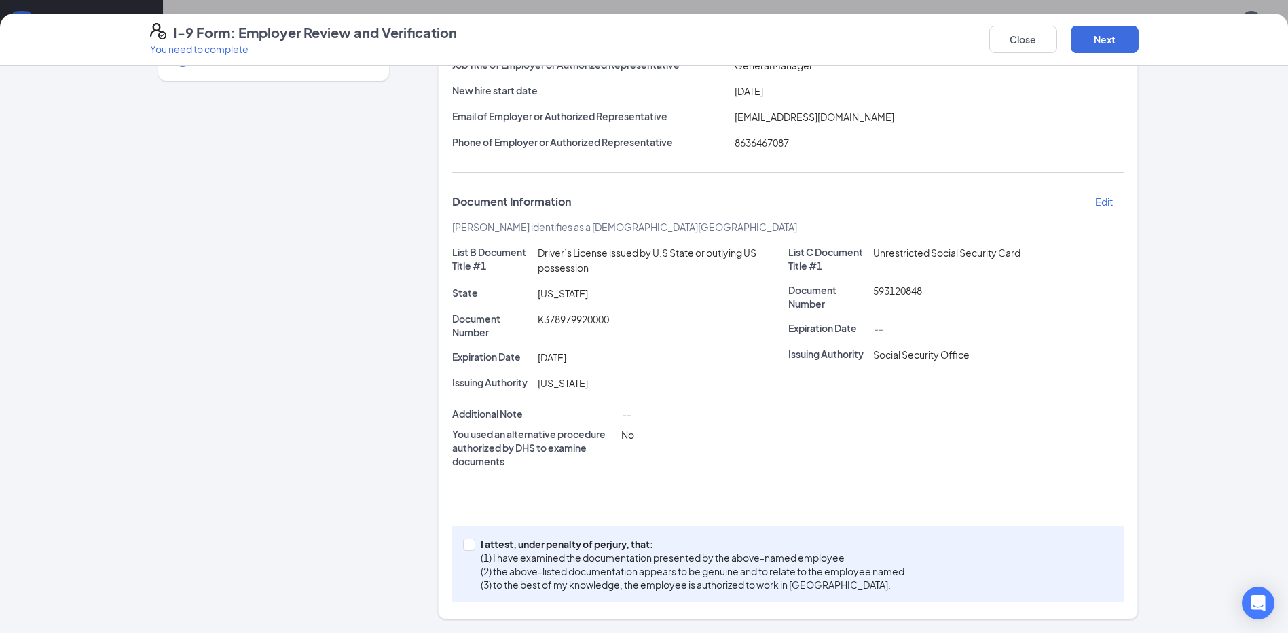
click at [584, 318] on span "K378979920000" at bounding box center [573, 319] width 71 height 12
click at [560, 321] on span "K378979920000" at bounding box center [573, 319] width 71 height 12
click at [568, 319] on span "K378979920000" at bounding box center [573, 319] width 71 height 12
click at [578, 324] on span "K378979920000" at bounding box center [573, 319] width 71 height 12
click at [566, 547] on p "I attest, under penalty of perjury, that:" at bounding box center [693, 544] width 424 height 14
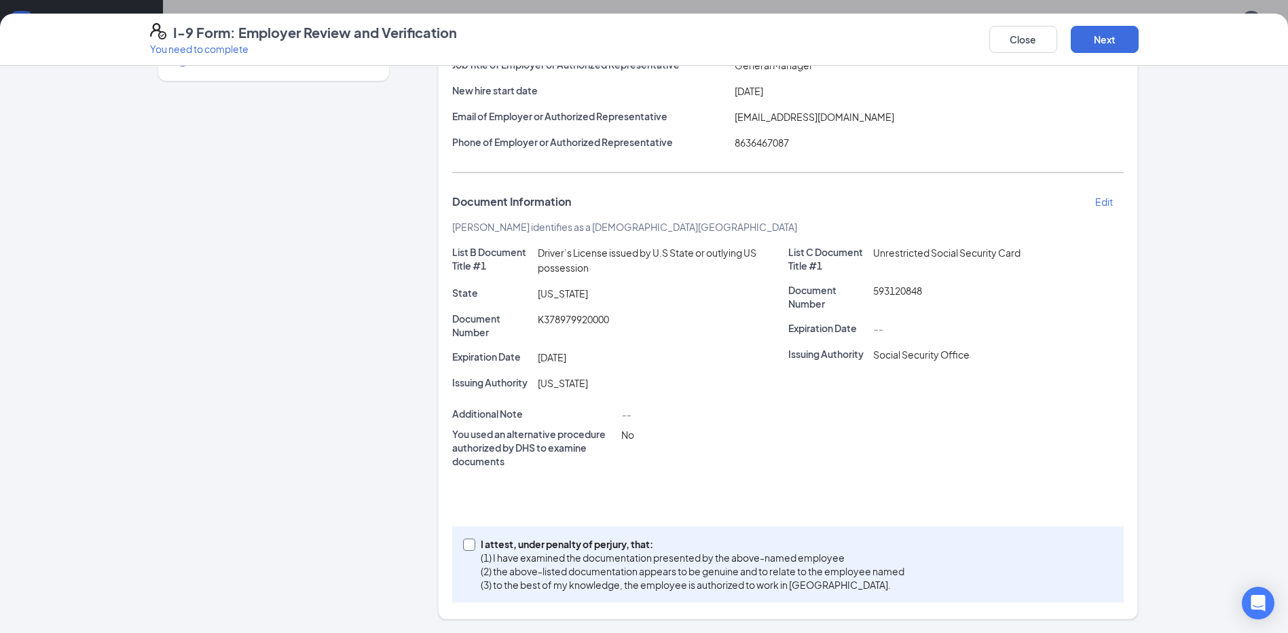
click at [473, 547] on input "I attest, under penalty of perjury, that: (1) I have examined the documentation…" at bounding box center [468, 544] width 10 height 10
checkbox input "true"
click at [1123, 47] on button "Next" at bounding box center [1105, 39] width 68 height 27
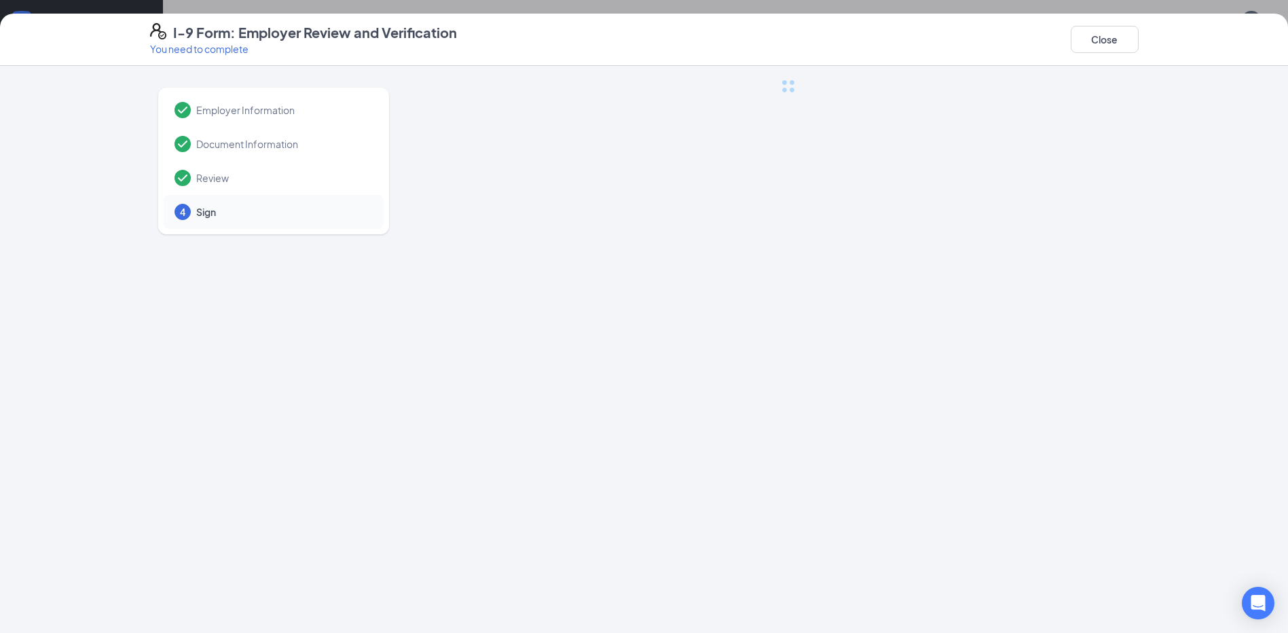
scroll to position [0, 0]
click at [791, 266] on div "Employer Information Document Information Review 4 Sign" at bounding box center [644, 349] width 1288 height 567
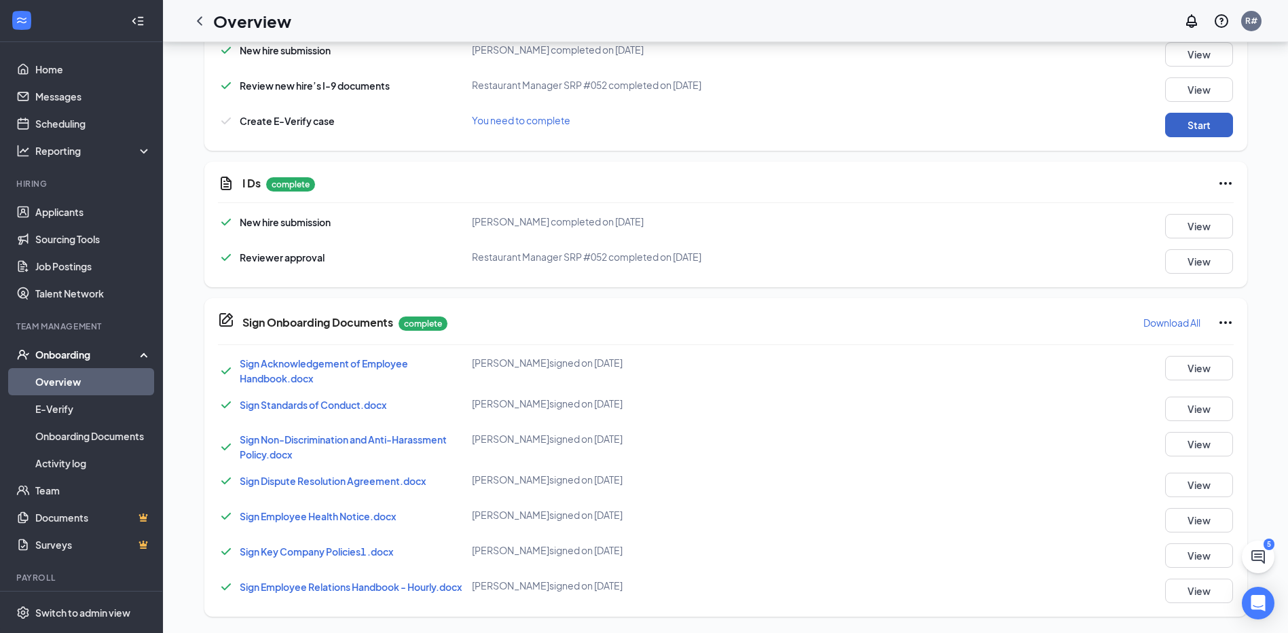
click at [1214, 121] on button "Start" at bounding box center [1199, 125] width 68 height 24
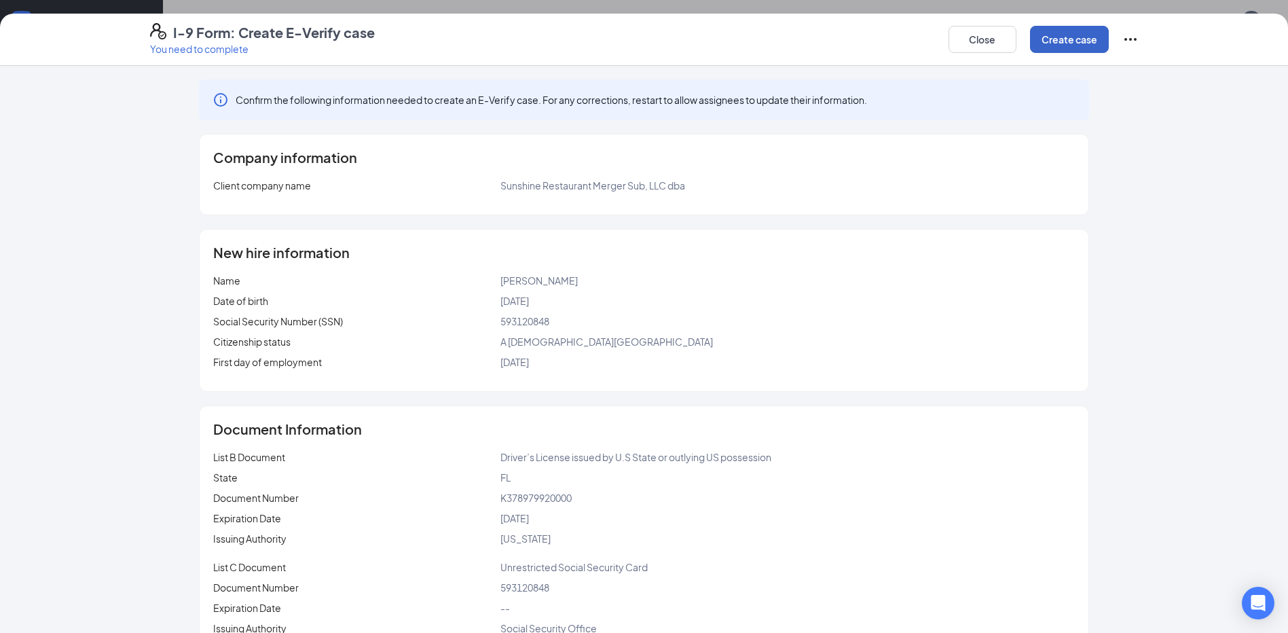
click at [1068, 39] on button "Create case" at bounding box center [1069, 39] width 79 height 27
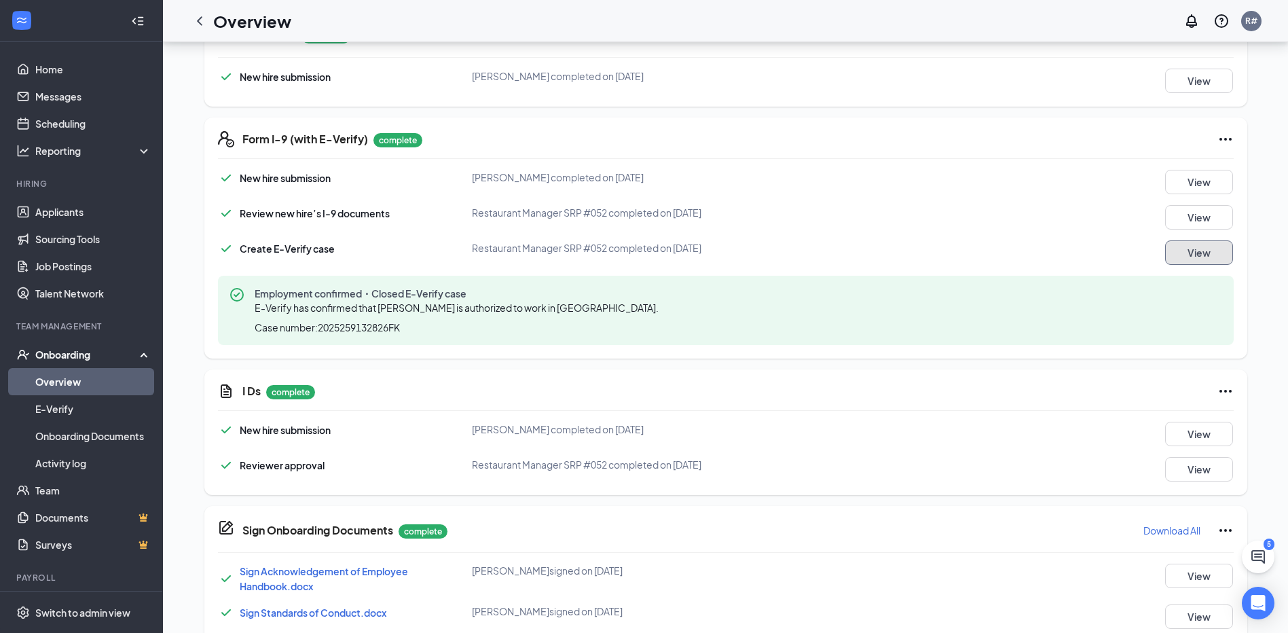
scroll to position [538, 0]
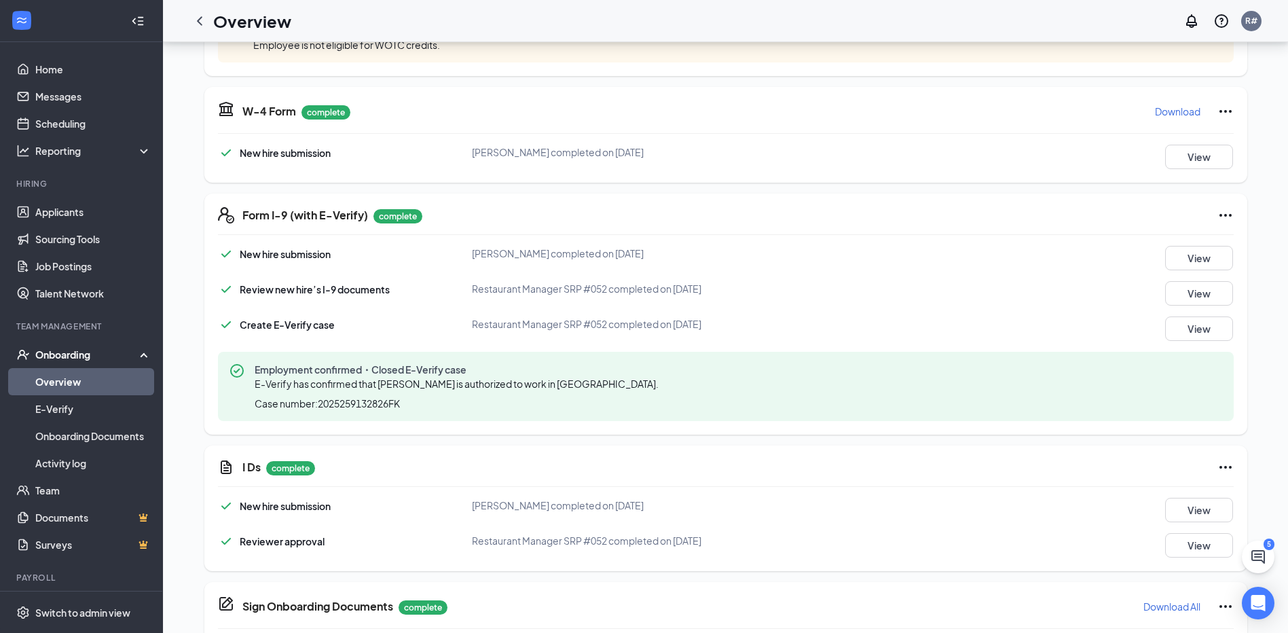
click at [1228, 218] on icon "Ellipses" at bounding box center [1226, 215] width 16 height 16
click at [856, 222] on div "Form I-9 (with E-Verify) complete" at bounding box center [738, 215] width 992 height 16
click at [372, 222] on div "Form I-9 (with E-Verify) complete" at bounding box center [332, 215] width 180 height 16
drag, startPoint x: 879, startPoint y: 308, endPoint x: 885, endPoint y: 302, distance: 8.6
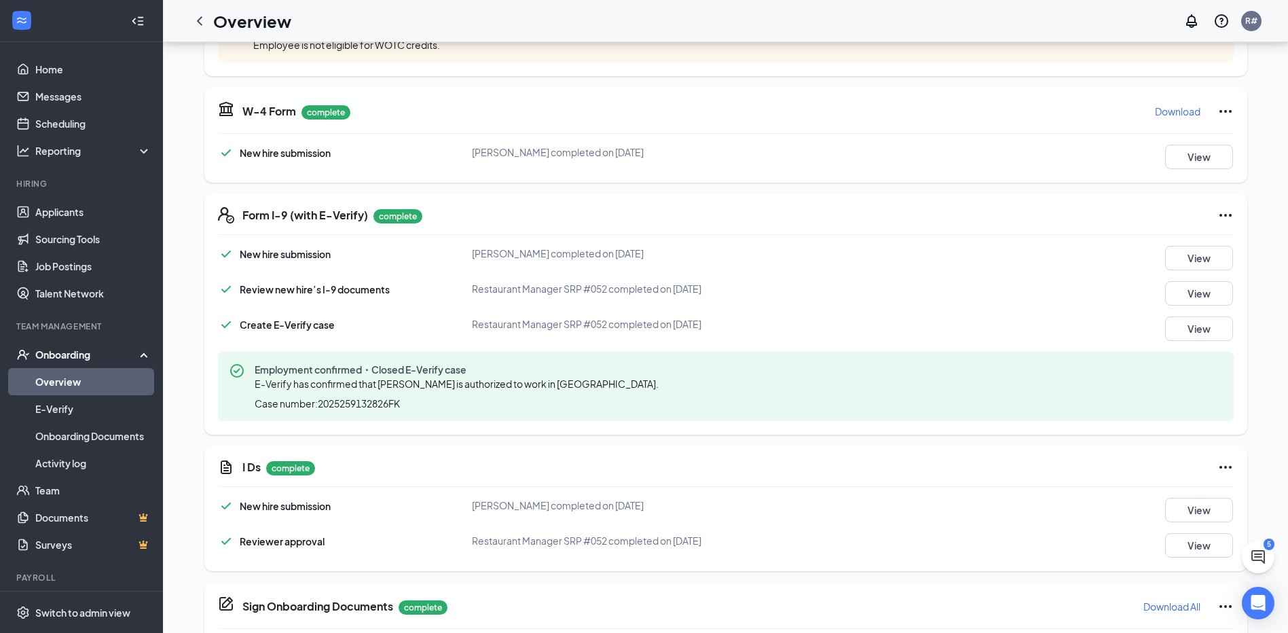
click at [885, 302] on div "New hire submission Kenneth G Klick completed on Sep 16, 2025 View Review new h…" at bounding box center [726, 333] width 1016 height 175
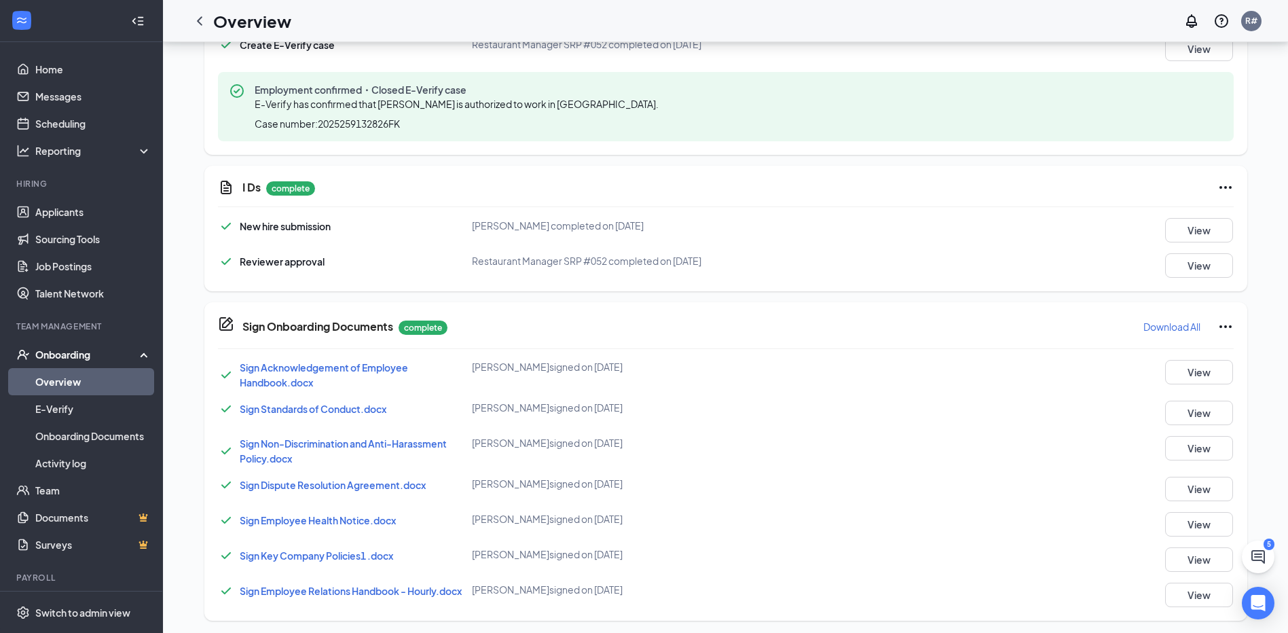
scroll to position [822, 0]
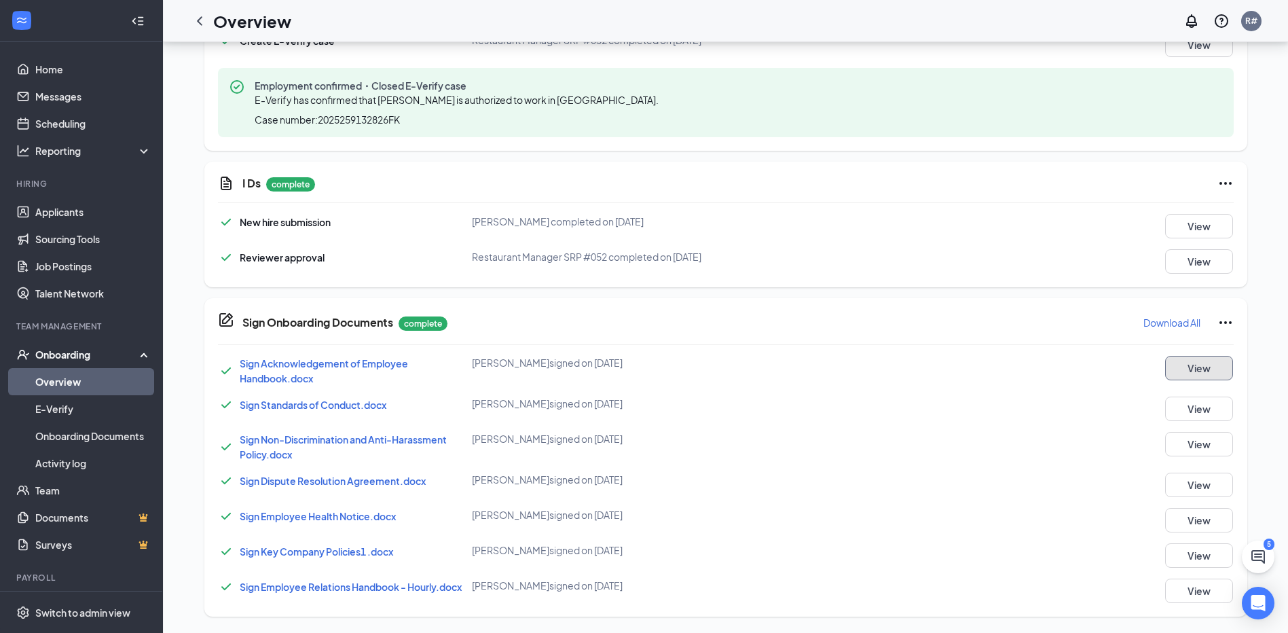
click at [1195, 365] on button "View" at bounding box center [1199, 368] width 68 height 24
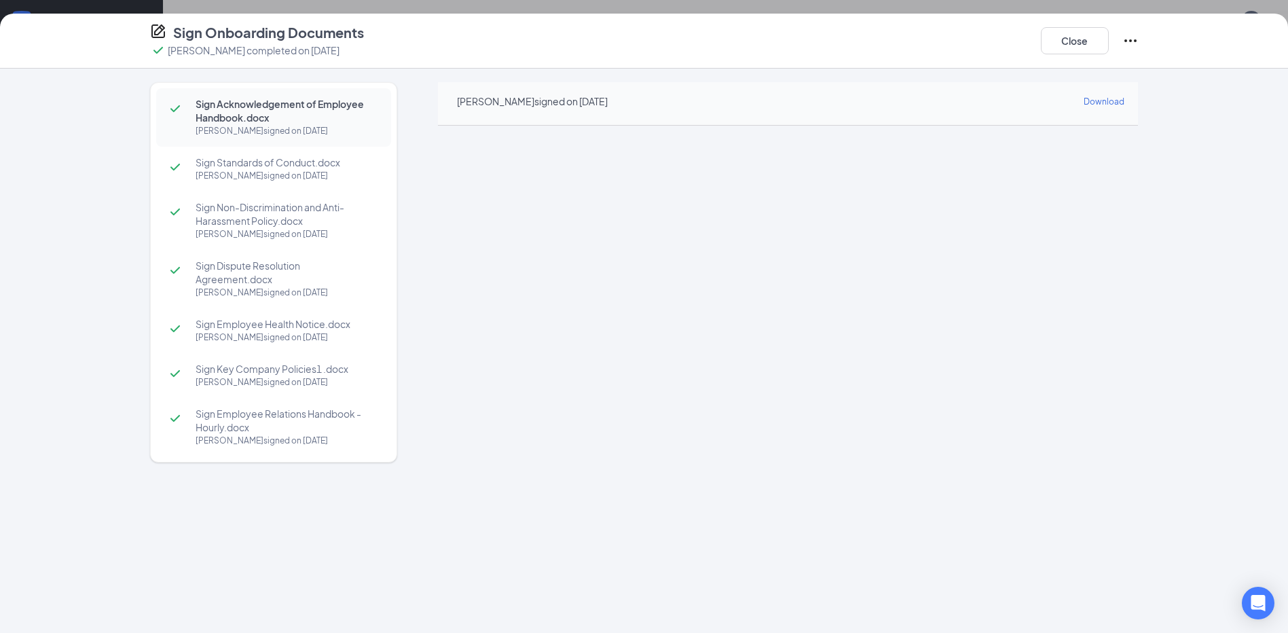
click at [1098, 104] on span "Download" at bounding box center [1104, 101] width 41 height 10
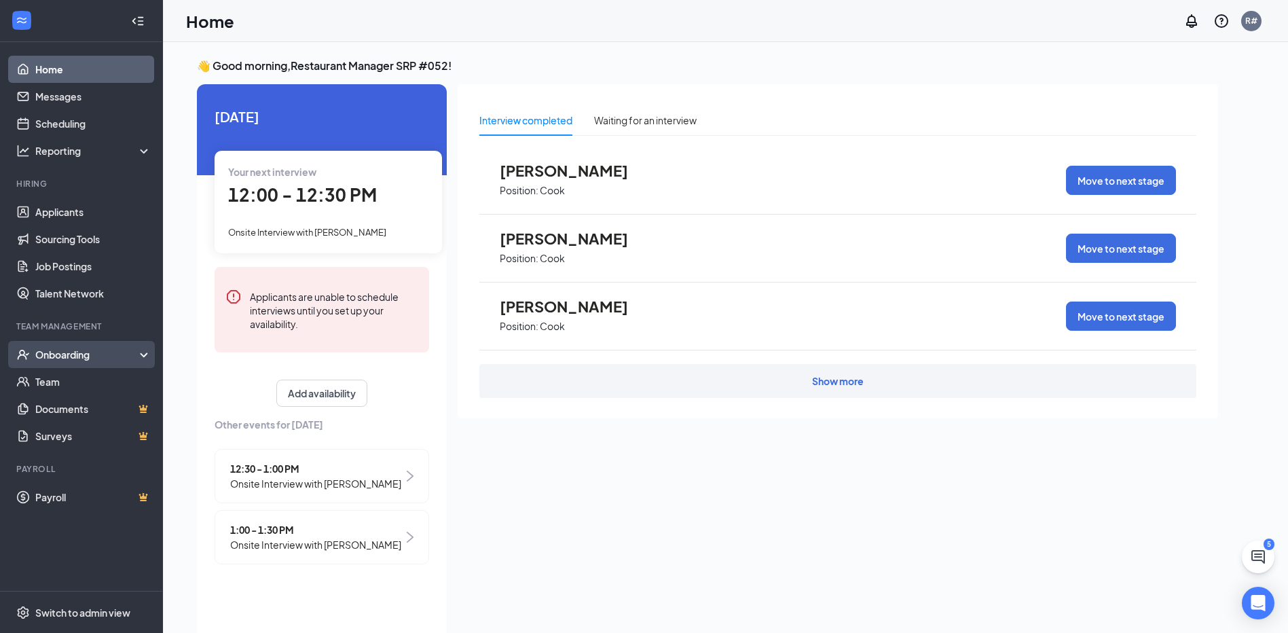
click at [68, 357] on div "Onboarding" at bounding box center [87, 355] width 105 height 14
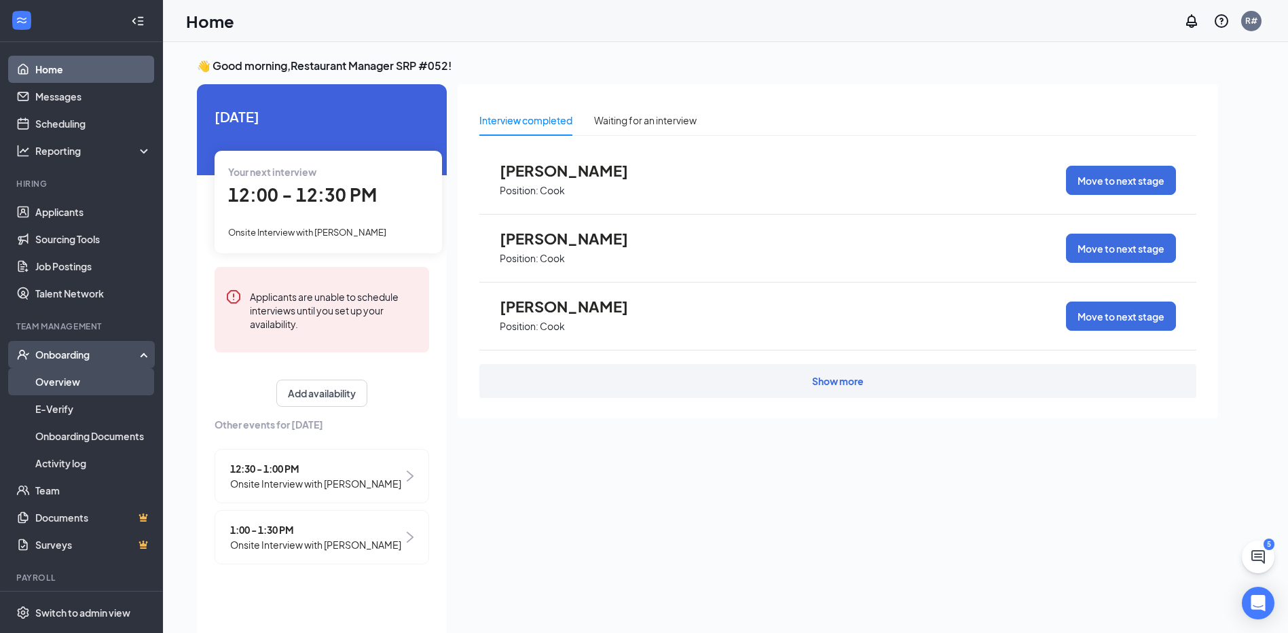
click at [75, 390] on link "Overview" at bounding box center [93, 381] width 116 height 27
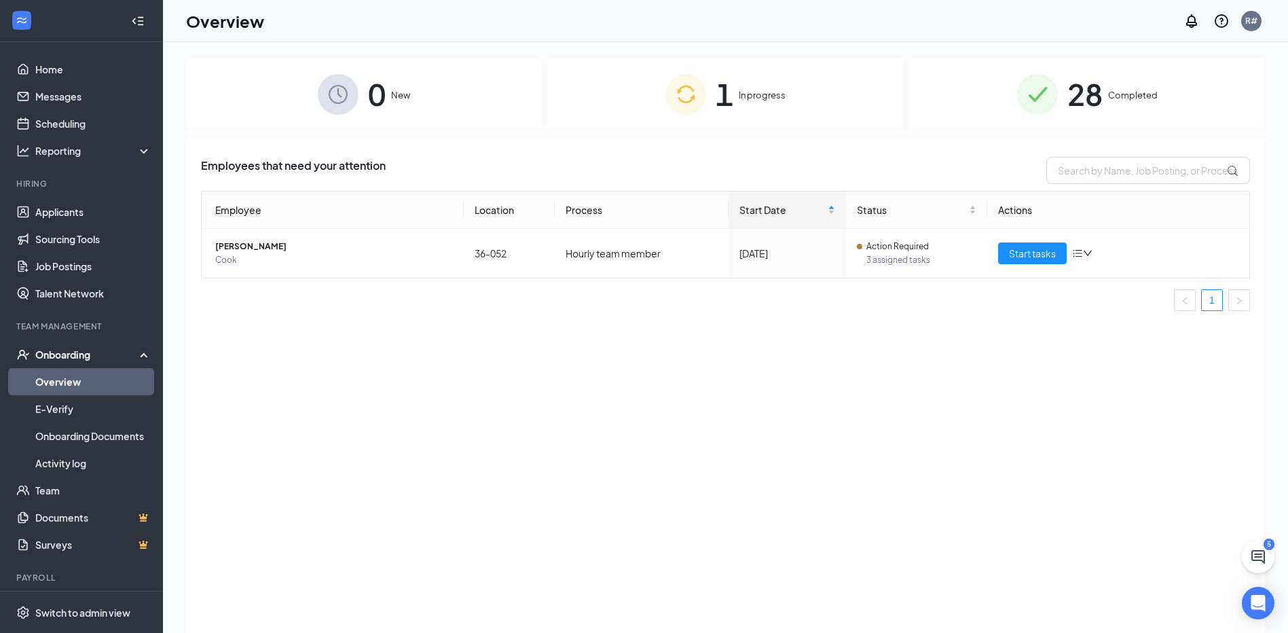
click at [804, 96] on div "1 In progress" at bounding box center [725, 93] width 355 height 71
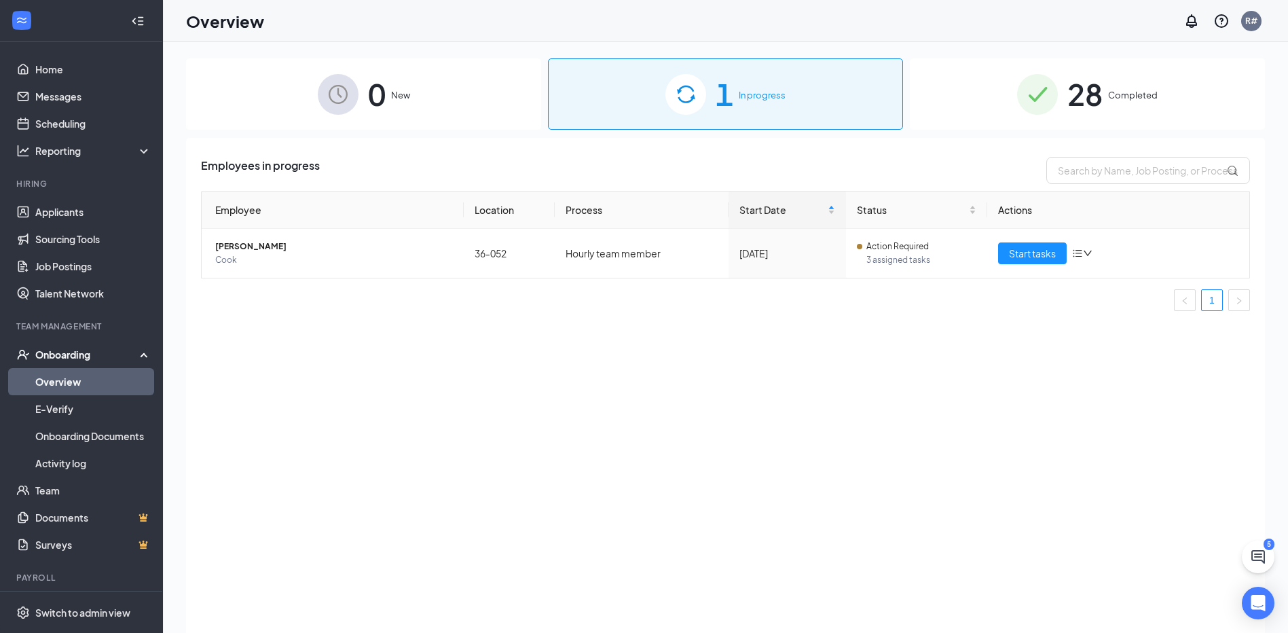
click at [808, 429] on div "Employees in progress Employee Location Process Start Date Status Actions Jose …" at bounding box center [725, 402] width 1079 height 529
click at [124, 439] on link "Onboarding Documents" at bounding box center [93, 435] width 116 height 27
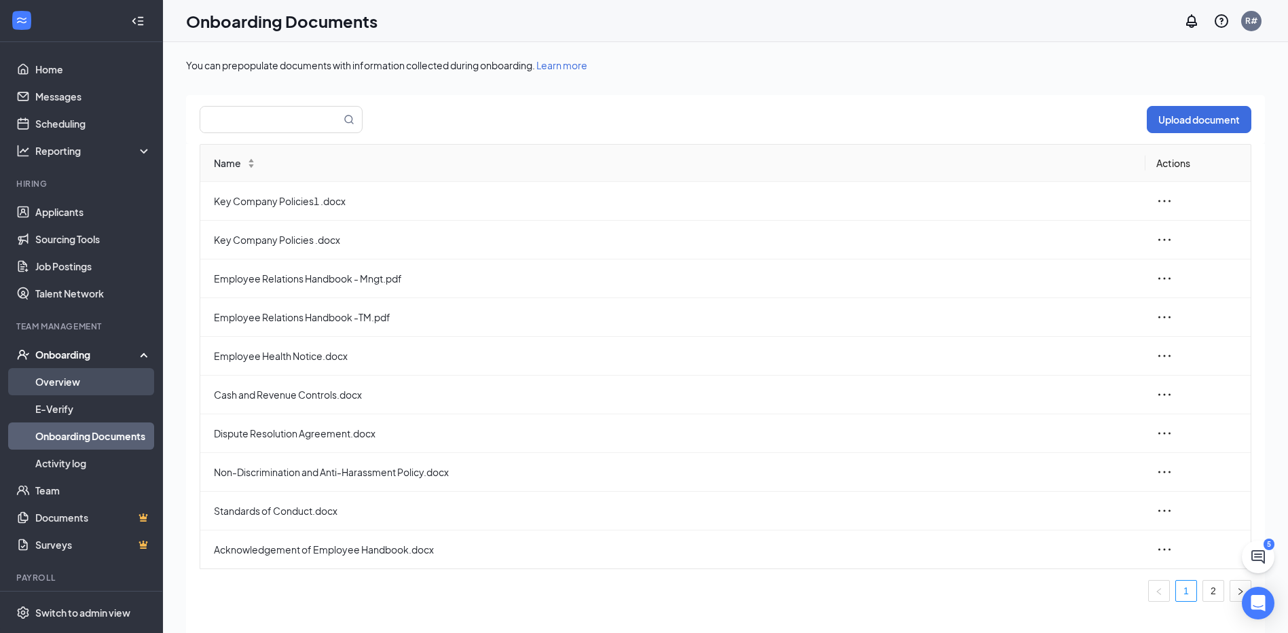
click at [45, 386] on link "Overview" at bounding box center [93, 381] width 116 height 27
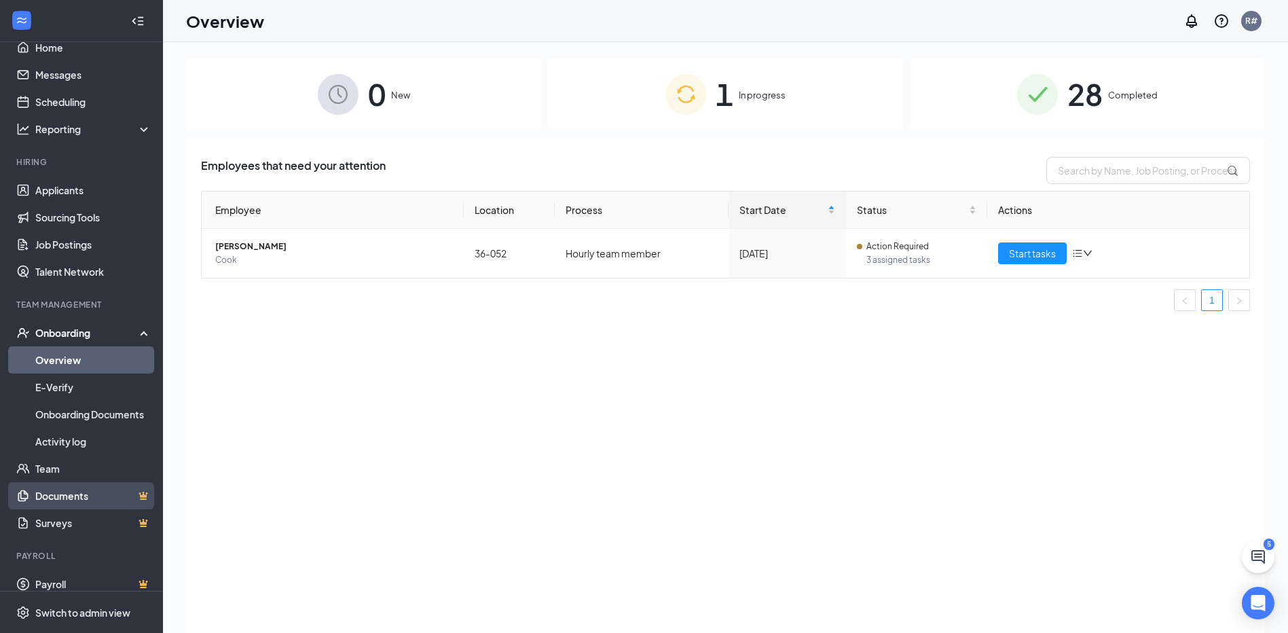
scroll to position [34, 0]
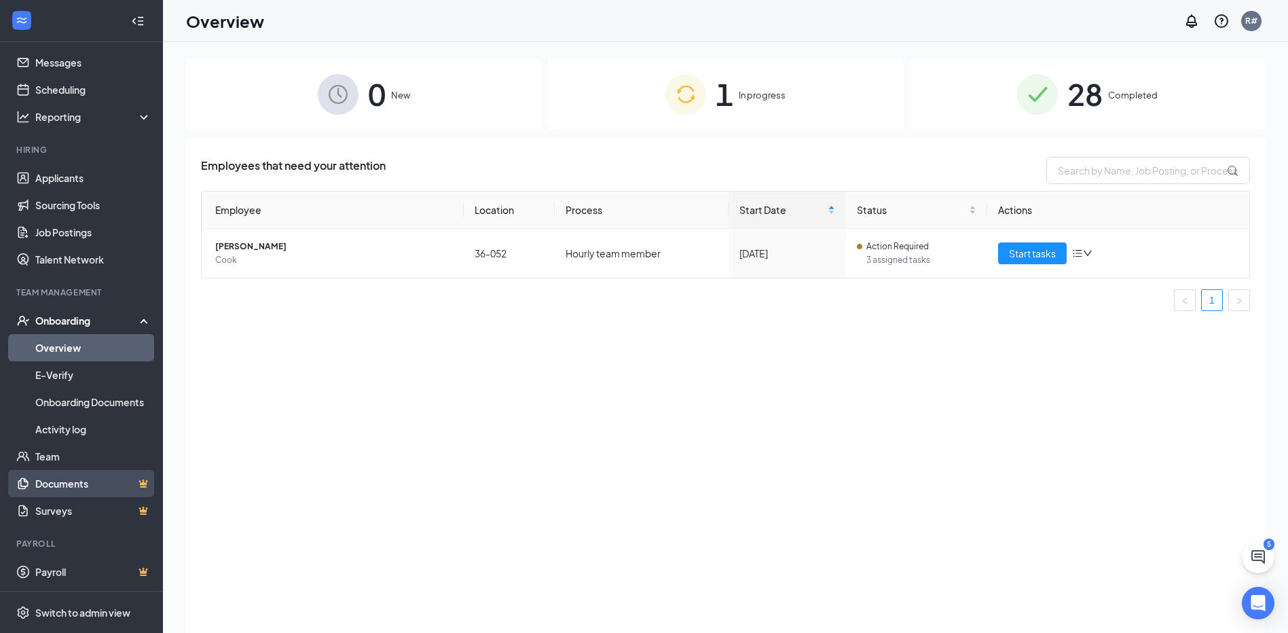
click at [83, 484] on link "Documents" at bounding box center [93, 483] width 116 height 27
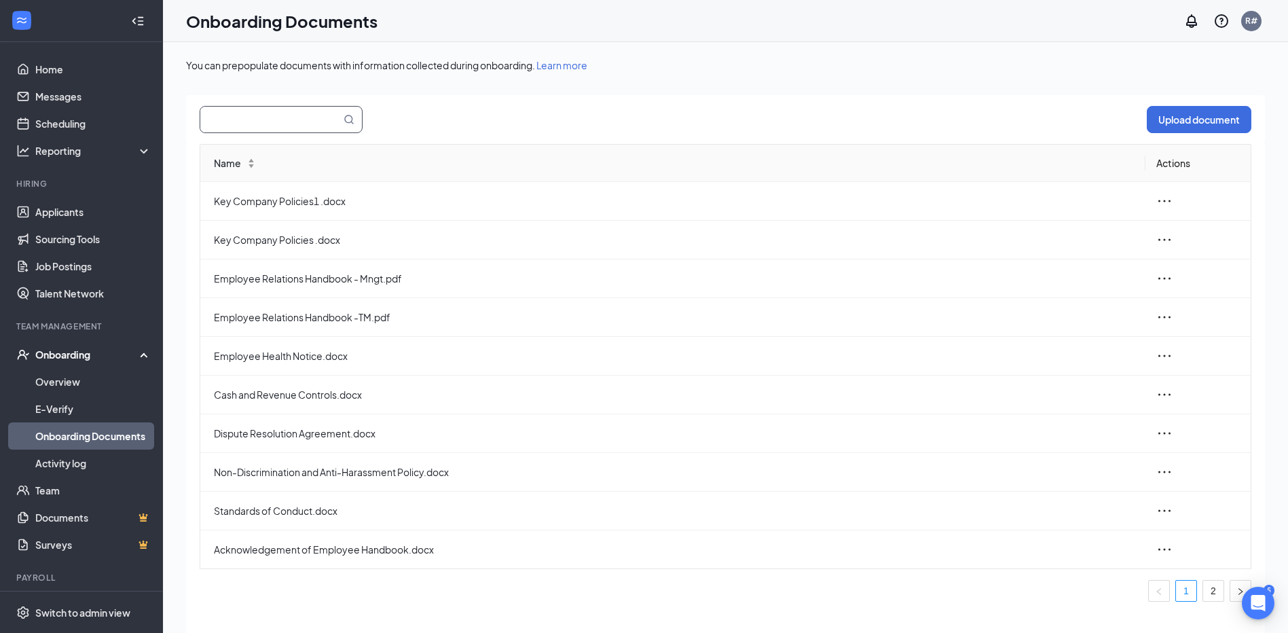
click at [286, 127] on input "text" at bounding box center [262, 120] width 124 height 26
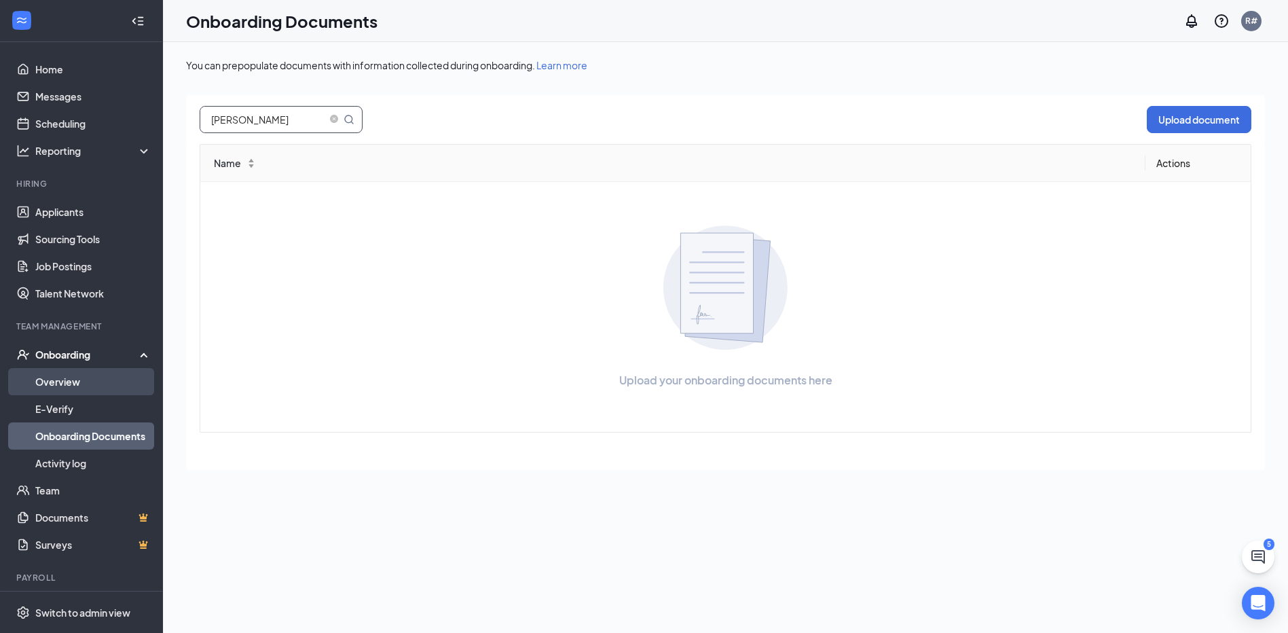
type input "[PERSON_NAME]"
click at [96, 378] on link "Overview" at bounding box center [93, 381] width 116 height 27
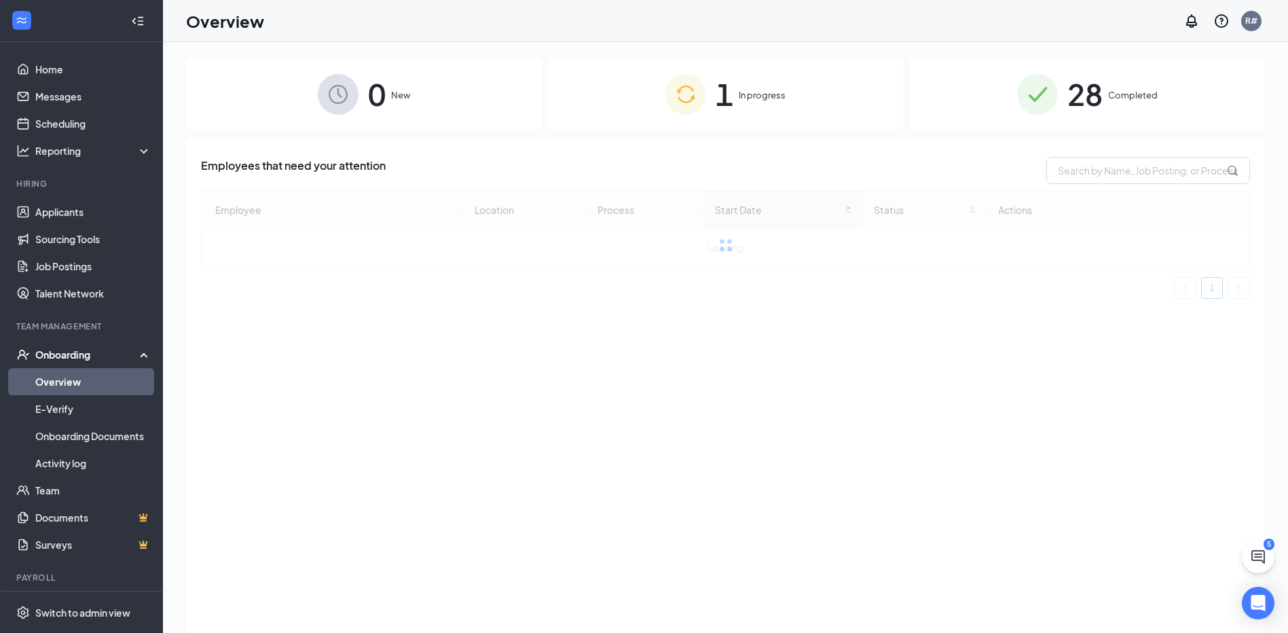
click at [1132, 84] on div "28 Completed" at bounding box center [1087, 93] width 355 height 71
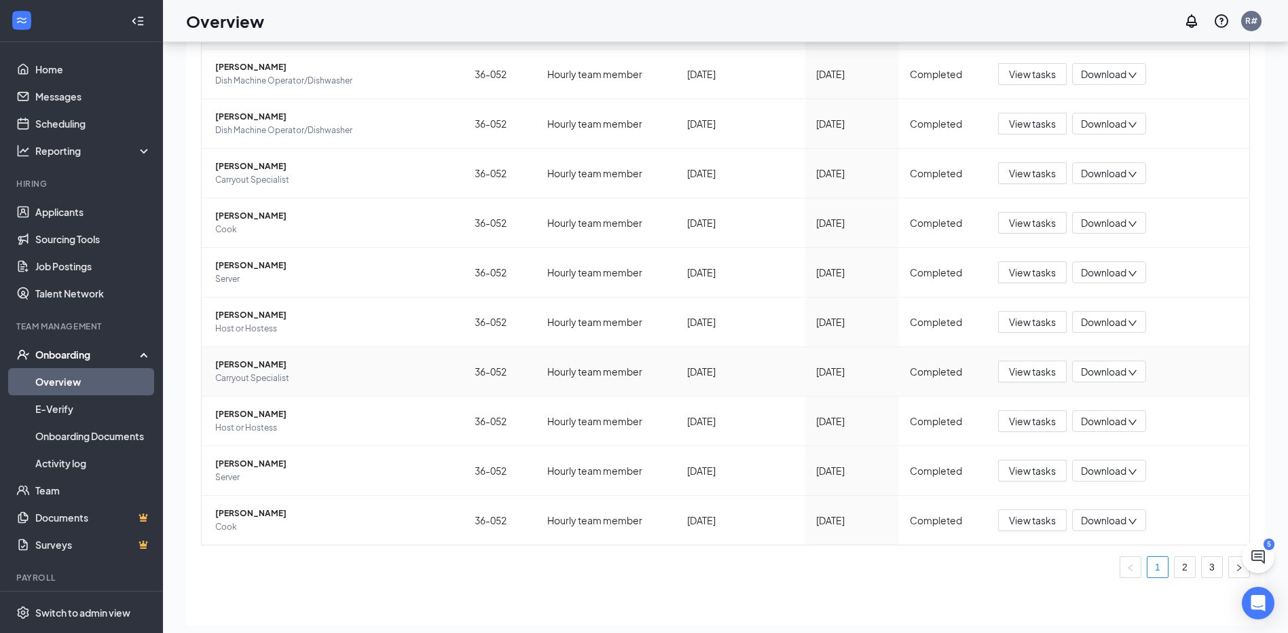
scroll to position [61, 0]
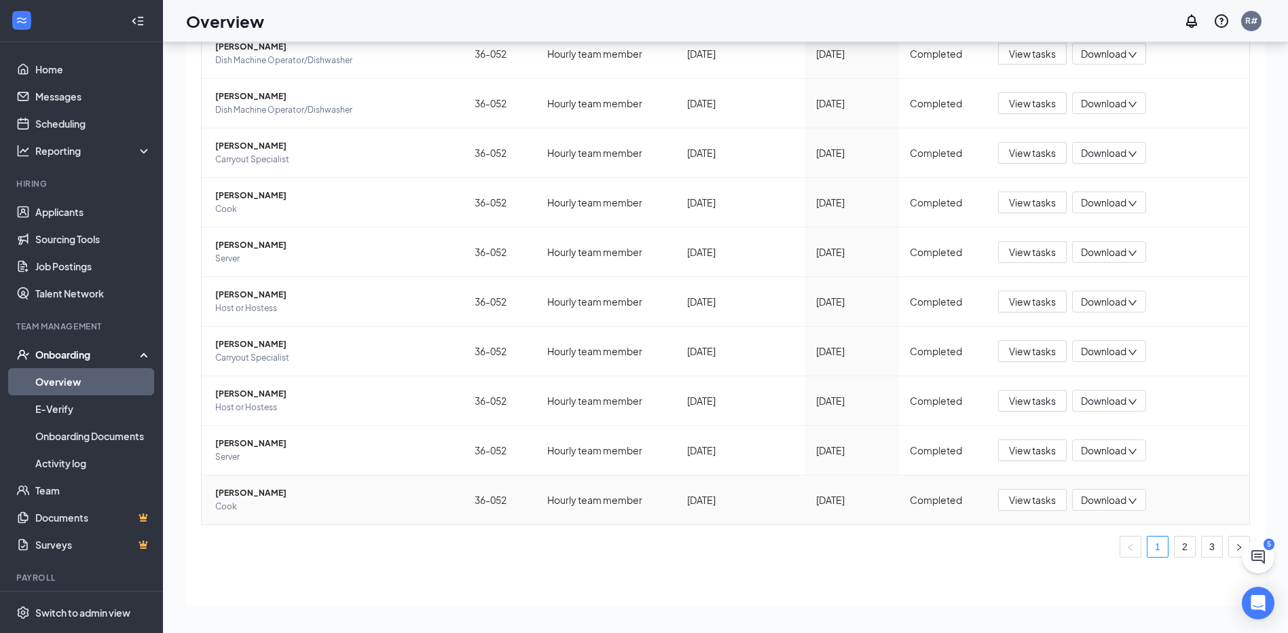
click at [1208, 524] on td "View tasks Download" at bounding box center [1119, 499] width 262 height 49
click at [1205, 548] on link "3" at bounding box center [1212, 547] width 20 height 20
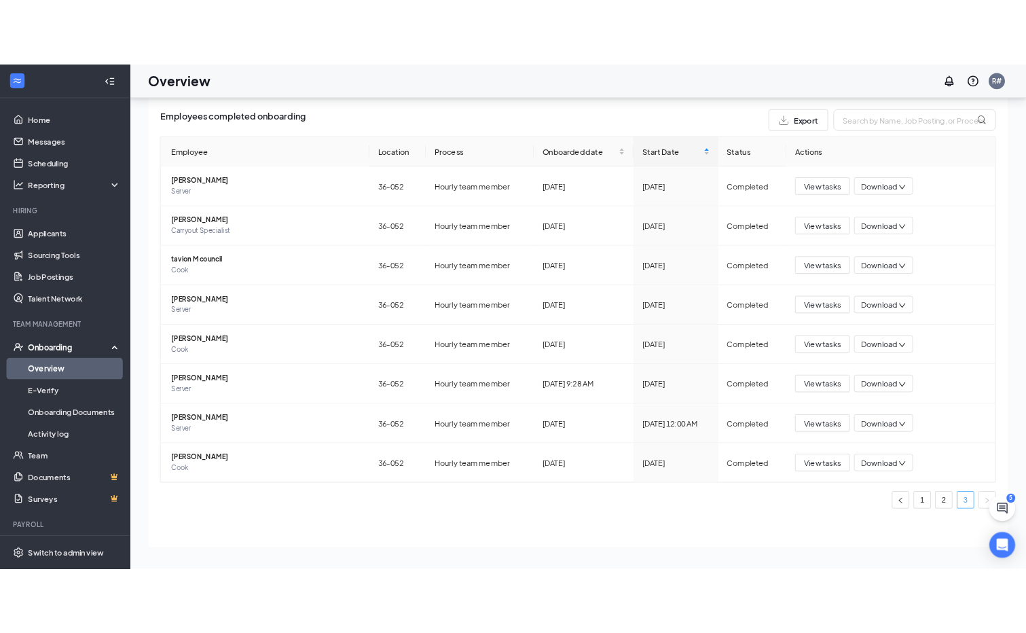
scroll to position [39, 0]
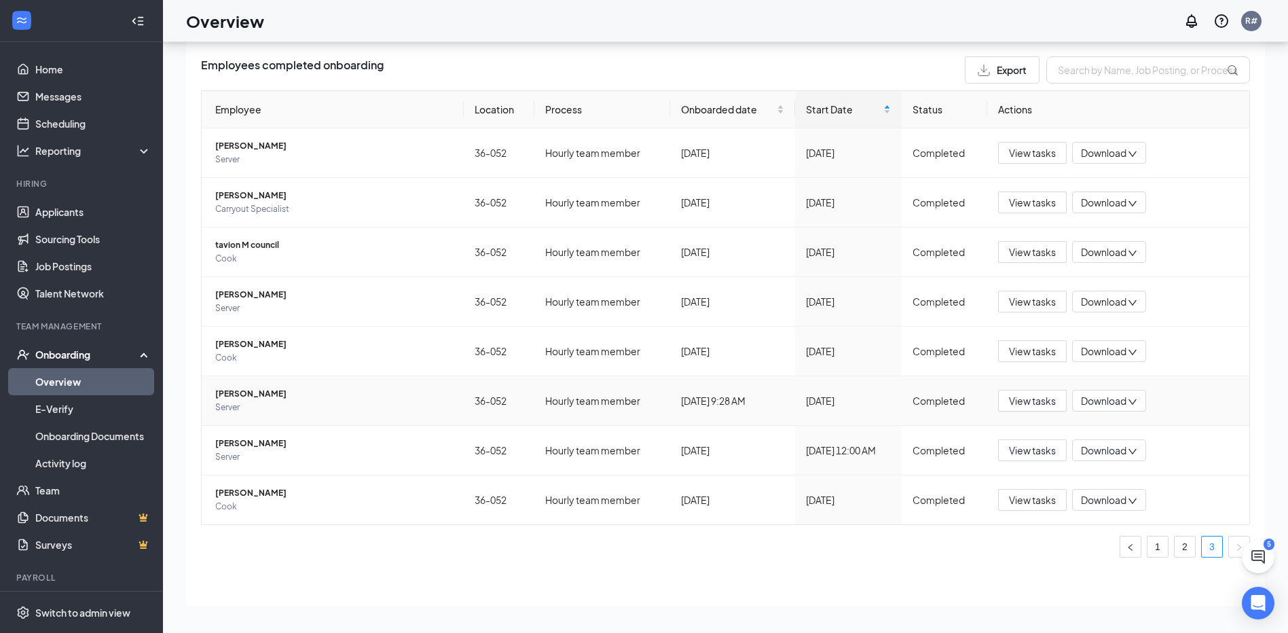
click at [269, 395] on span "[PERSON_NAME]" at bounding box center [334, 394] width 238 height 14
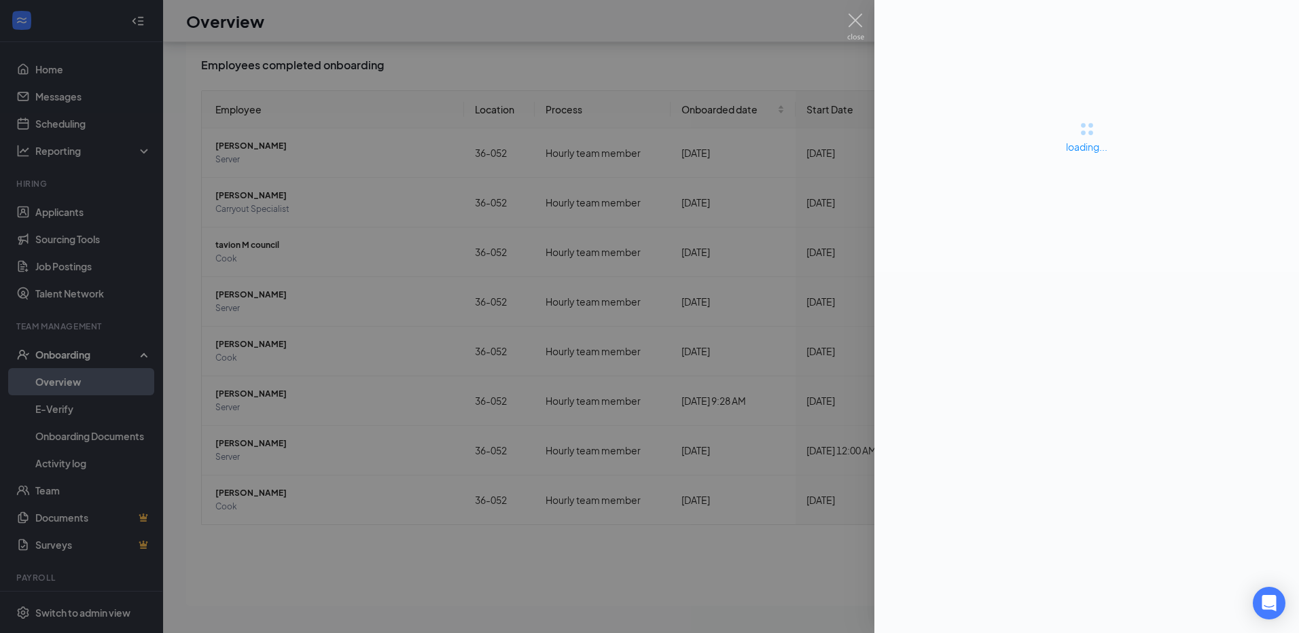
click at [641, 572] on html "Home Messages Scheduling Reporting Hiring Applicants Sourcing Tools Job Posting…" at bounding box center [649, 255] width 1299 height 633
click at [719, 571] on div at bounding box center [649, 316] width 1299 height 633
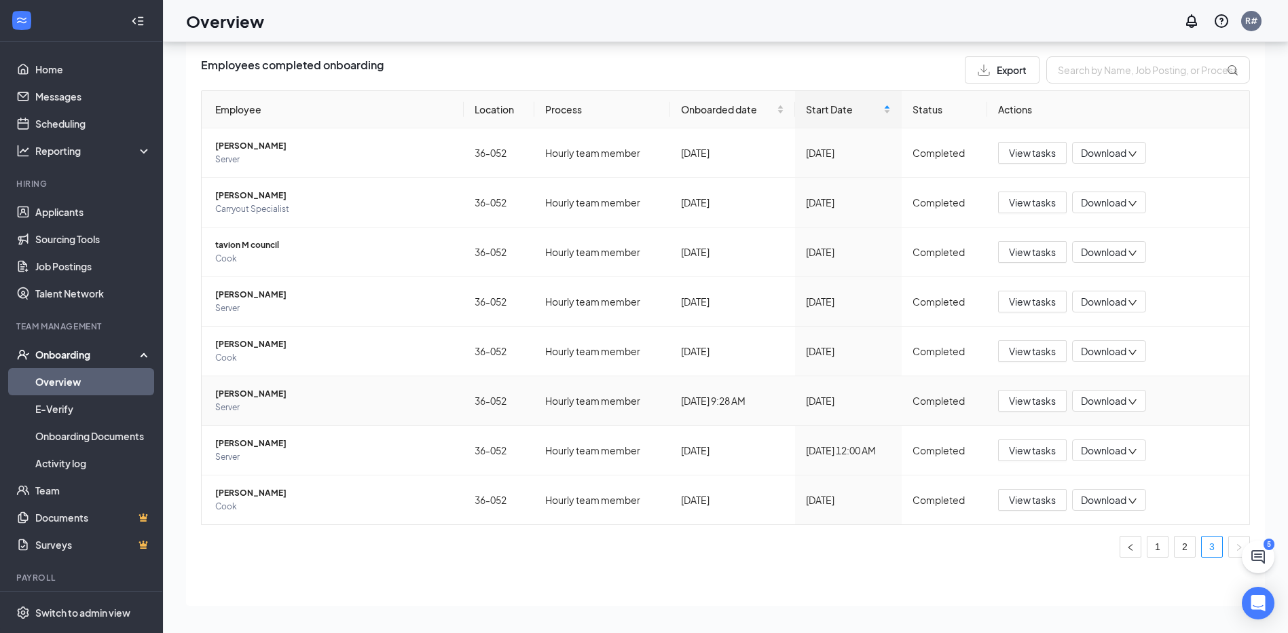
click at [1128, 399] on icon "down" at bounding box center [1133, 402] width 10 height 10
click at [1108, 471] on div "Download files" at bounding box center [1117, 492] width 89 height 43
click at [1113, 405] on div "Download" at bounding box center [1109, 401] width 74 height 22
click at [1104, 434] on div "Download summary" at bounding box center [1110, 441] width 89 height 43
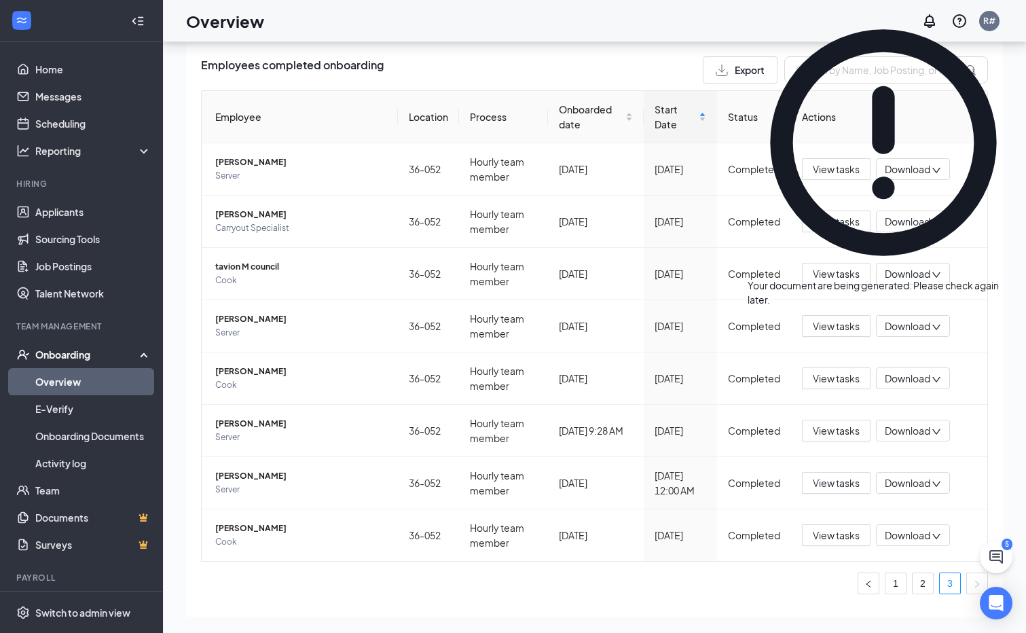
scroll to position [1, 0]
